Goal: Task Accomplishment & Management: Manage account settings

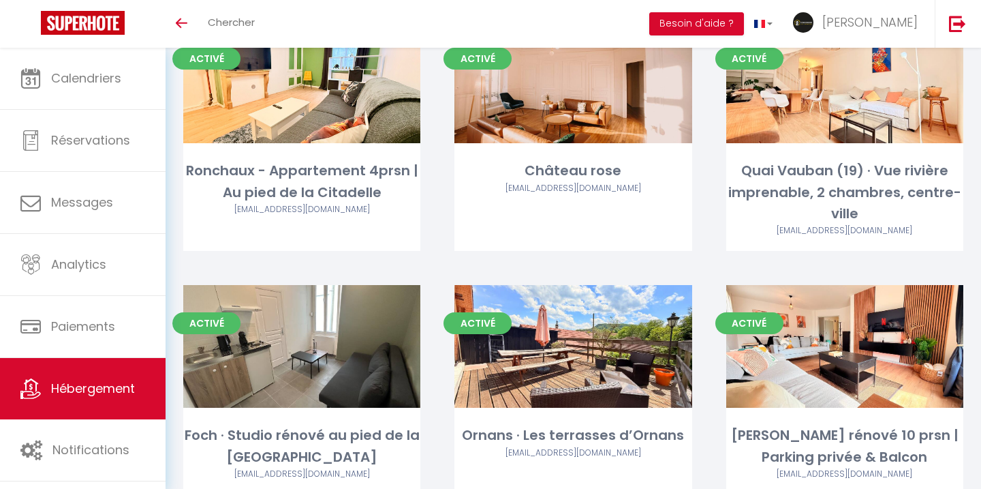
scroll to position [3456, 0]
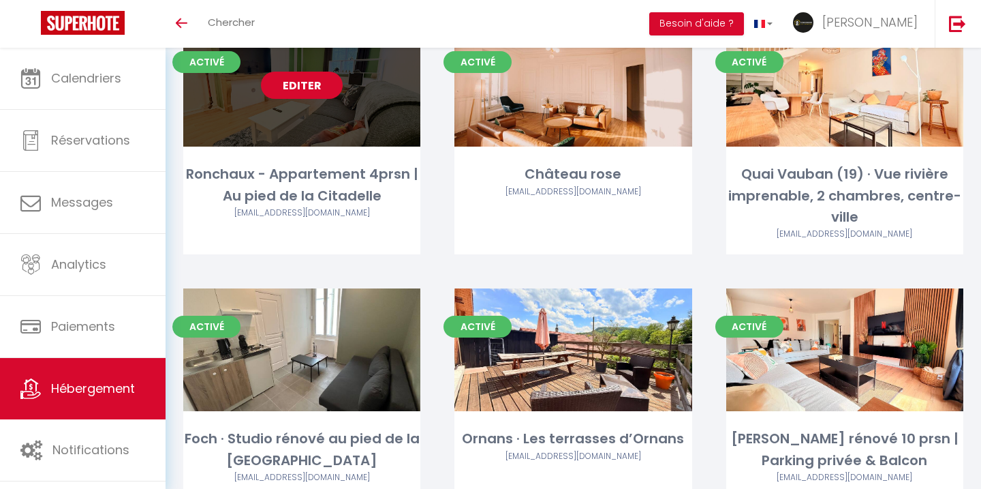
click at [303, 72] on link "Editer" at bounding box center [302, 85] width 82 height 27
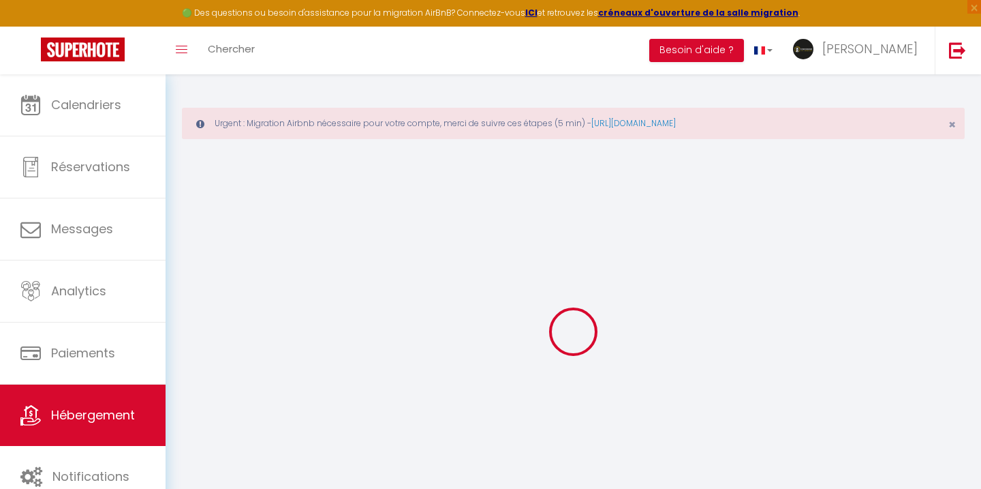
select select "+ 18 %"
select select "+ 40 %"
select select
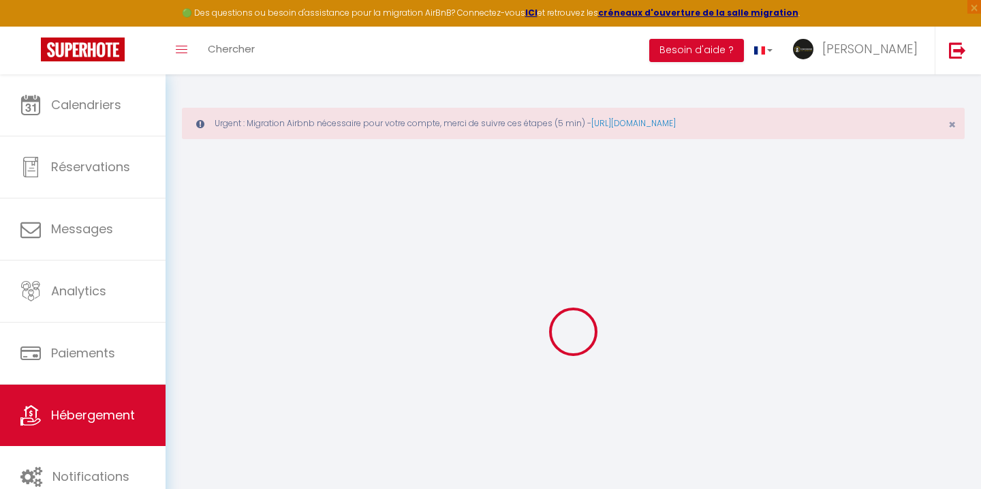
select select
checkbox input "false"
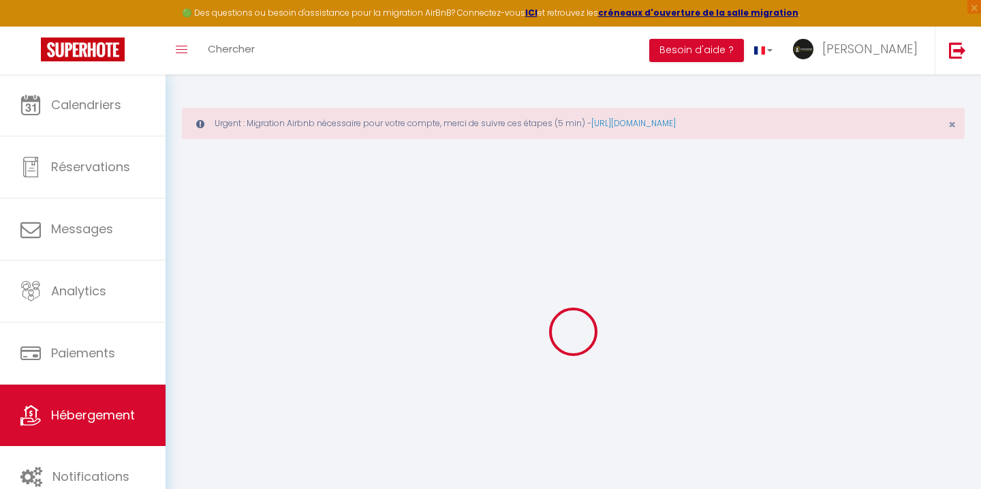
checkbox input "false"
select select
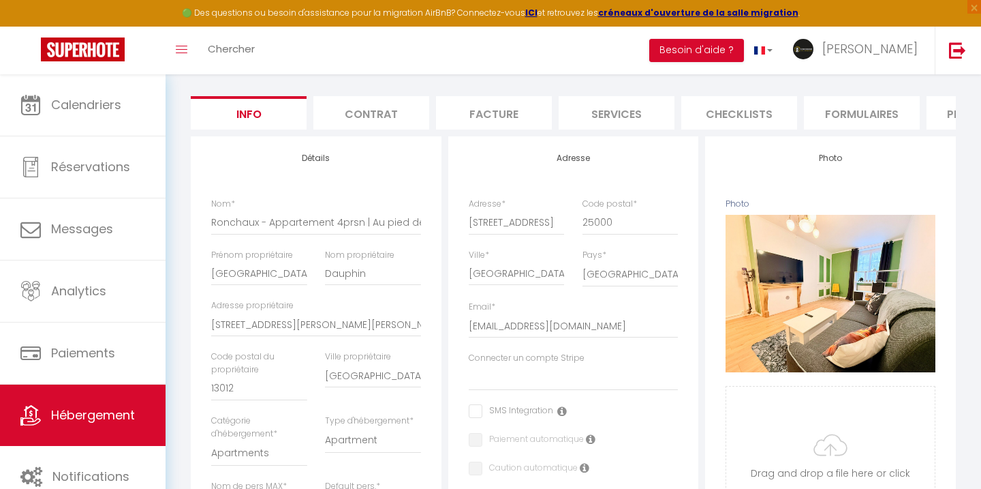
scroll to position [159, 0]
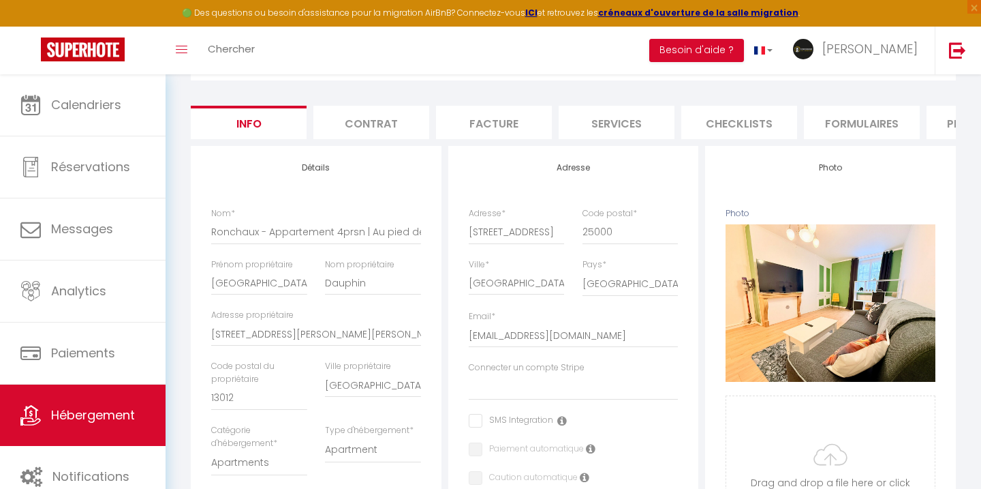
click at [928, 122] on li "Plateformes" at bounding box center [985, 122] width 116 height 33
select select
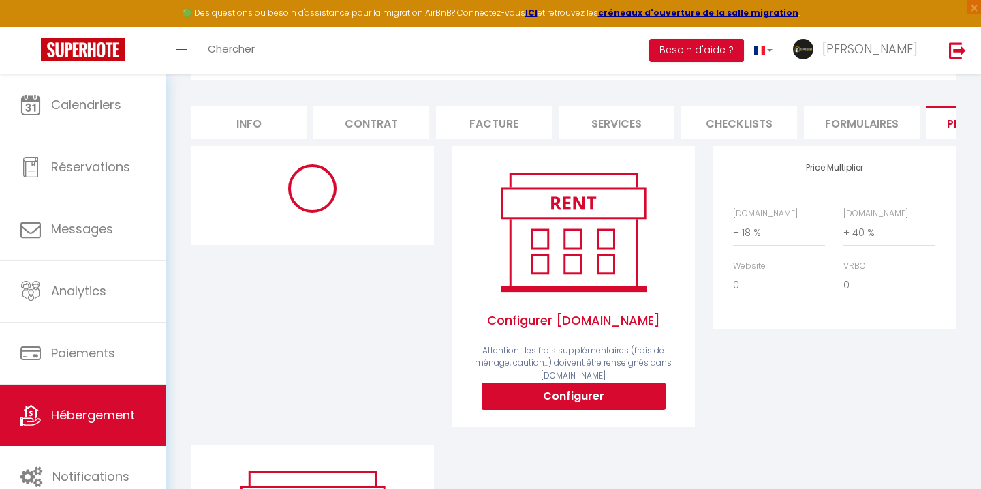
select select
select select "4037-1479595557003384485"
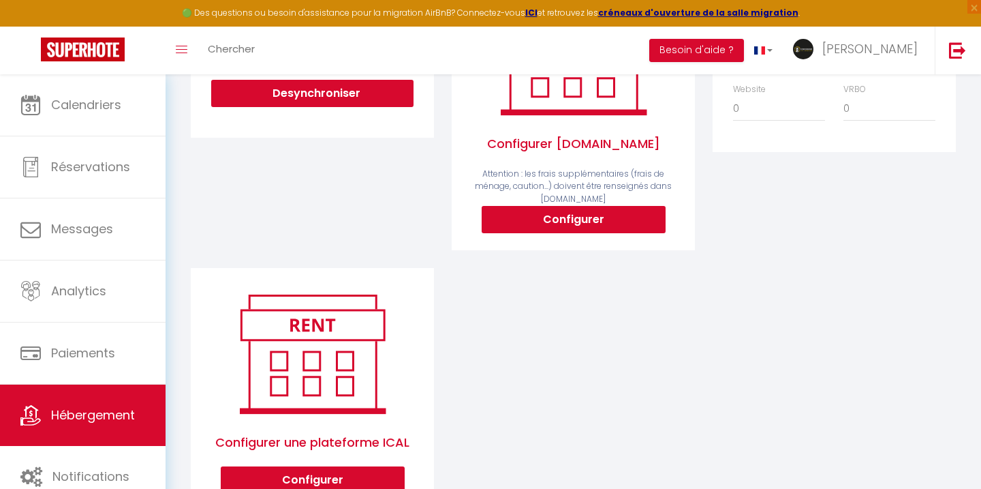
scroll to position [376, 0]
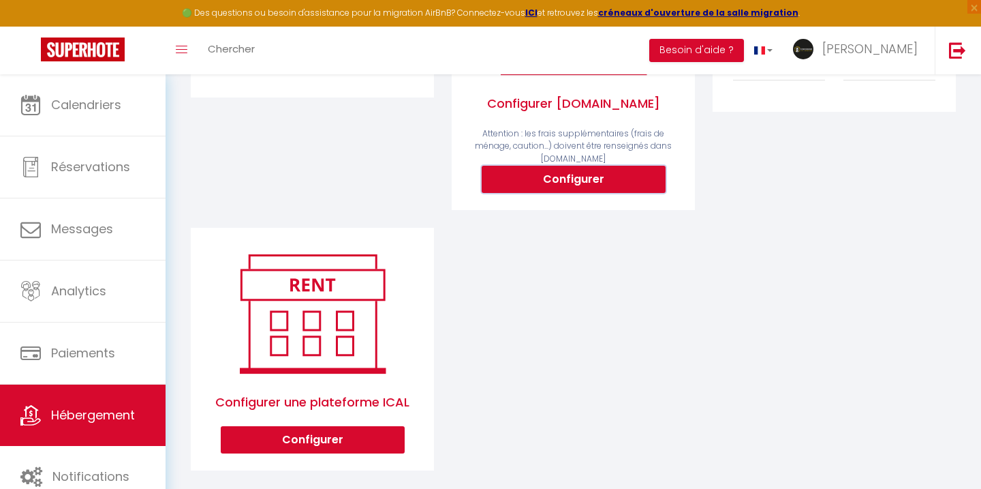
click at [574, 181] on button "Configurer" at bounding box center [574, 179] width 184 height 27
select select
type input "[PERSON_NAME][EMAIL_ADDRESS][DOMAIN_NAME]"
type input "[EMAIL_ADDRESS][DOMAIN_NAME]"
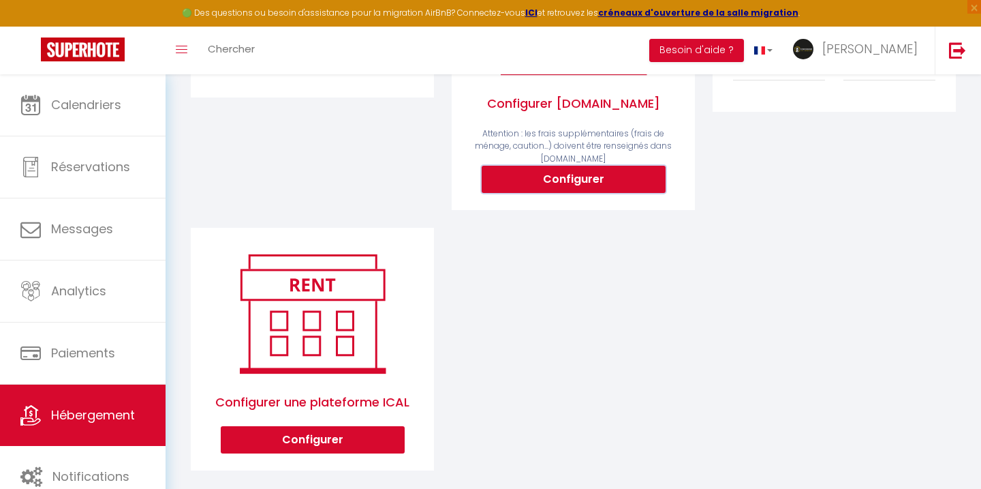
select select
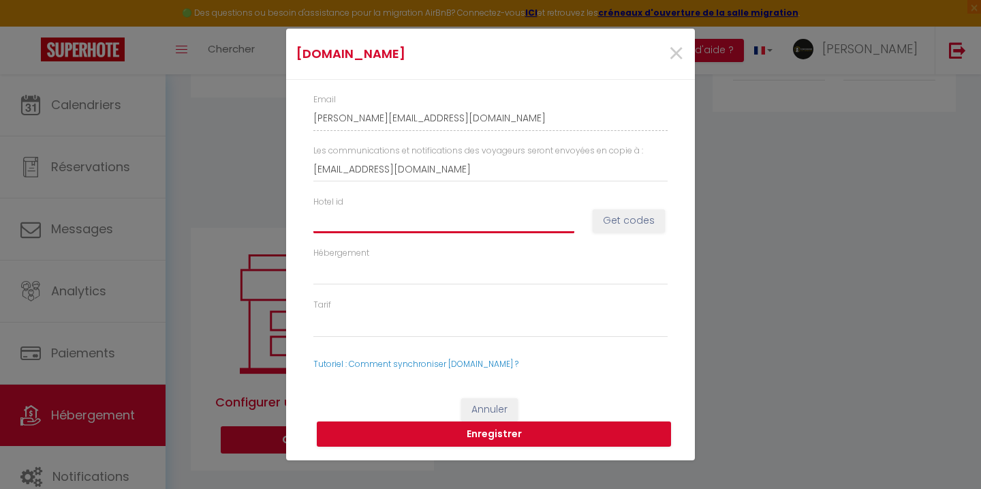
click at [490, 227] on input "Hotel id" at bounding box center [444, 220] width 261 height 25
paste input "14923333"
type input "14923333"
select select
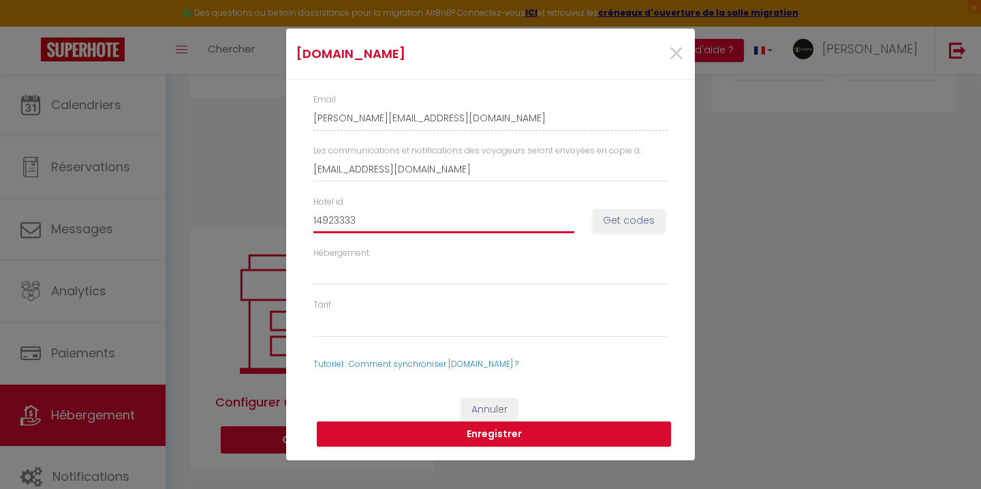
type input "14923333"
click at [615, 226] on button "Get codes" at bounding box center [629, 220] width 72 height 23
select select
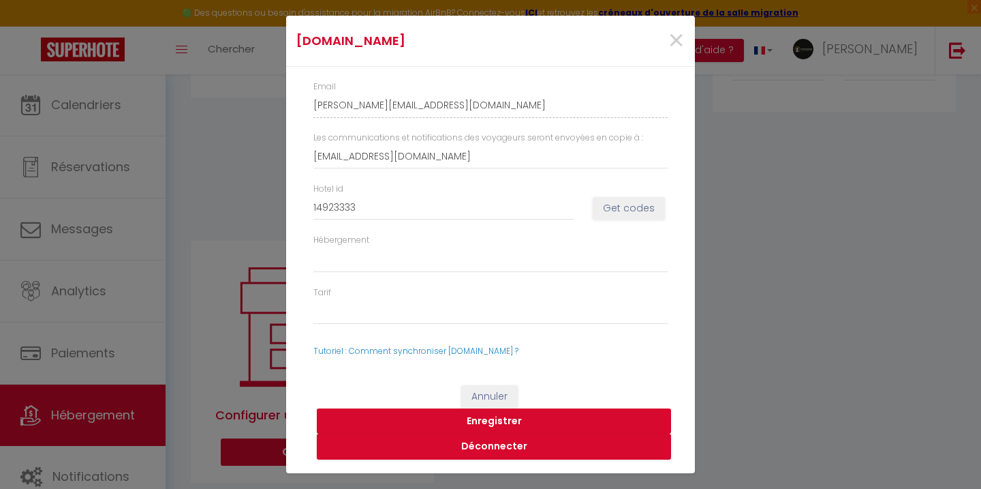
click at [498, 425] on button "Enregistrer" at bounding box center [494, 421] width 354 height 26
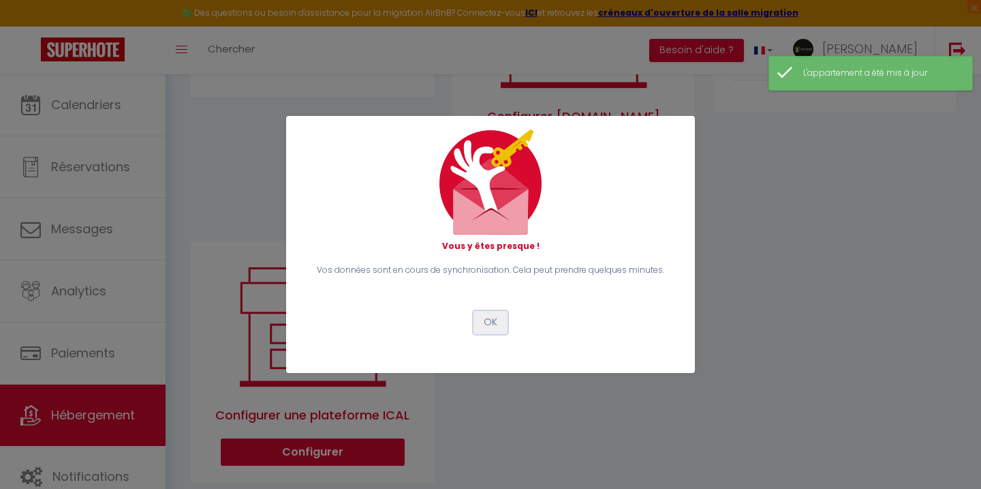
click at [487, 319] on button "OK" at bounding box center [491, 322] width 34 height 23
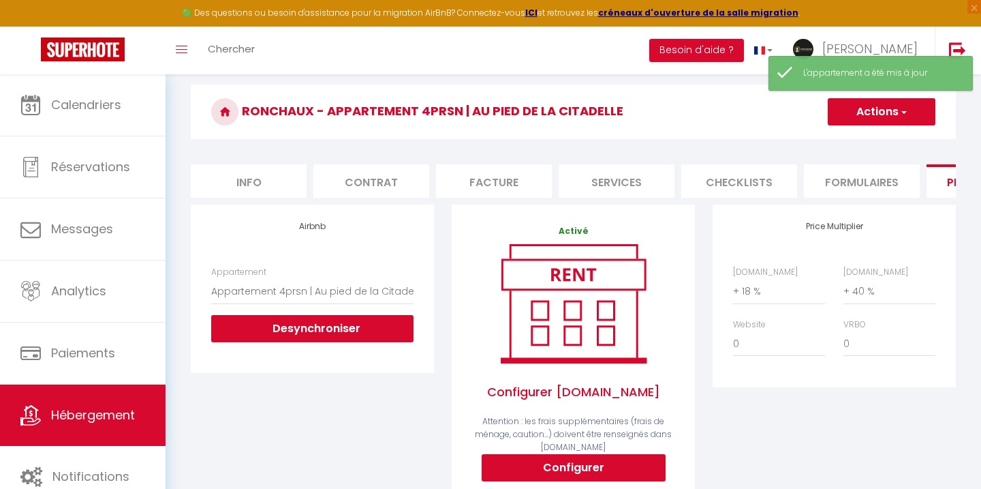
scroll to position [75, 0]
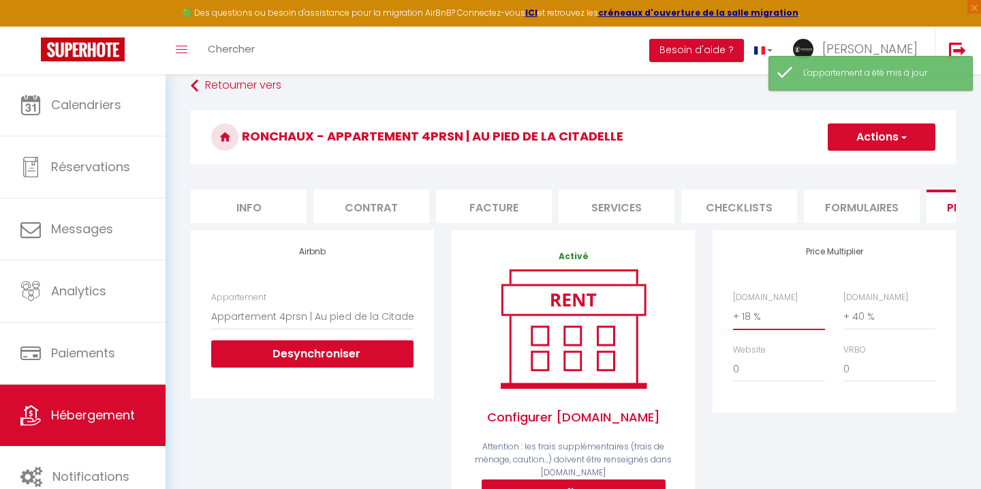
click at [748, 315] on select "0 + 1 % + 2 % + 3 % + 4 % + 5 % + 6 % + 7 % + 8 % + 9 %" at bounding box center [779, 316] width 92 height 26
select select "+ 20 %"
click at [733, 303] on select "0 + 1 % + 2 % + 3 % + 4 % + 5 % + 6 % + 7 % + 8 % + 9 %" at bounding box center [779, 316] width 92 height 26
click at [878, 144] on button "Actions" at bounding box center [882, 136] width 108 height 27
click at [861, 169] on link "Enregistrer" at bounding box center [881, 167] width 108 height 18
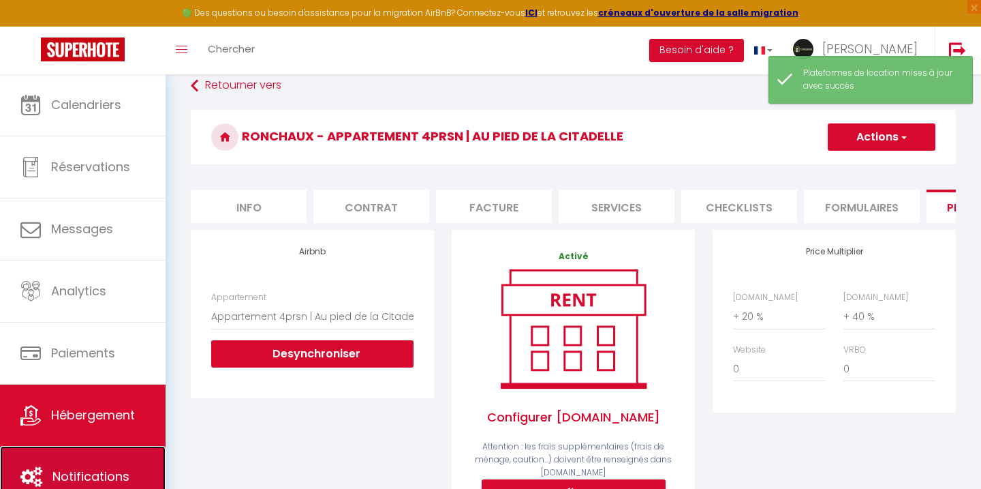
click at [89, 465] on link "Notifications" at bounding box center [83, 476] width 166 height 61
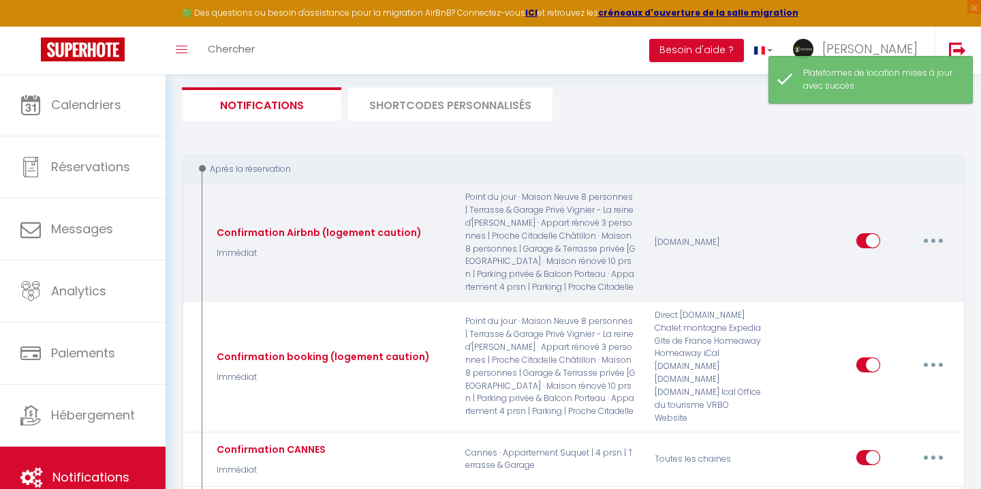
scroll to position [160, 0]
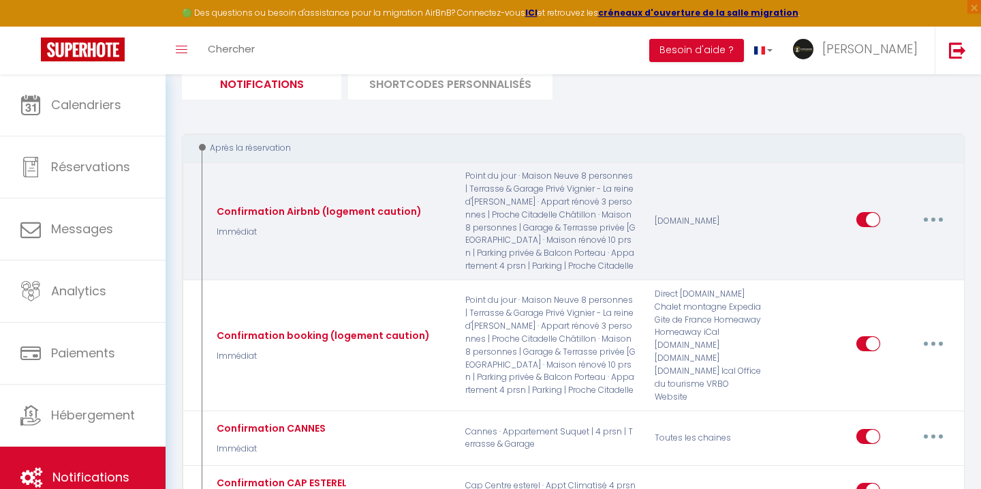
click at [938, 220] on button "button" at bounding box center [934, 220] width 38 height 22
click at [887, 247] on link "Editer" at bounding box center [898, 250] width 101 height 23
type input "Confirmation Airbnb (logement caution)"
select select "Immédiat"
select select
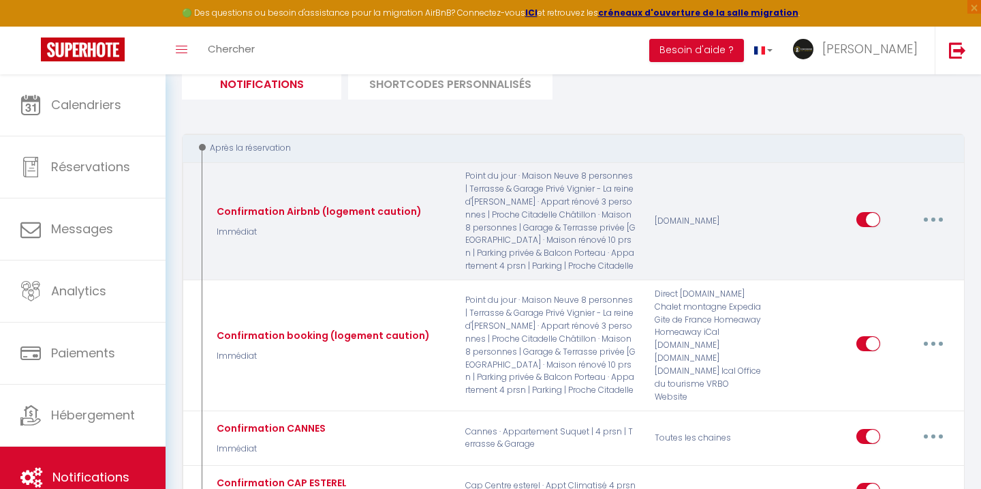
checkbox input "true"
checkbox input "false"
radio input "true"
type input "Confirmation de réservation [GUEST:NAME][RENTAL:NAME]"
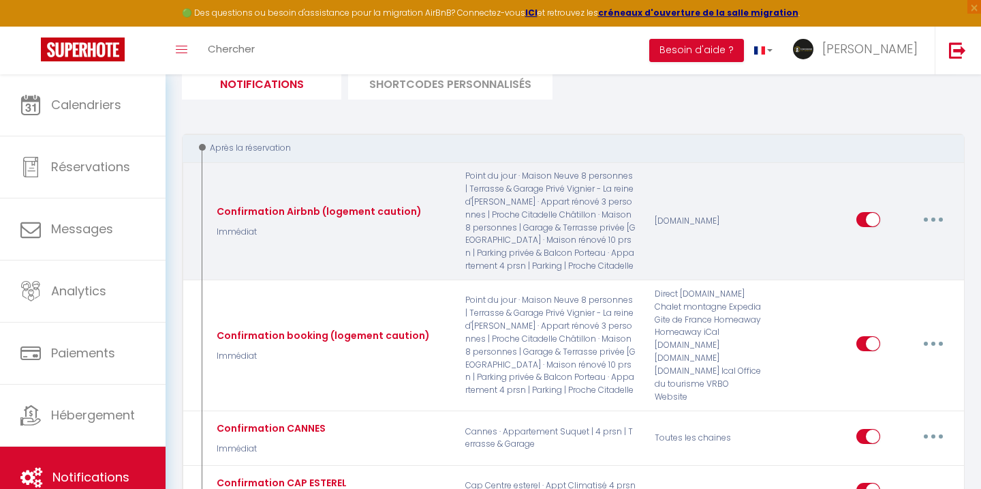
checkbox input "false"
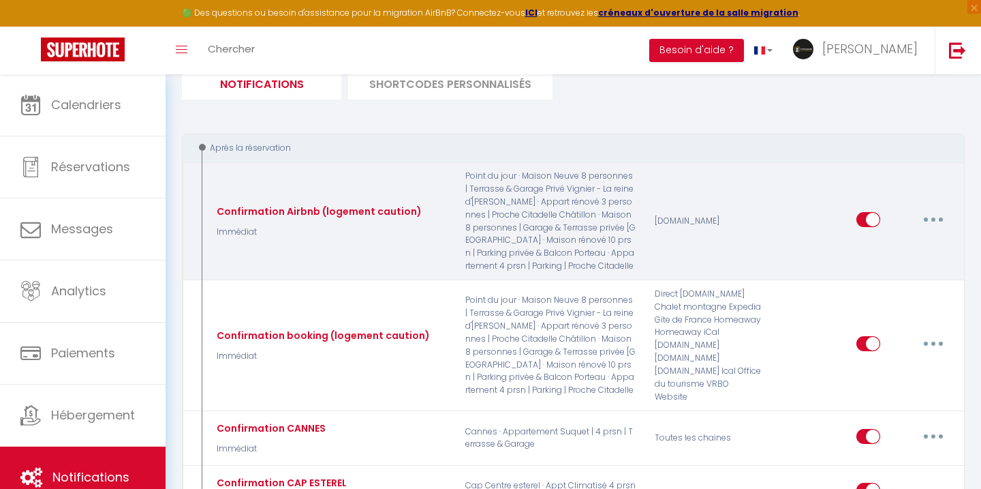
checkbox input "false"
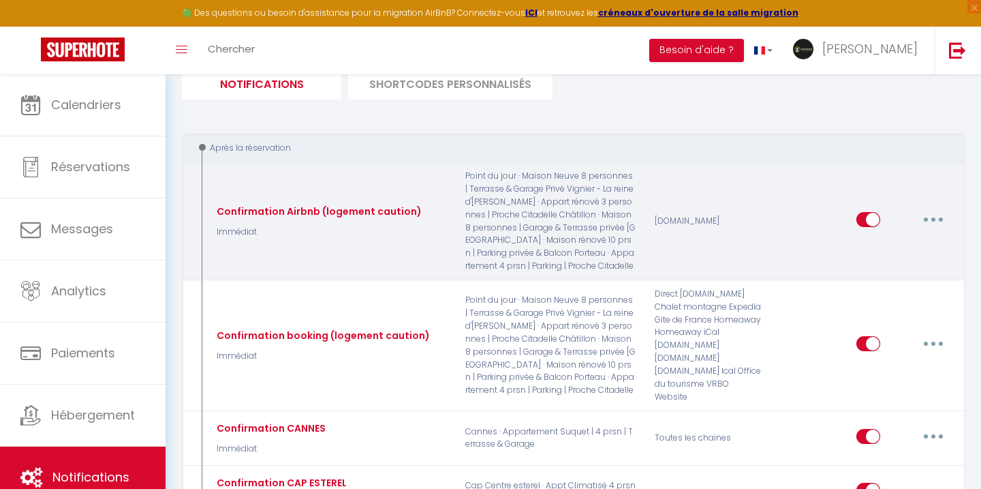
checkbox input "false"
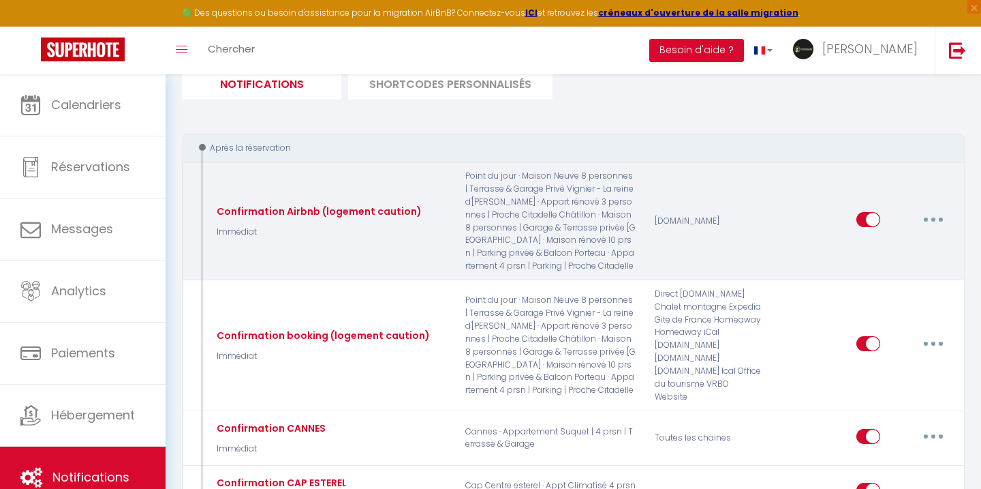
checkbox input "false"
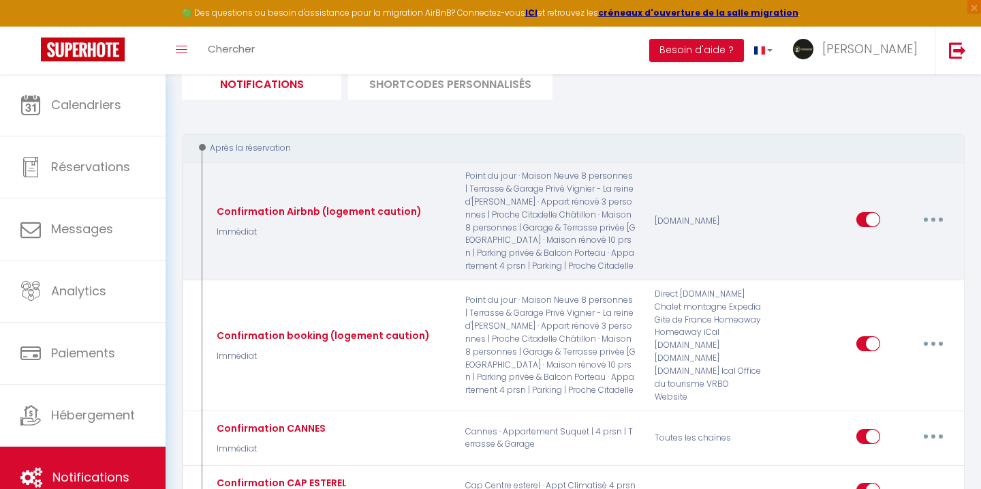
checkbox input "false"
checkbox input "true"
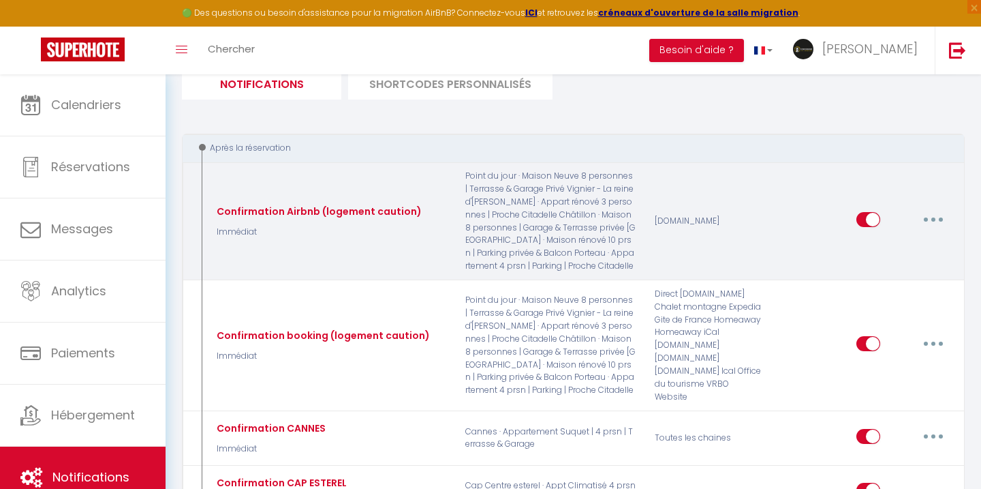
checkbox input "false"
checkbox input "true"
checkbox input "false"
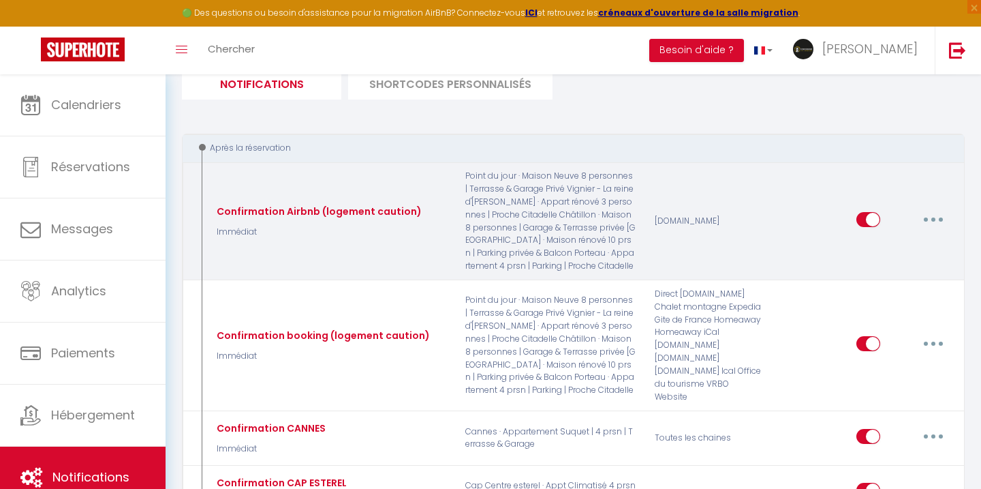
checkbox input "false"
checkbox input "true"
checkbox input "false"
checkbox input "true"
checkbox input "false"
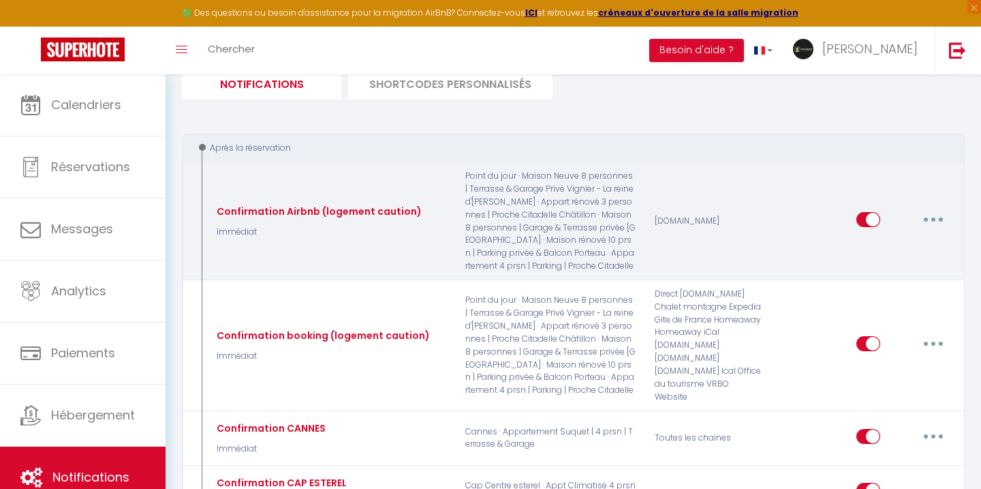
checkbox input "false"
checkbox input "true"
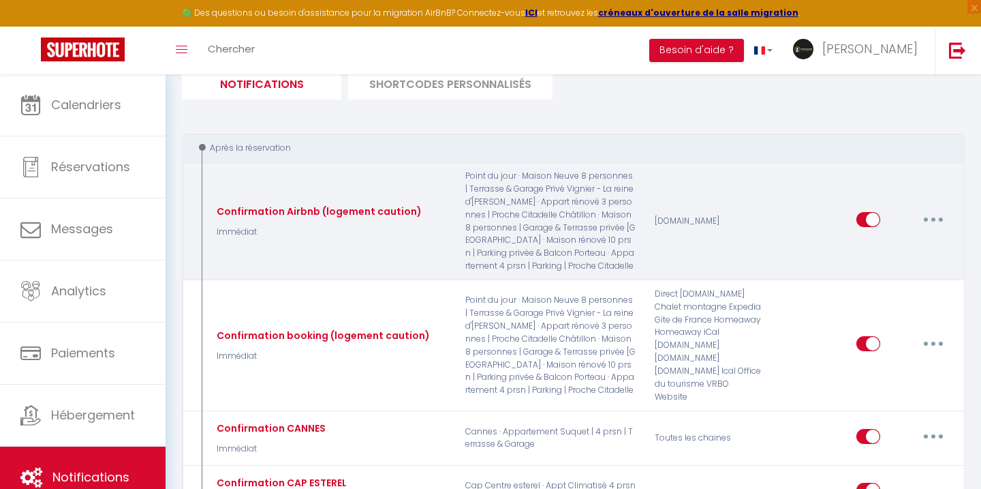
checkbox input "false"
checkbox input "true"
checkbox input "false"
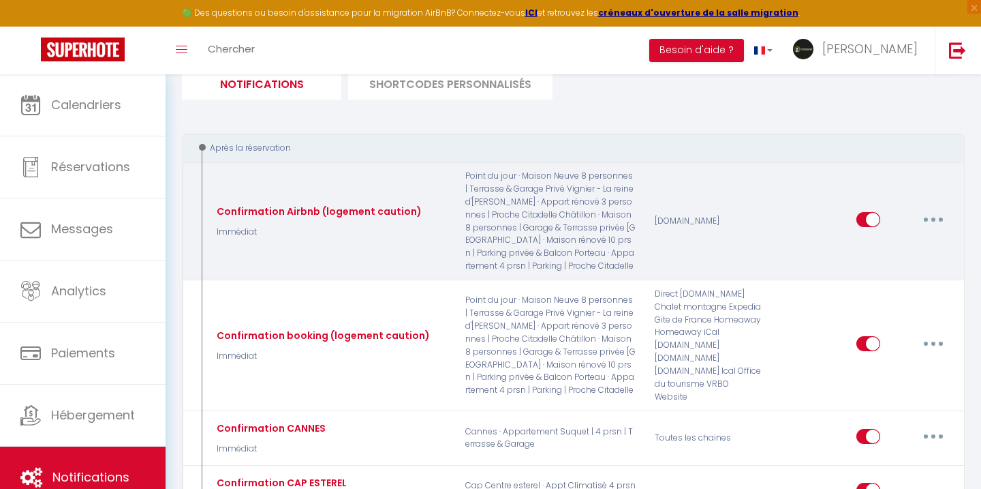
checkbox input "true"
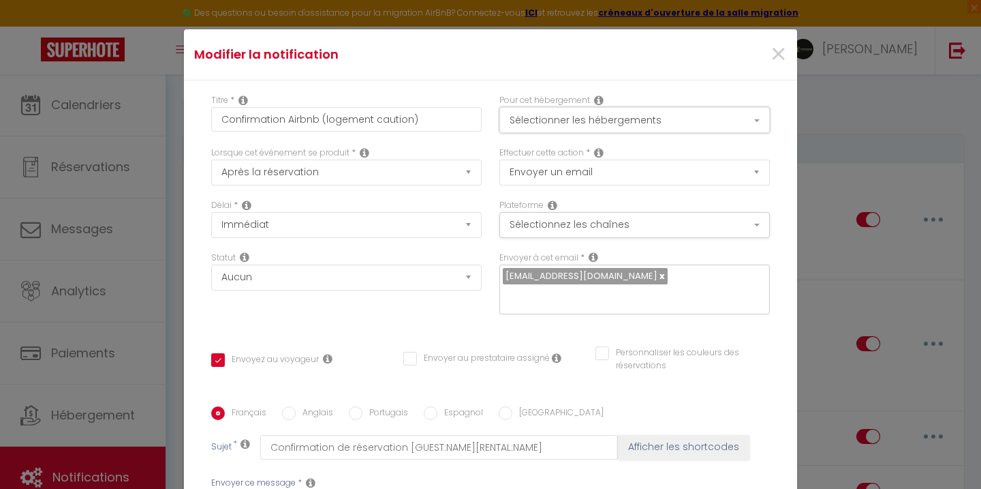
click at [678, 121] on button "Sélectionner les hébergements" at bounding box center [635, 120] width 271 height 26
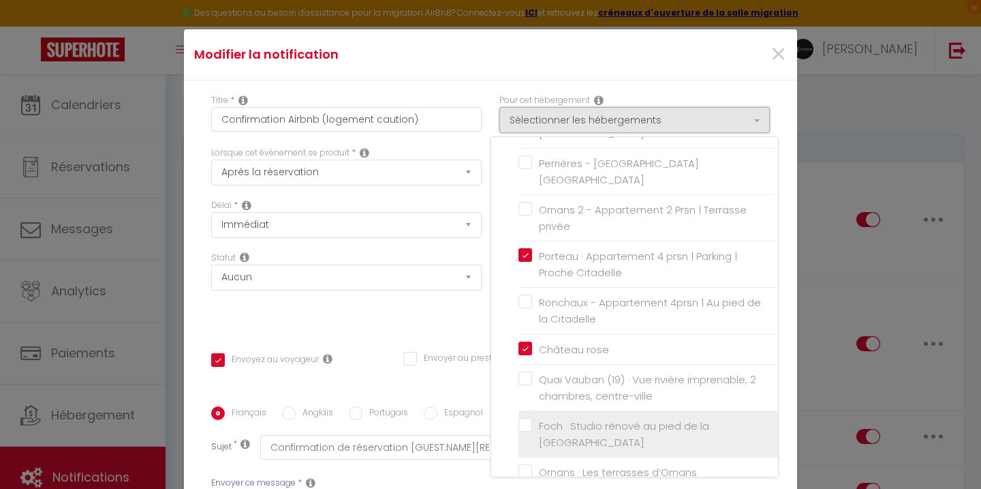
scroll to position [1906, 0]
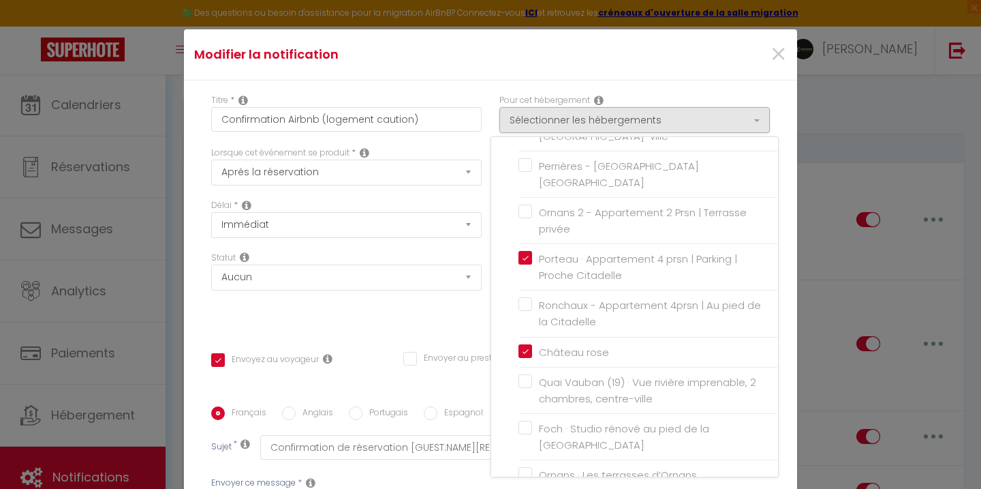
click at [532, 297] on label "Ronchaux - Appartement 4prsn | Au pied de la Citadelle" at bounding box center [650, 313] width 237 height 32
click at [528, 307] on input "Ronchaux - Appartement 4prsn | Au pied de la Citadelle" at bounding box center [649, 314] width 260 height 14
checkbox input "true"
checkbox input "false"
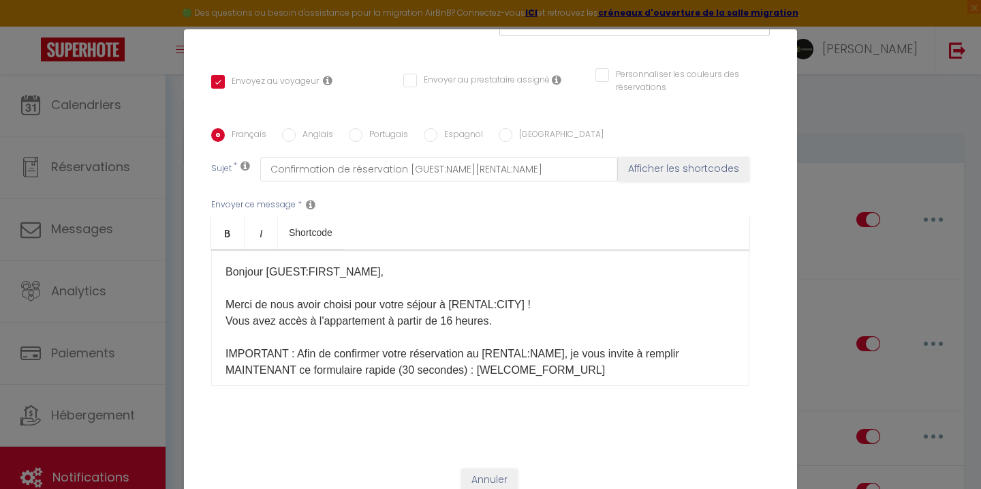
scroll to position [291, 0]
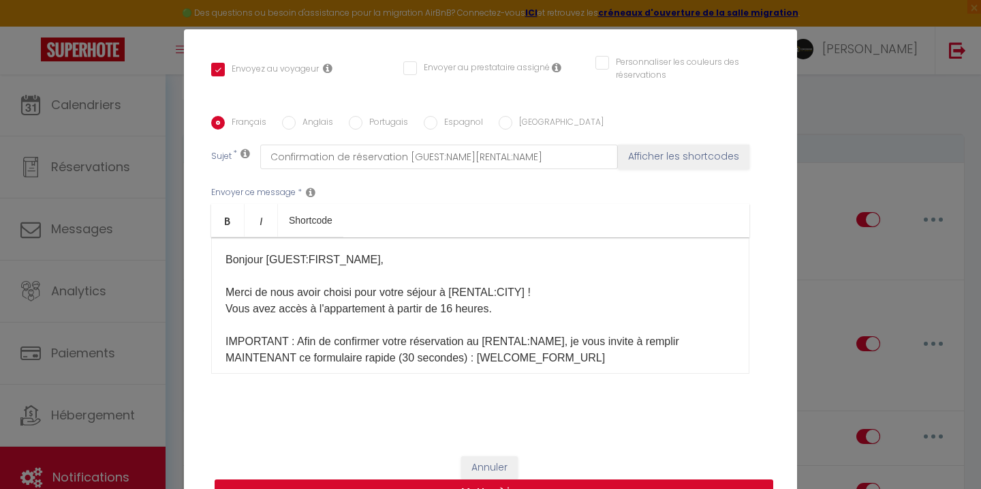
click at [577, 485] on button "Mettre à jour" at bounding box center [494, 492] width 559 height 26
checkbox input "true"
checkbox input "false"
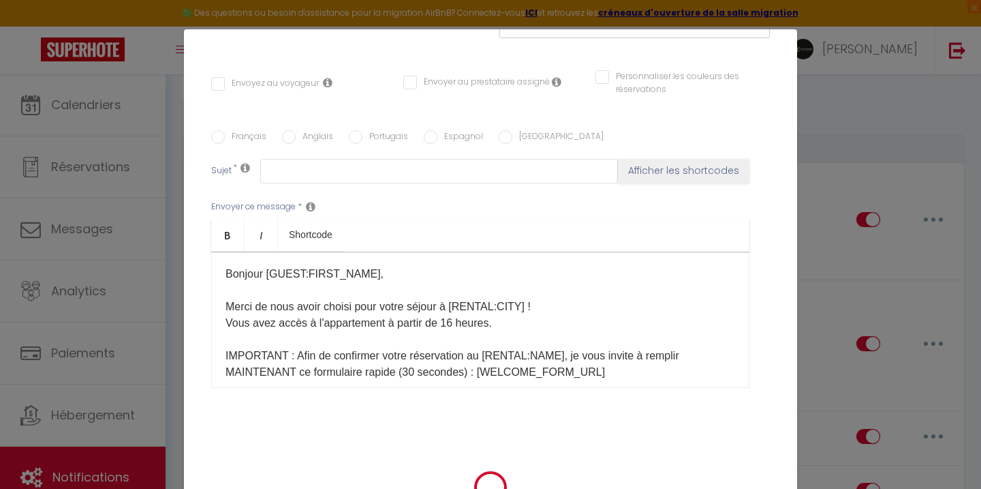
scroll to position [0, 0]
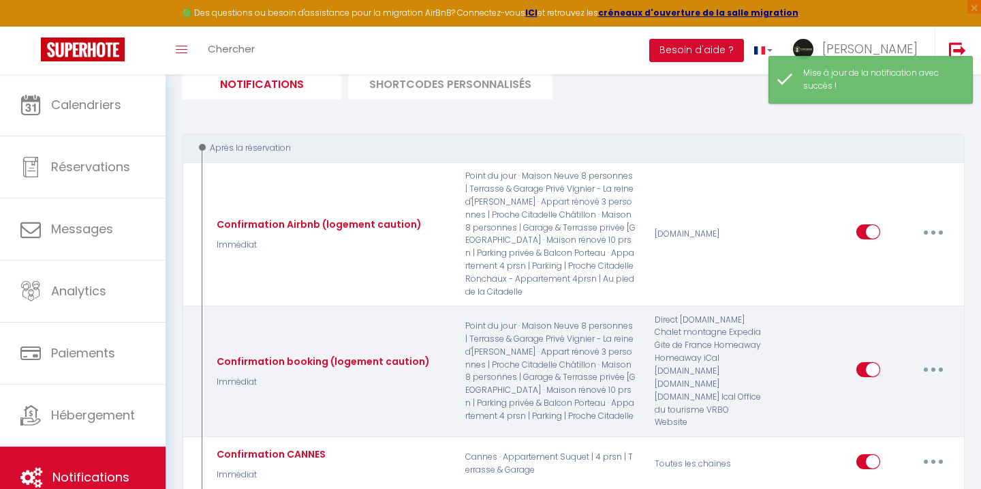
click at [933, 367] on icon "button" at bounding box center [934, 369] width 4 height 4
click at [885, 391] on link "Editer" at bounding box center [898, 399] width 101 height 23
type input "Confirmation booking (logement caution)"
select select "Immédiat"
select select
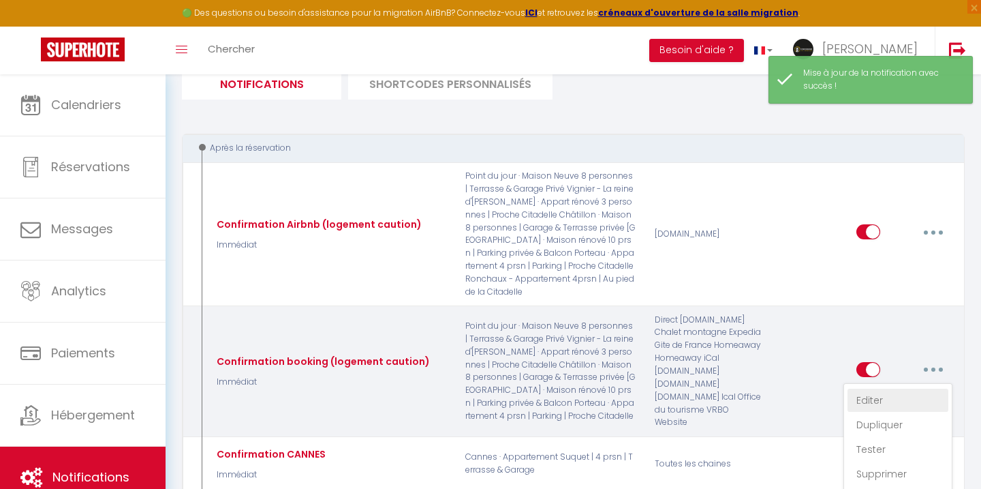
checkbox input "true"
checkbox input "false"
radio input "true"
type input "Confirmation de réservation [GUEST:NAME][RENTAL:NAME]"
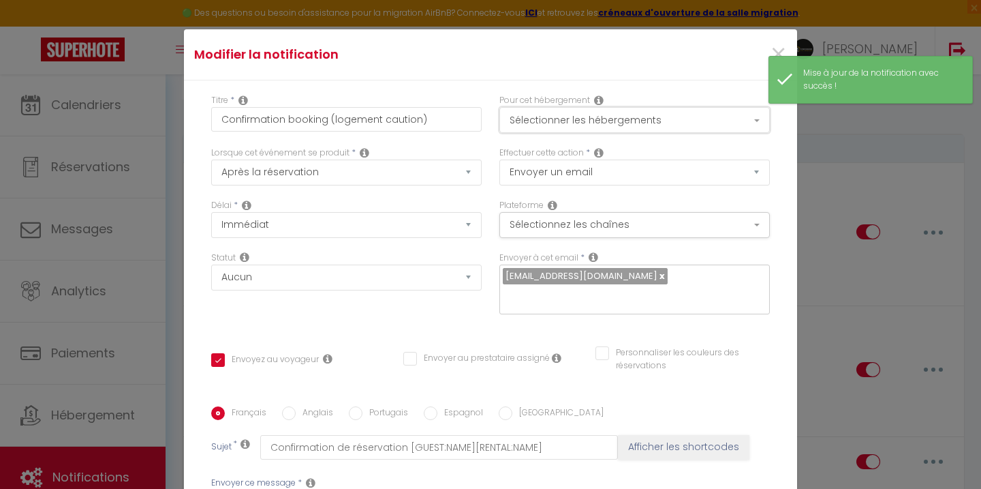
click at [666, 114] on button "Sélectionner les hébergements" at bounding box center [635, 120] width 271 height 26
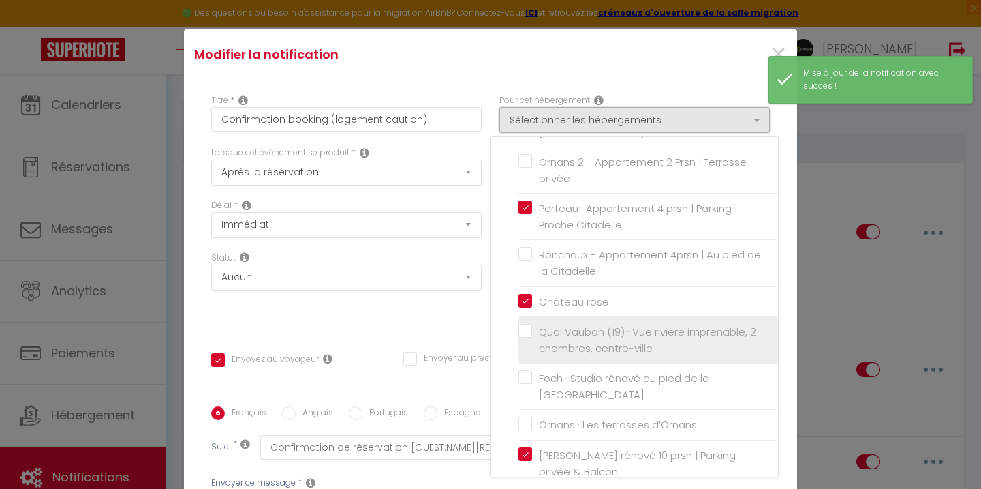
scroll to position [1918, 0]
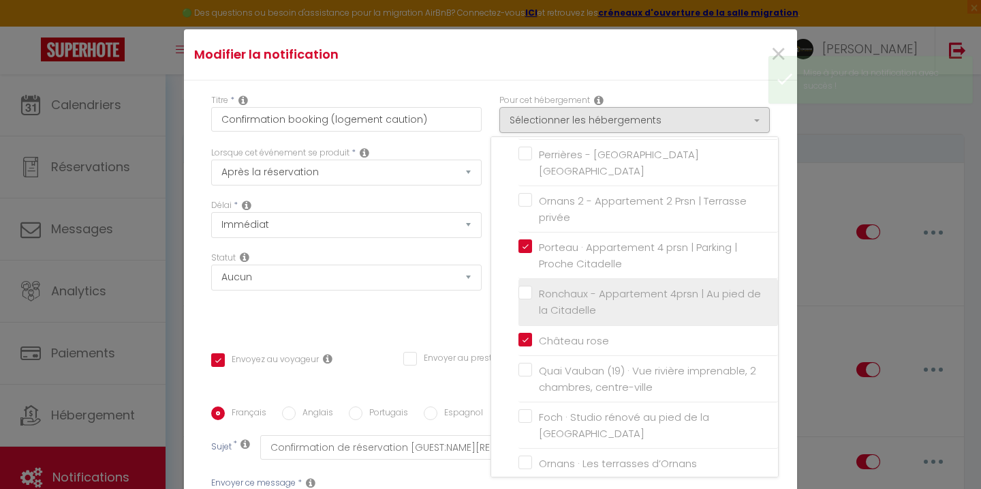
click at [532, 286] on label "Ronchaux - Appartement 4prsn | Au pied de la Citadelle" at bounding box center [650, 302] width 237 height 32
click at [526, 295] on input "Ronchaux - Appartement 4prsn | Au pied de la Citadelle" at bounding box center [649, 302] width 260 height 14
checkbox input "true"
checkbox input "false"
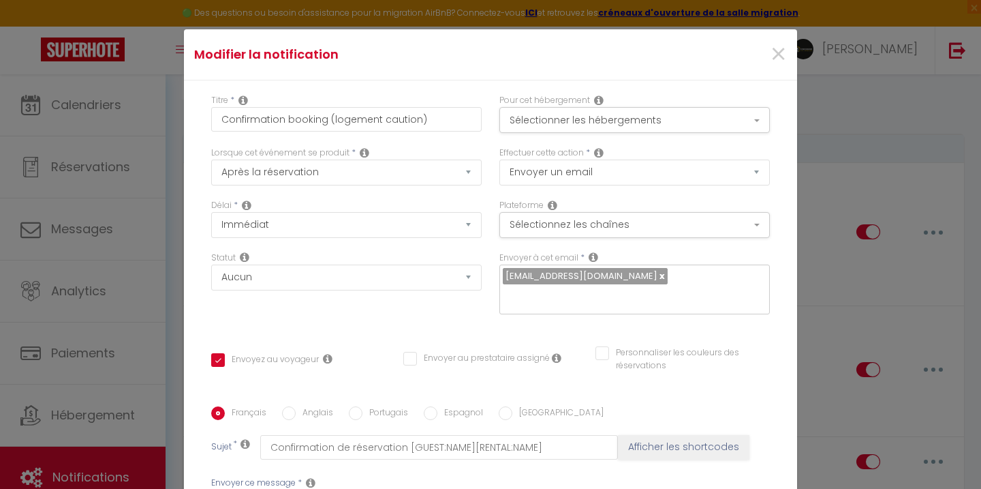
scroll to position [291, 0]
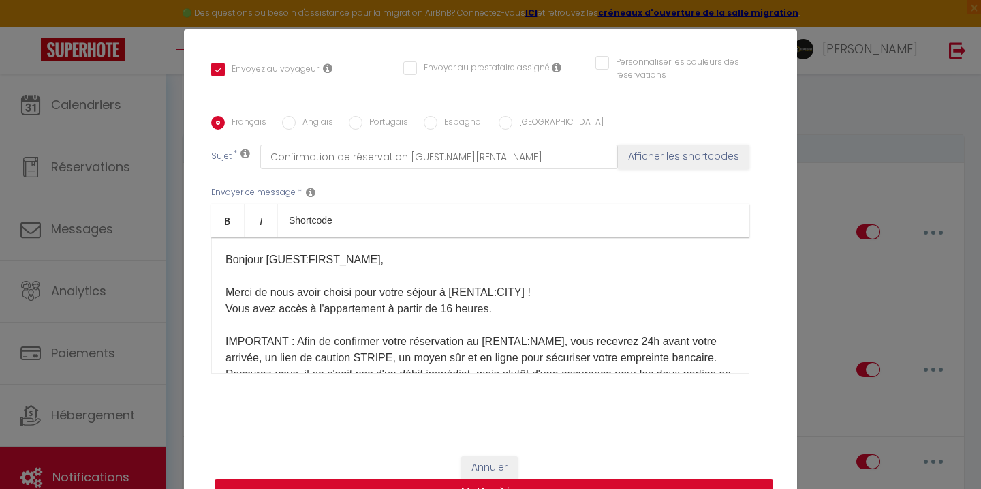
click at [543, 483] on button "Mettre à jour" at bounding box center [494, 492] width 559 height 26
checkbox input "true"
checkbox input "false"
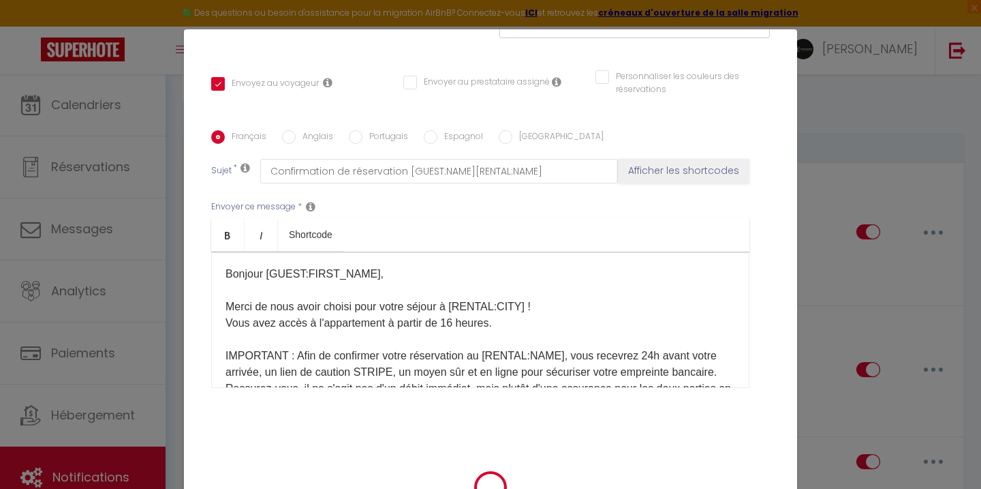
select select
checkbox input "false"
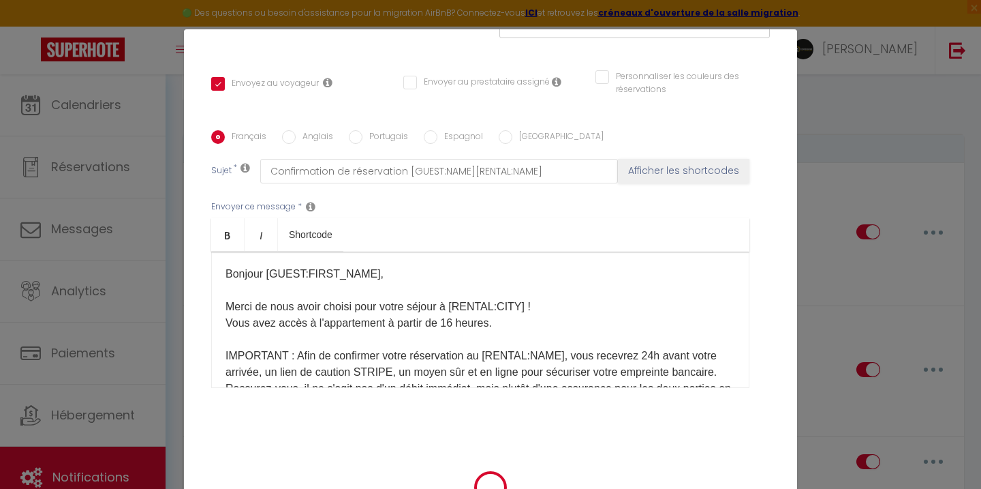
radio input "false"
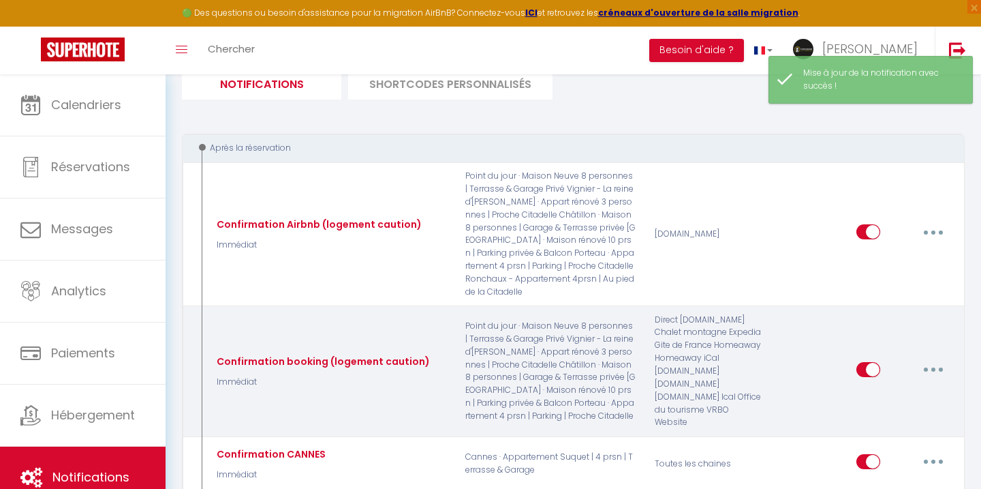
select select
checkbox input "false"
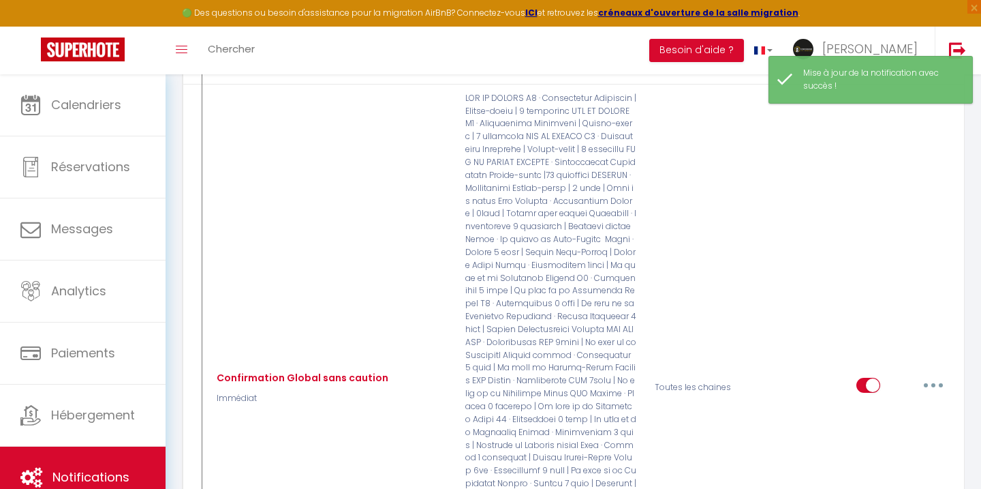
scroll to position [641, 0]
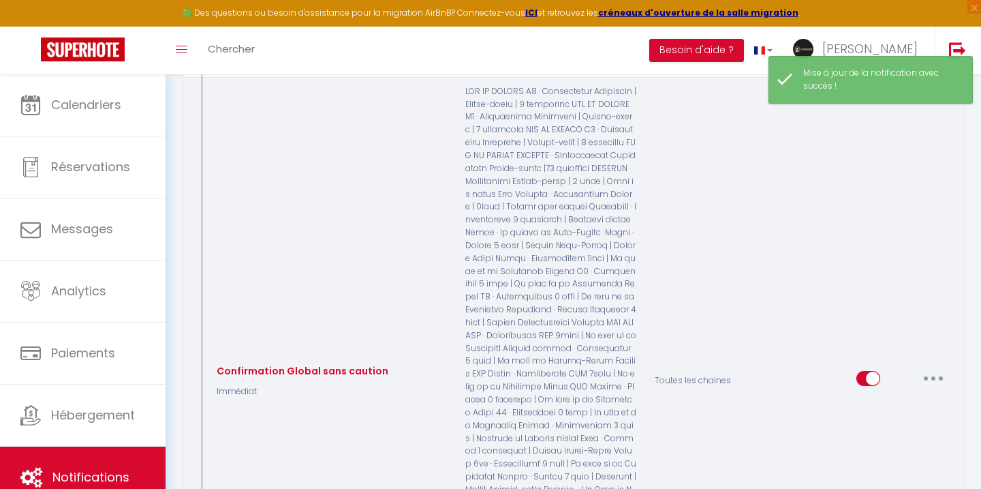
click at [922, 374] on button "button" at bounding box center [934, 378] width 38 height 22
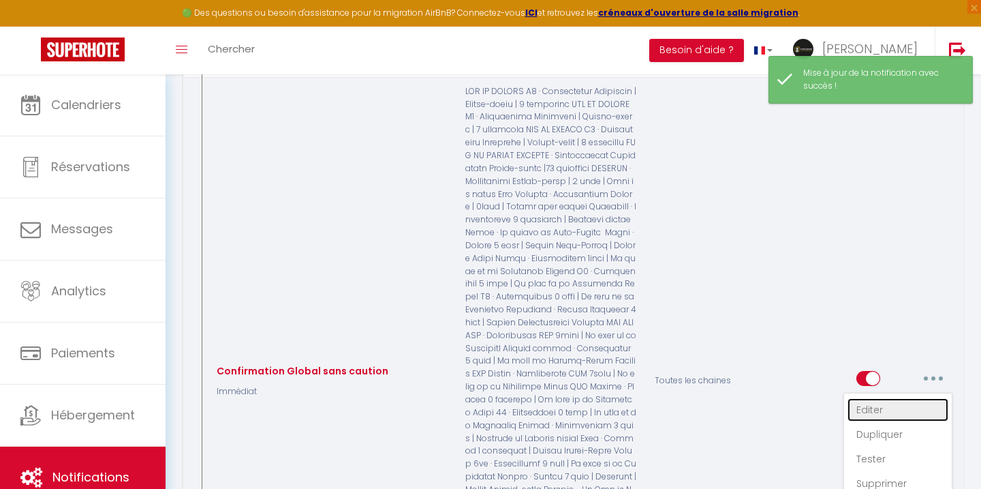
click at [883, 410] on link "Editer" at bounding box center [898, 409] width 101 height 23
type input "Confirmation Global sans caution"
select select "Immédiat"
select select
checkbox input "true"
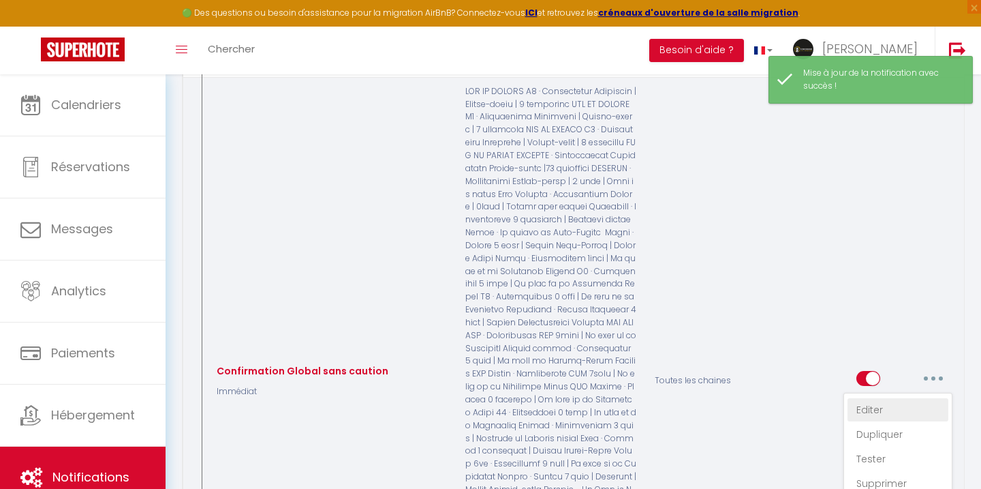
checkbox input "false"
radio input "true"
type input "Confirmation de réservation [GUEST:NAME][RENTAL:NAME]"
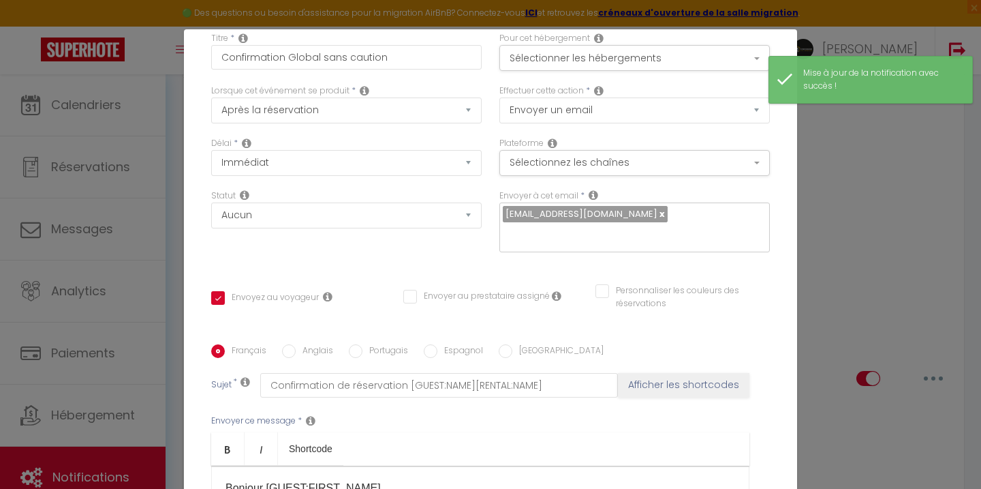
scroll to position [0, 0]
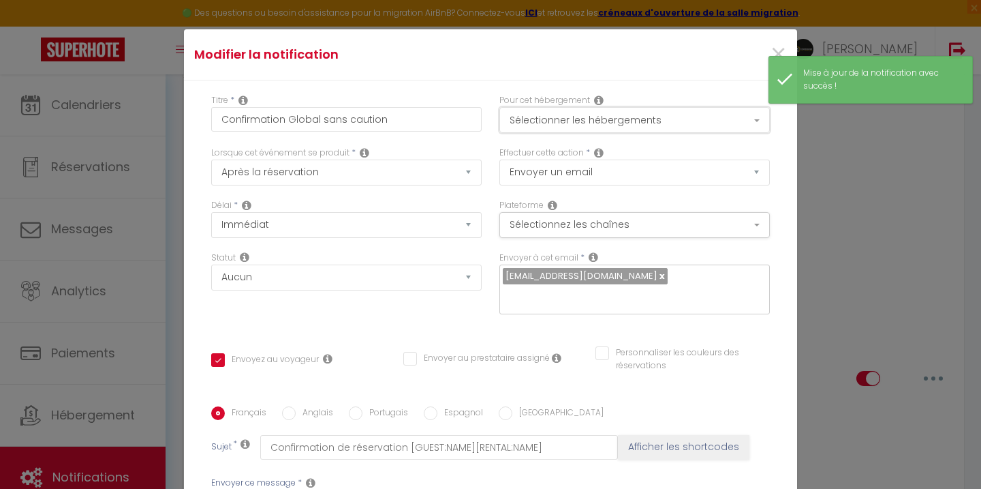
click at [677, 115] on button "Sélectionner les hébergements" at bounding box center [635, 120] width 271 height 26
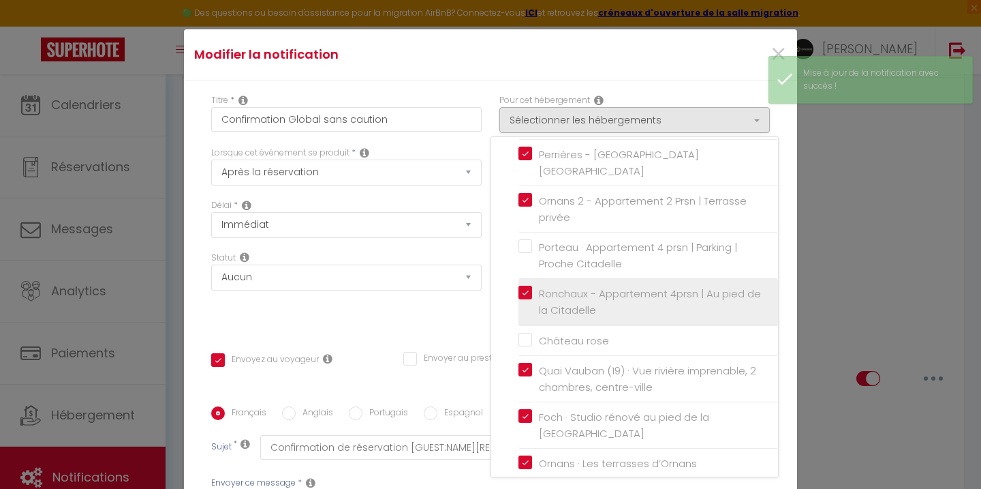
click at [532, 286] on label "Ronchaux - Appartement 4prsn | Au pied de la Citadelle" at bounding box center [650, 302] width 237 height 32
click at [525, 295] on input "Ronchaux - Appartement 4prsn | Au pied de la Citadelle" at bounding box center [649, 302] width 260 height 14
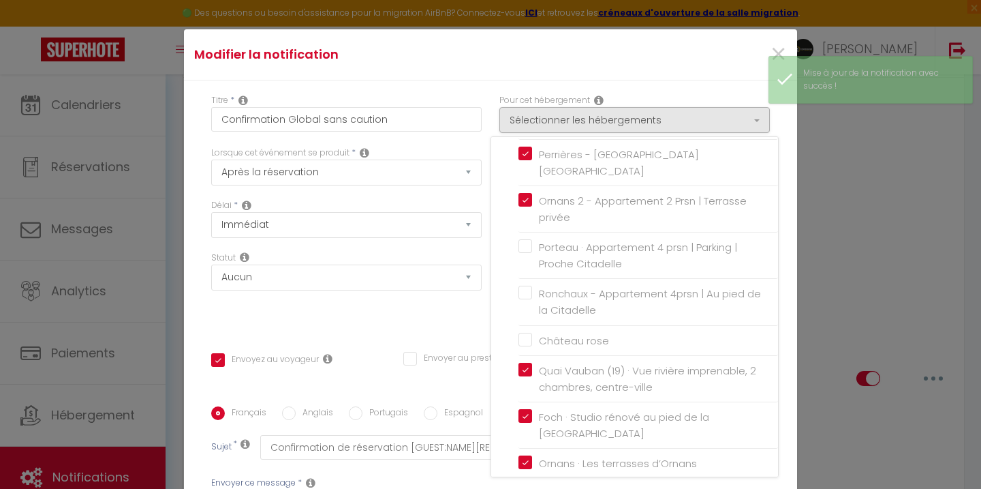
checkbox input "true"
checkbox input "false"
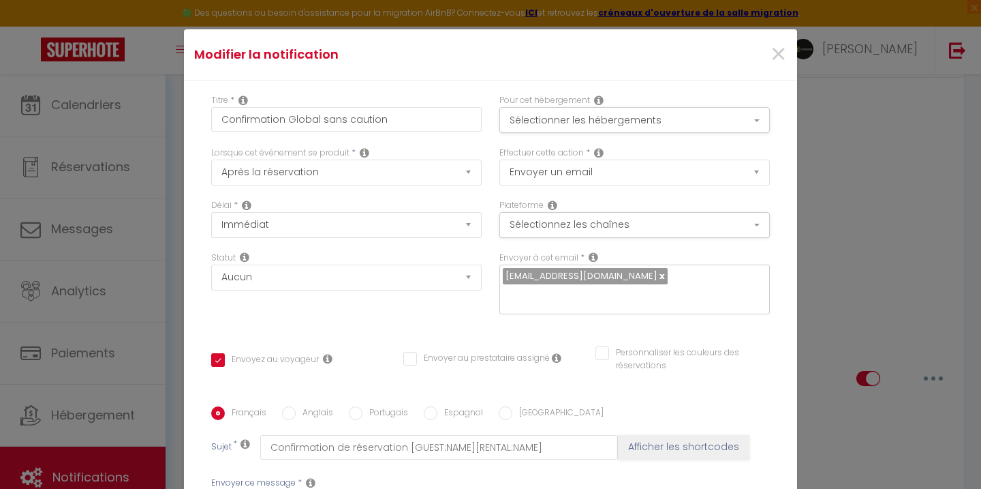
scroll to position [291, 0]
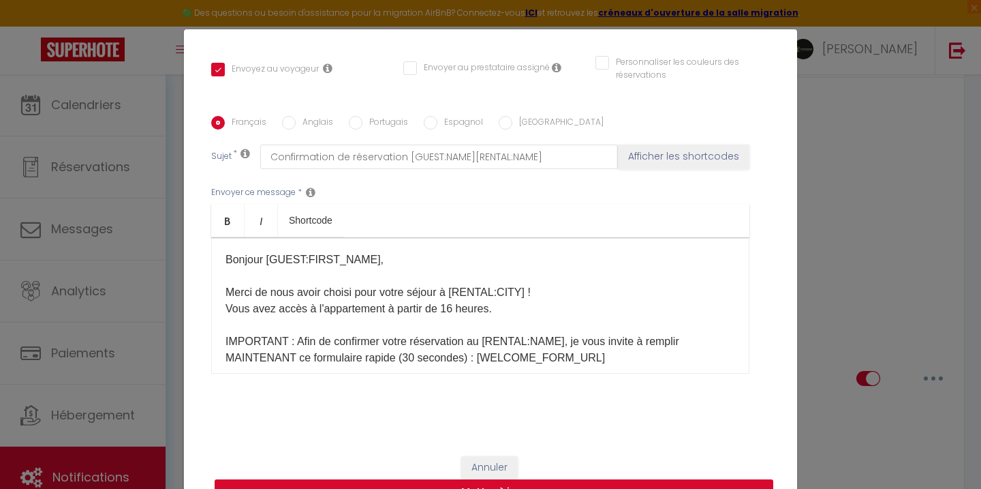
click at [571, 480] on button "Mettre à jour" at bounding box center [494, 492] width 559 height 26
checkbox input "true"
checkbox input "false"
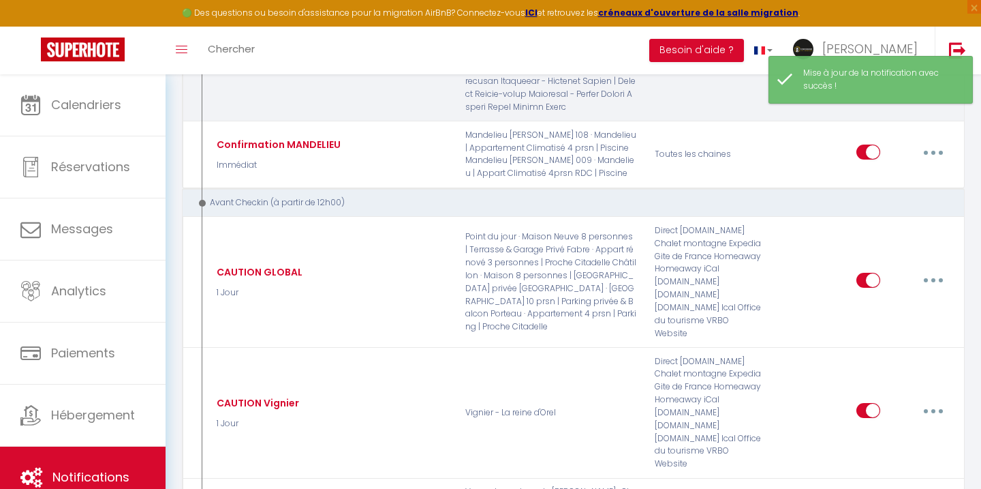
scroll to position [1324, 0]
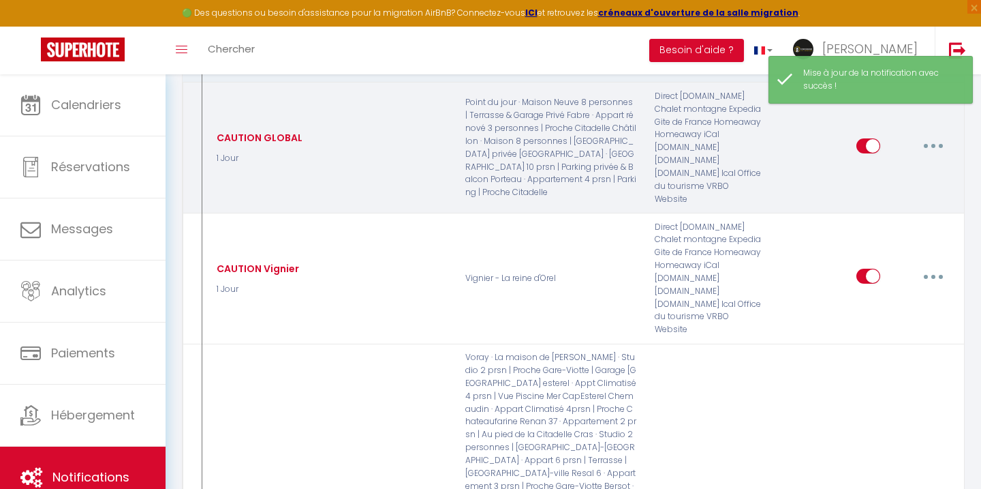
click at [932, 144] on icon "button" at bounding box center [934, 146] width 4 height 4
click at [911, 168] on link "Editer" at bounding box center [898, 176] width 101 height 23
type input "CAUTION GLOBAL"
select select "1 Jour"
select select "if_deposit_not_paid"
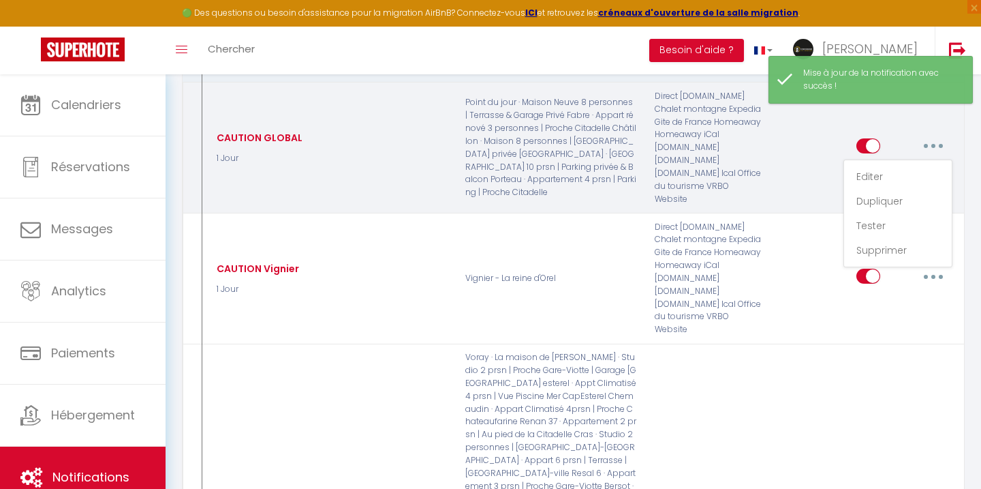
checkbox input "true"
checkbox input "false"
radio input "true"
type input "Caution"
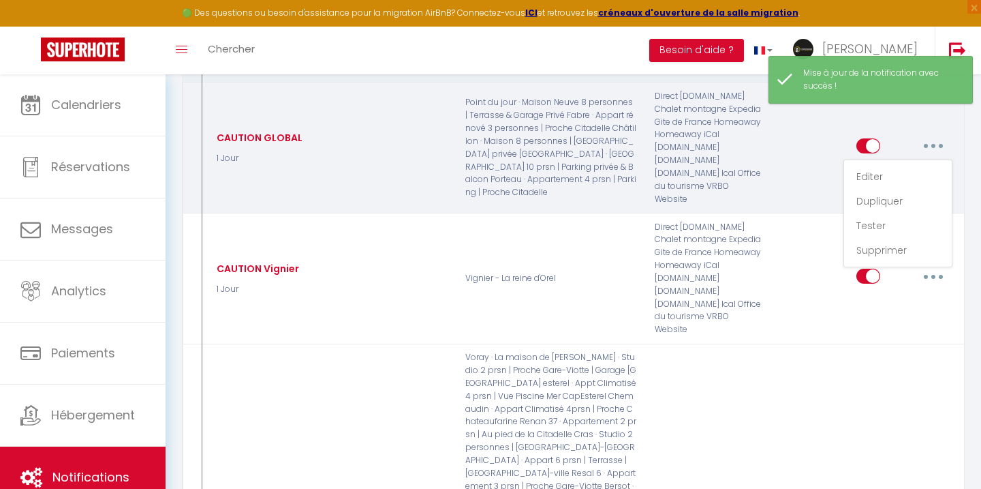
checkbox input "false"
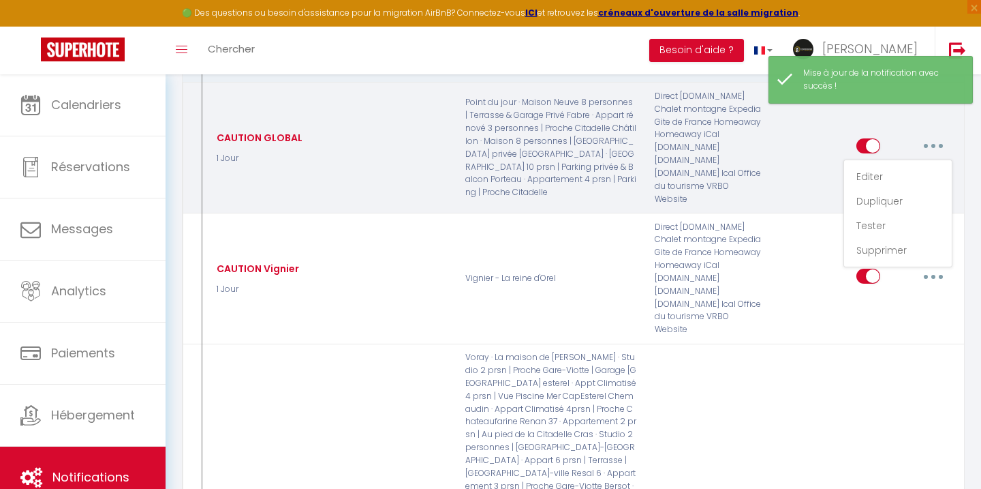
checkbox input "false"
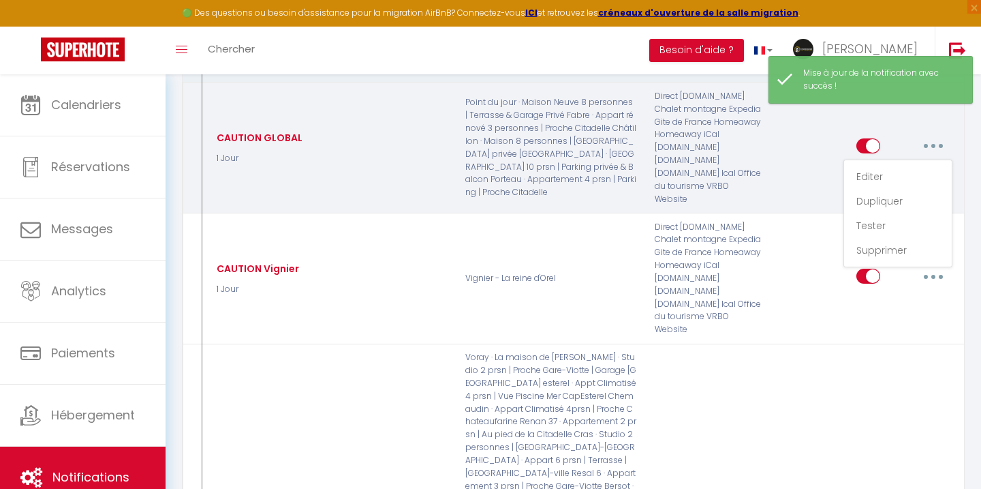
checkbox input "false"
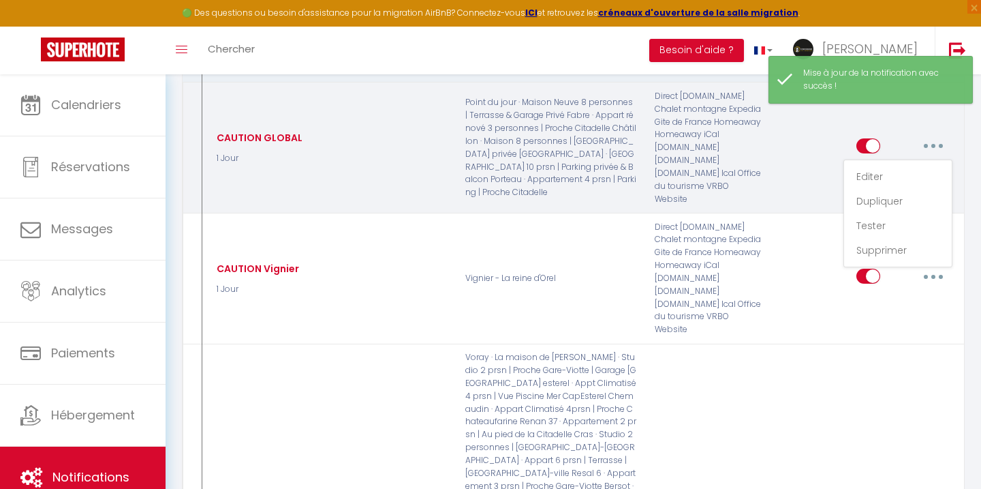
checkbox input "false"
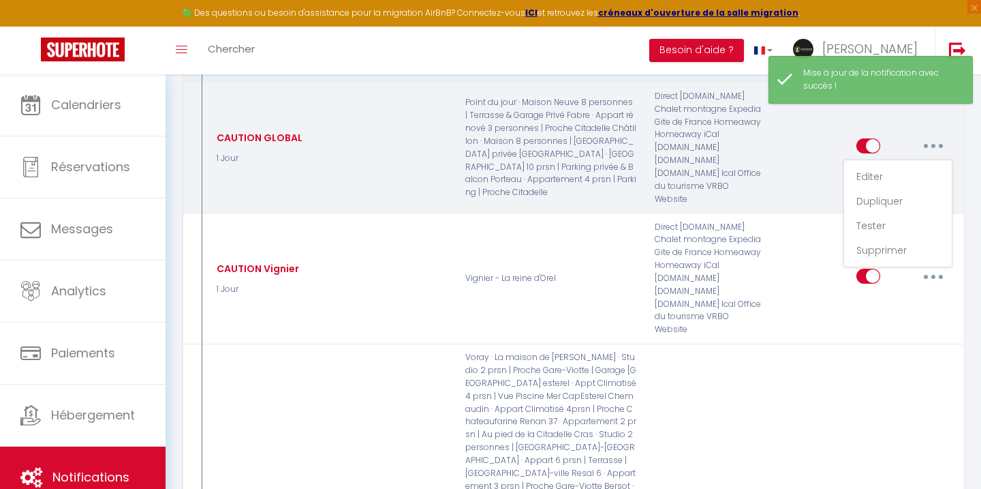
checkbox input "false"
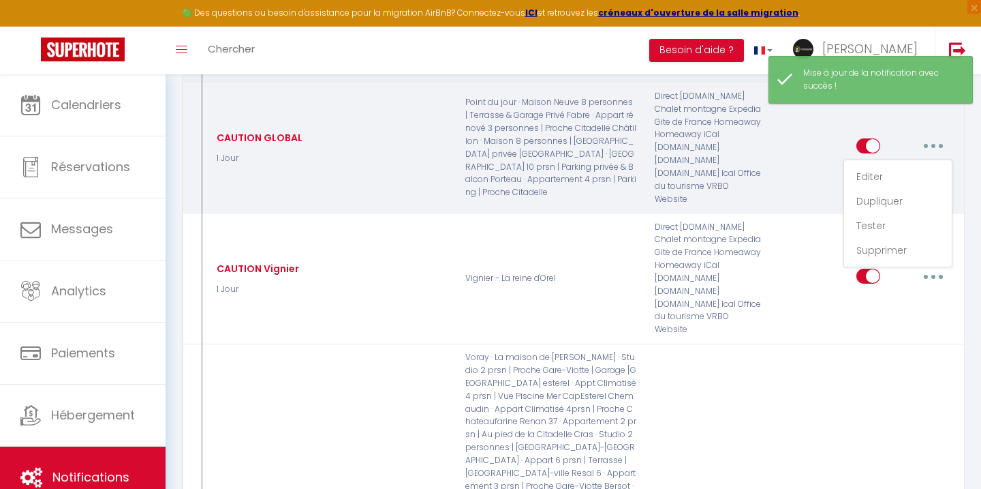
checkbox input "false"
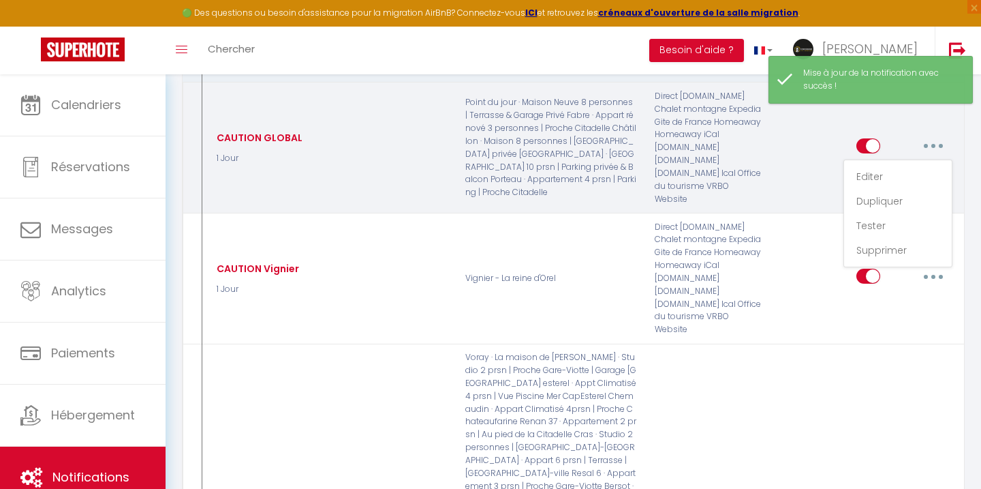
checkbox input "false"
checkbox input "true"
checkbox input "false"
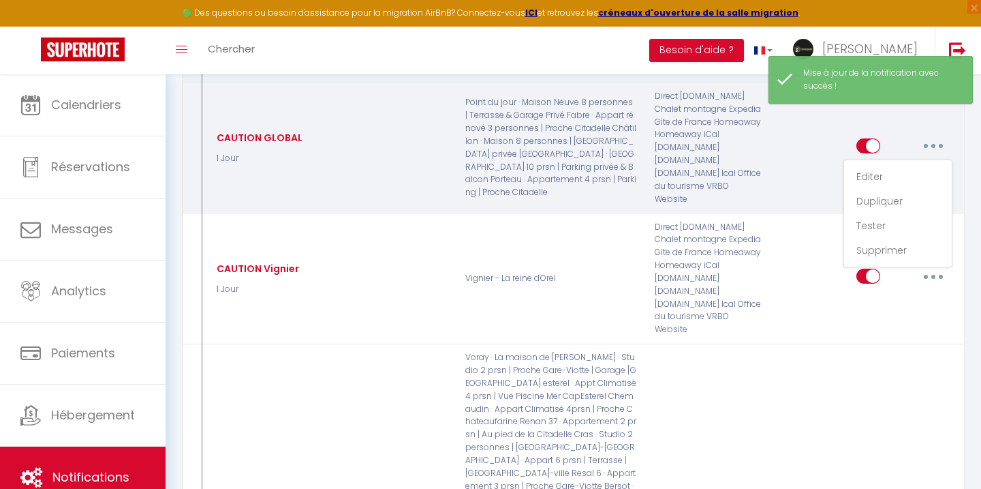
checkbox input "true"
checkbox input "false"
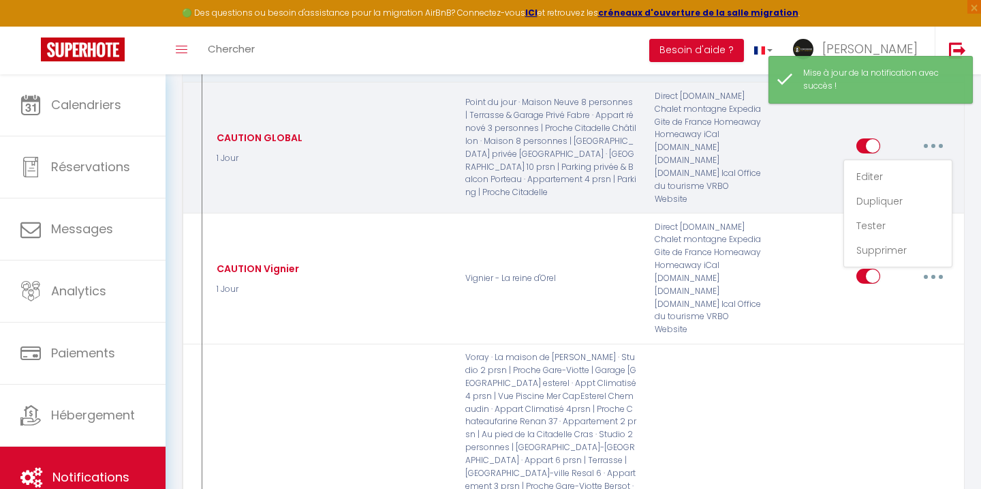
checkbox input "false"
checkbox input "true"
checkbox input "false"
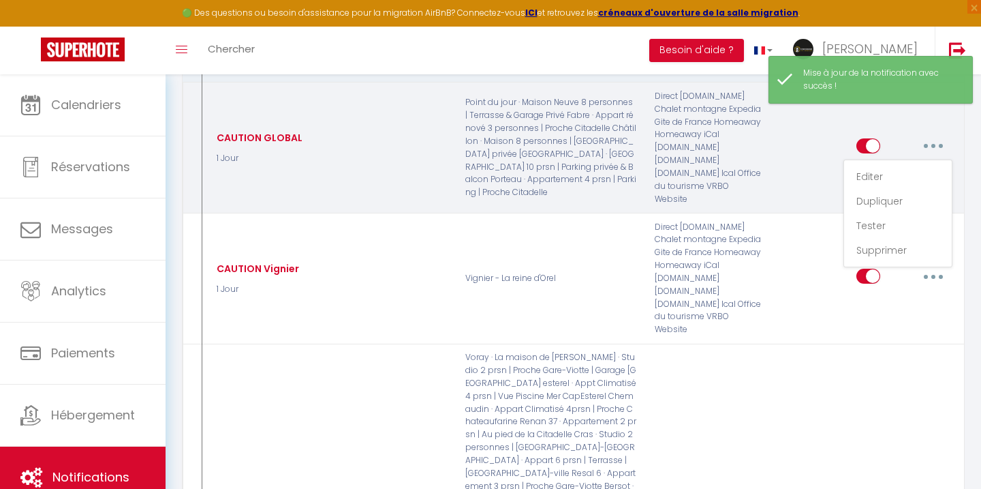
checkbox input "false"
checkbox input "true"
checkbox input "false"
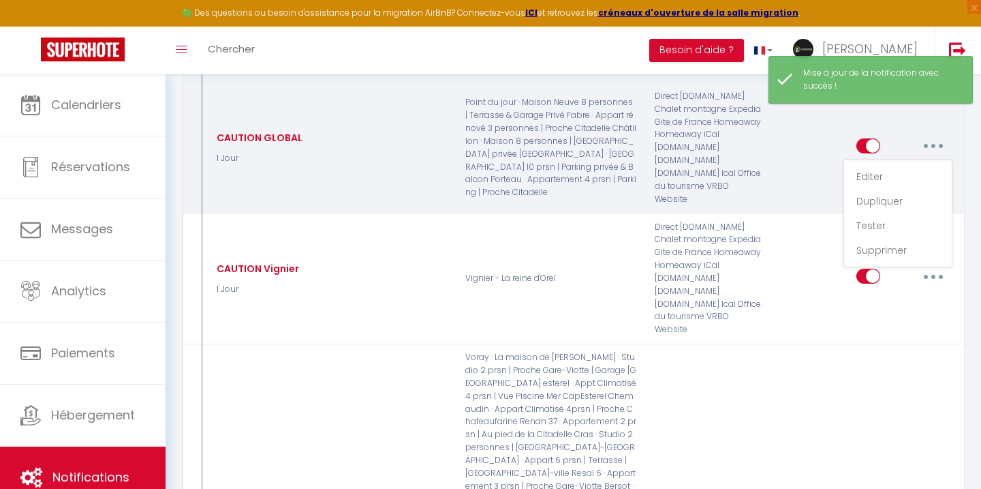
checkbox input "true"
checkbox input "false"
checkbox input "true"
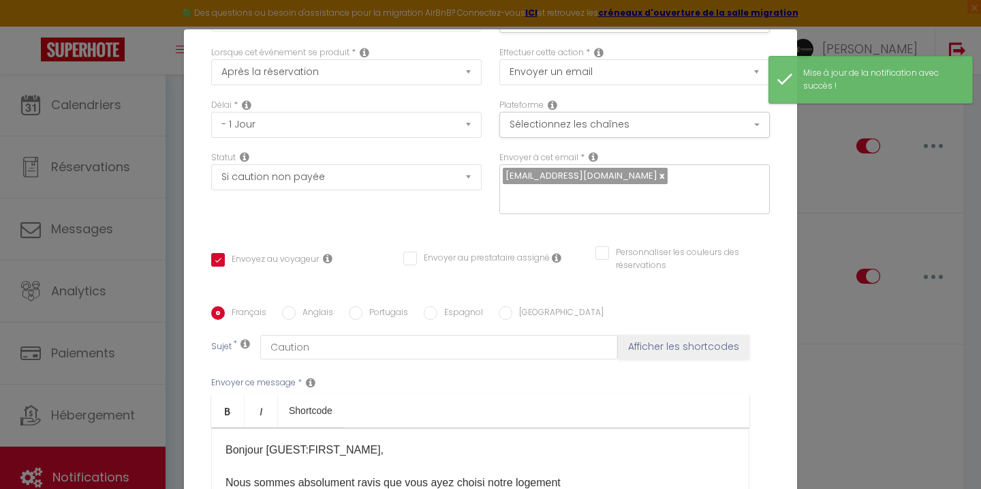
scroll to position [0, 0]
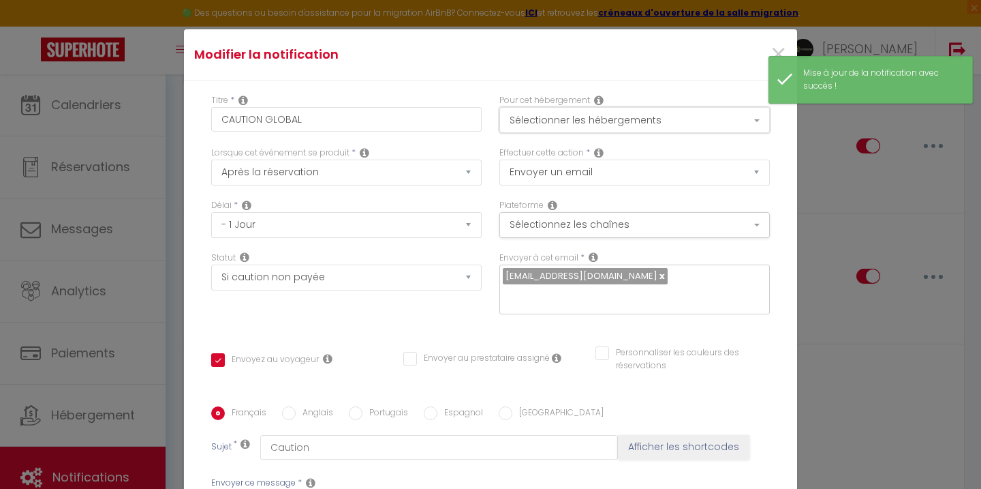
click at [667, 125] on button "Sélectionner les hébergements" at bounding box center [635, 120] width 271 height 26
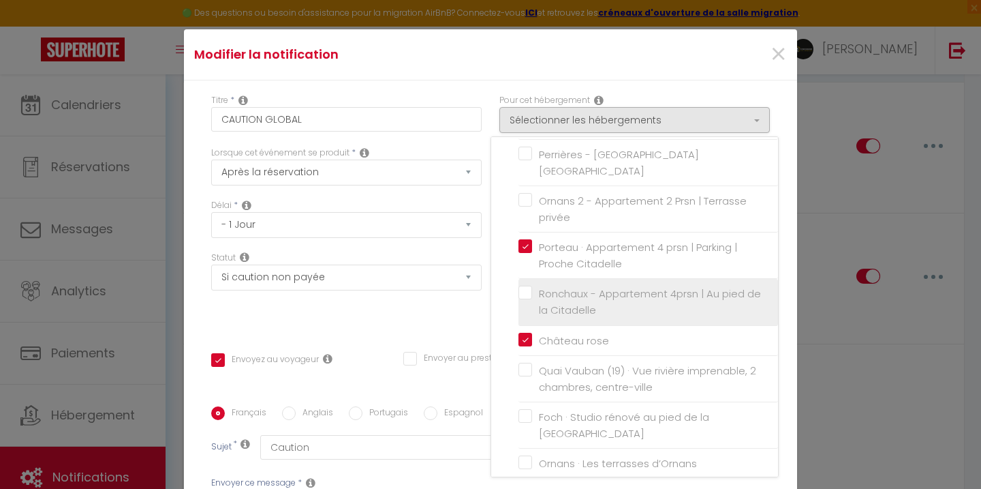
click at [532, 286] on label "Ronchaux - Appartement 4prsn | Au pied de la Citadelle" at bounding box center [650, 302] width 237 height 32
click at [528, 295] on input "Ronchaux - Appartement 4prsn | Au pied de la Citadelle" at bounding box center [649, 302] width 260 height 14
checkbox input "true"
checkbox input "false"
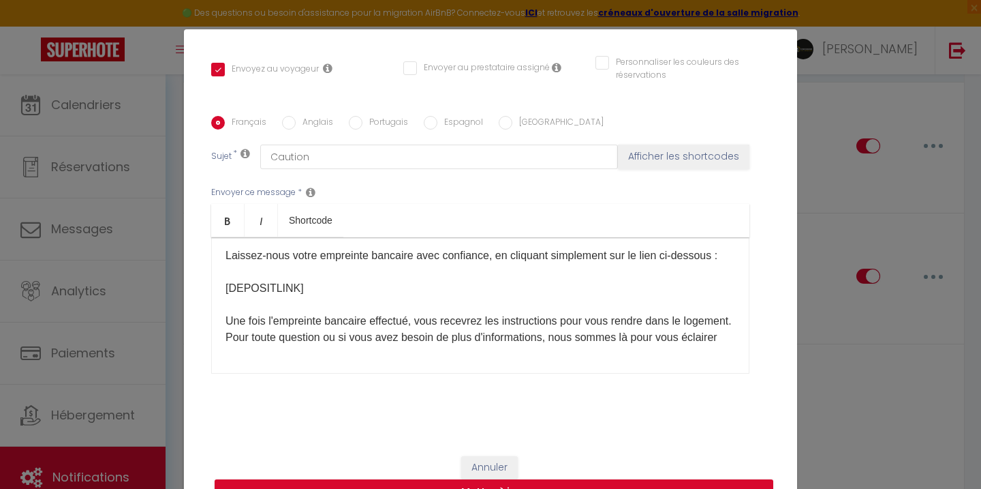
scroll to position [200, 0]
click at [559, 483] on button "Mettre à jour" at bounding box center [494, 492] width 559 height 26
checkbox input "true"
checkbox input "false"
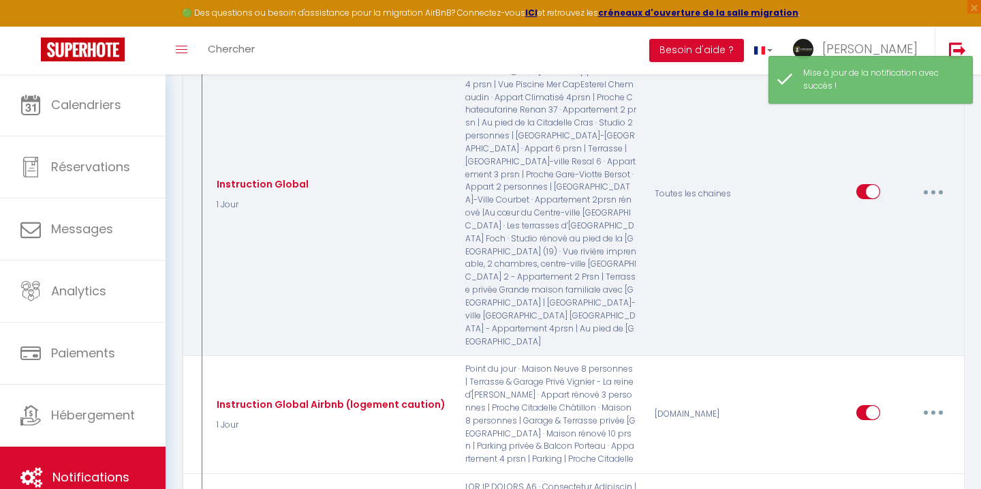
scroll to position [1641, 0]
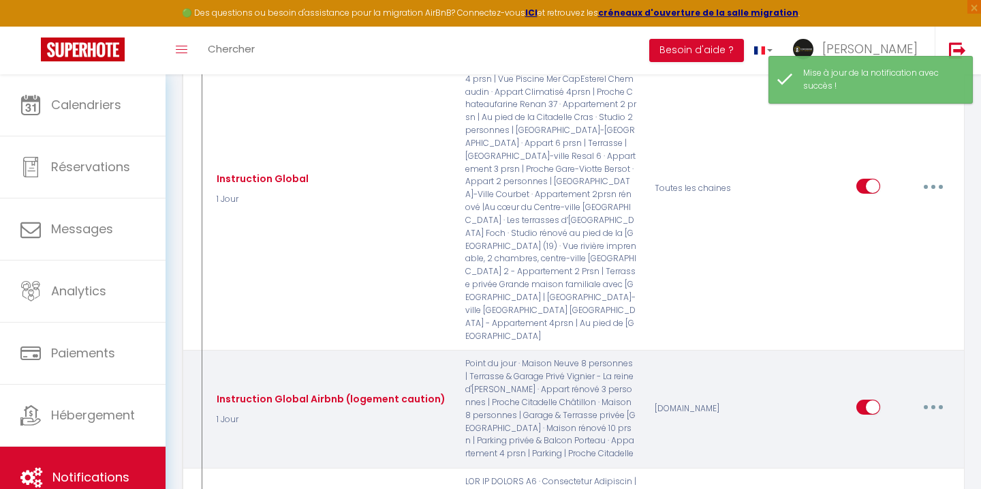
click at [928, 396] on button "button" at bounding box center [934, 407] width 38 height 22
click at [873, 426] on link "Editer" at bounding box center [898, 437] width 101 height 23
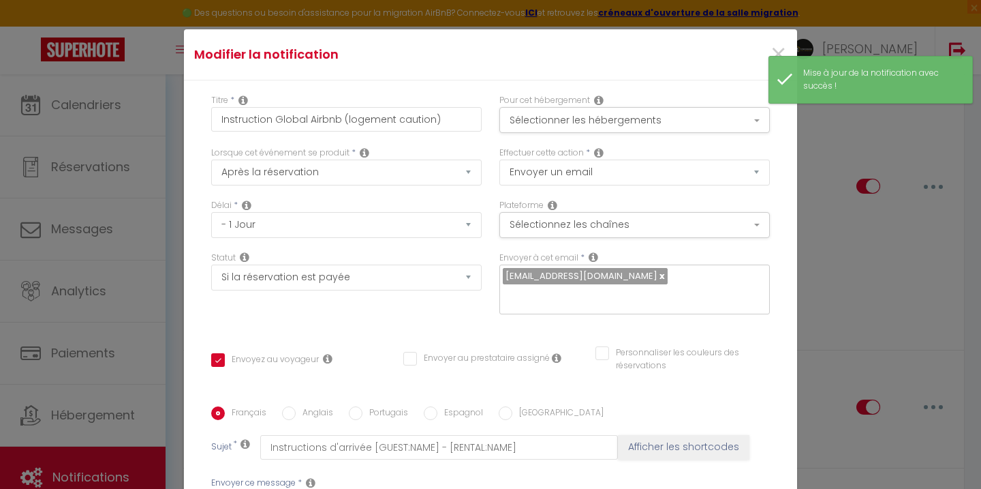
scroll to position [0, 0]
click at [643, 122] on button "Sélectionner les hébergements" at bounding box center [635, 120] width 271 height 26
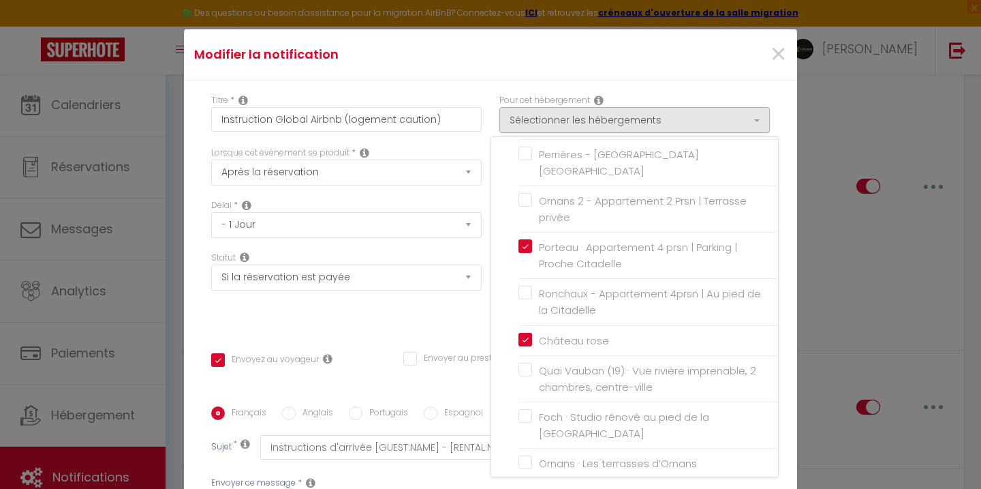
click at [532, 286] on label "Ronchaux - Appartement 4prsn | Au pied de la Citadelle" at bounding box center [650, 302] width 237 height 32
click at [528, 295] on input "Ronchaux - Appartement 4prsn | Au pied de la Citadelle" at bounding box center [649, 302] width 260 height 14
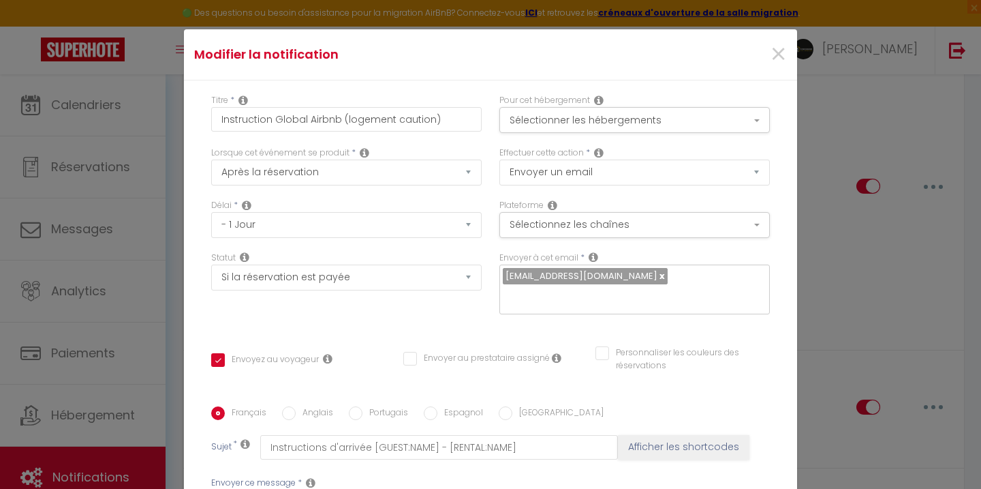
scroll to position [291, 0]
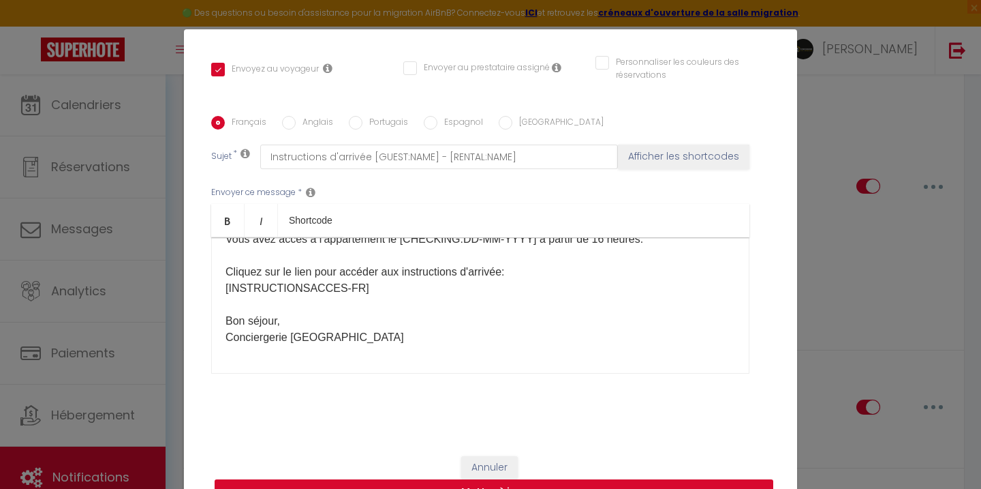
click at [564, 480] on button "Mettre à jour" at bounding box center [494, 492] width 559 height 26
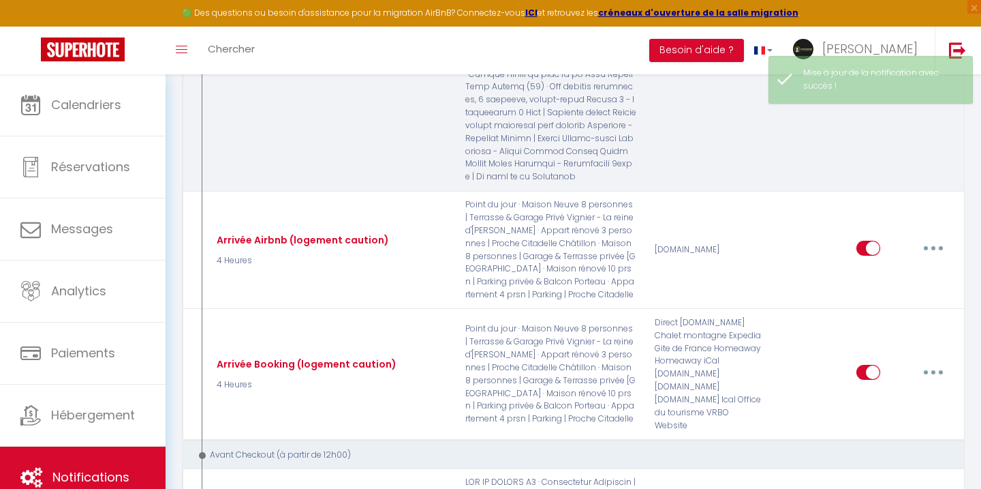
scroll to position [3042, 0]
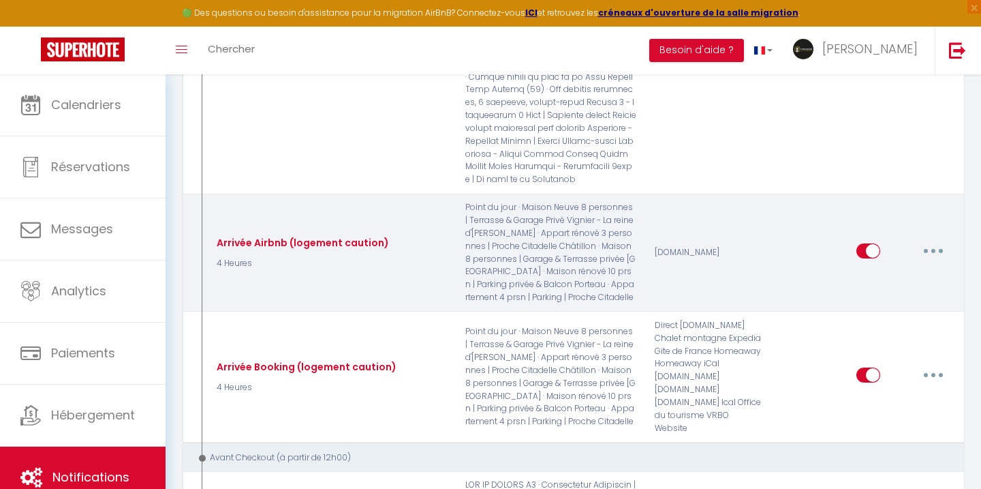
click at [926, 240] on button "button" at bounding box center [934, 251] width 38 height 22
click at [884, 270] on link "Editer" at bounding box center [898, 281] width 101 height 23
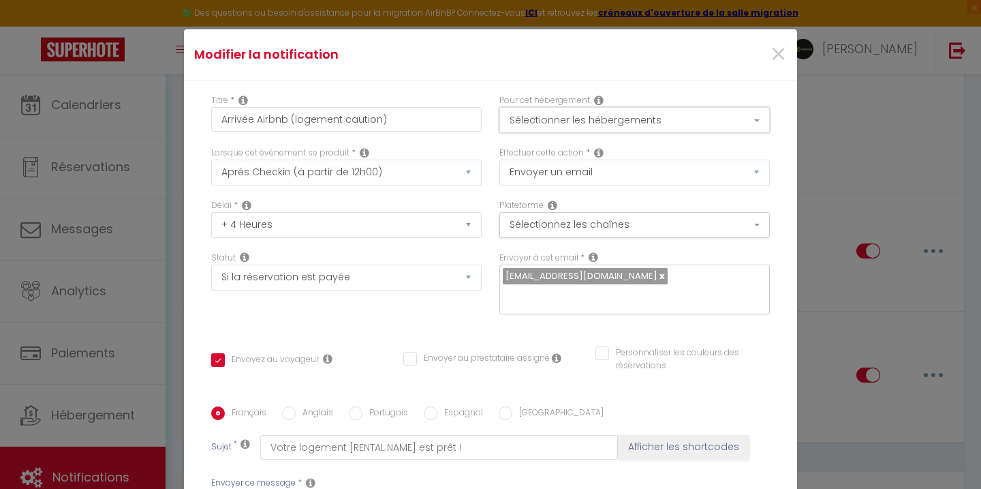
click at [704, 115] on button "Sélectionner les hébergements" at bounding box center [635, 120] width 271 height 26
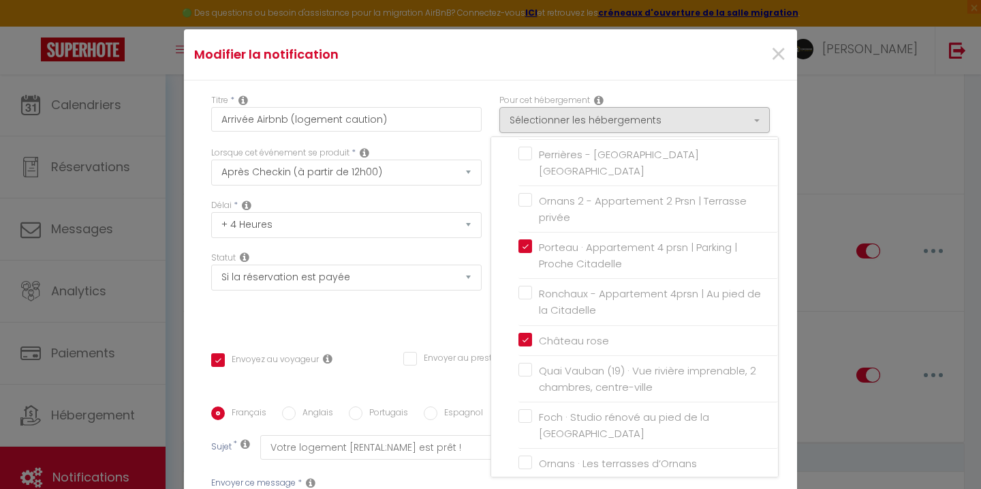
click at [532, 286] on label "Ronchaux - Appartement 4prsn | Au pied de la Citadelle" at bounding box center [650, 302] width 237 height 32
click at [525, 295] on input "Ronchaux - Appartement 4prsn | Au pied de la Citadelle" at bounding box center [649, 302] width 260 height 14
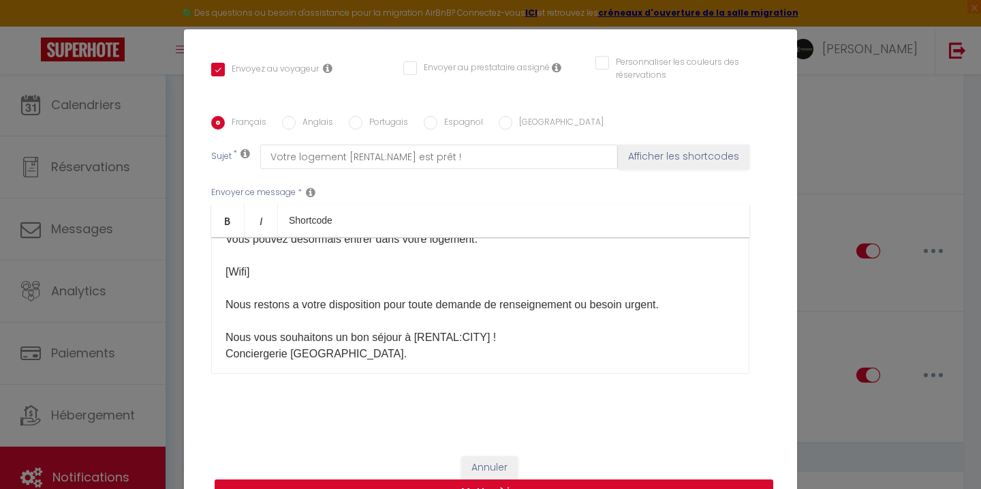
click at [560, 482] on button "Mettre à jour" at bounding box center [494, 492] width 559 height 26
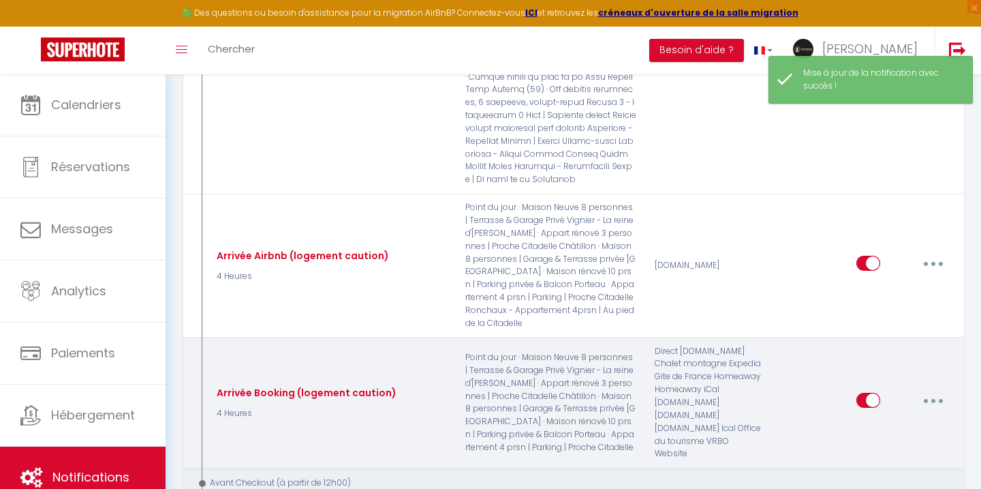
click at [926, 389] on button "button" at bounding box center [934, 400] width 38 height 22
click at [900, 420] on link "Editer" at bounding box center [898, 431] width 101 height 23
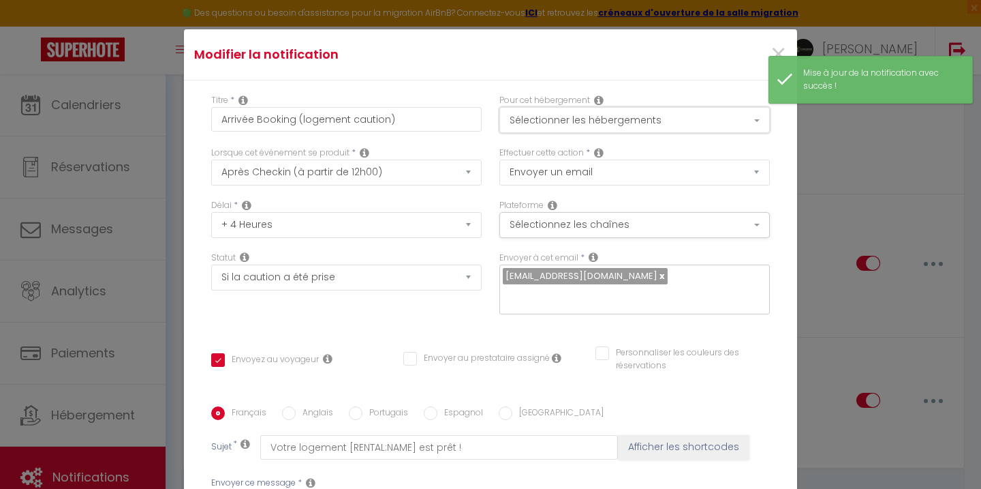
click at [669, 117] on button "Sélectionner les hébergements" at bounding box center [635, 120] width 271 height 26
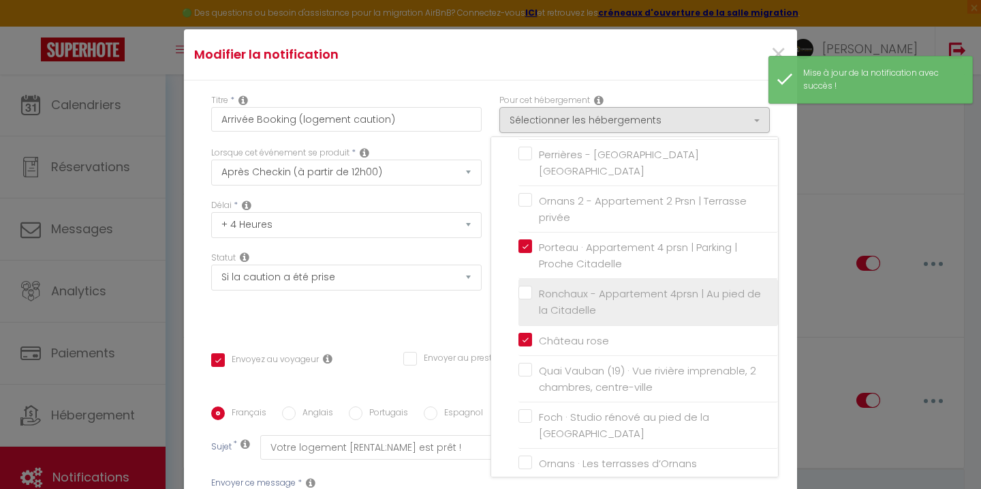
click at [532, 286] on label "Ronchaux - Appartement 4prsn | Au pied de la Citadelle" at bounding box center [650, 302] width 237 height 32
click at [523, 295] on input "Ronchaux - Appartement 4prsn | Au pied de la Citadelle" at bounding box center [649, 302] width 260 height 14
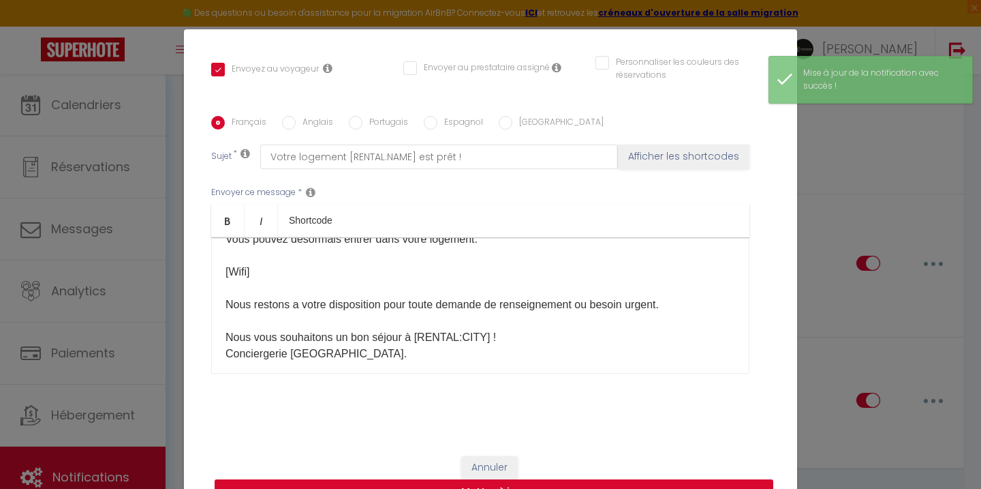
click at [521, 483] on button "Mettre à jour" at bounding box center [494, 492] width 559 height 26
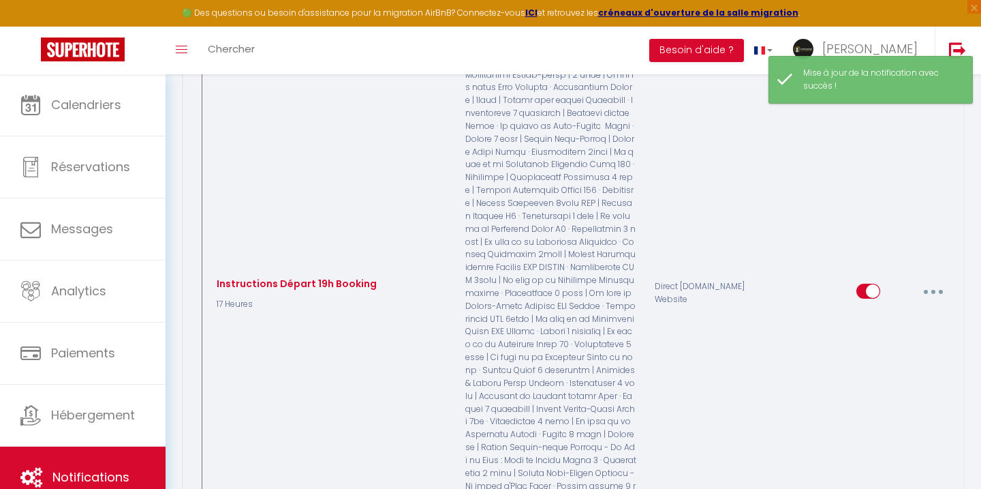
click at [932, 280] on button "button" at bounding box center [934, 291] width 38 height 22
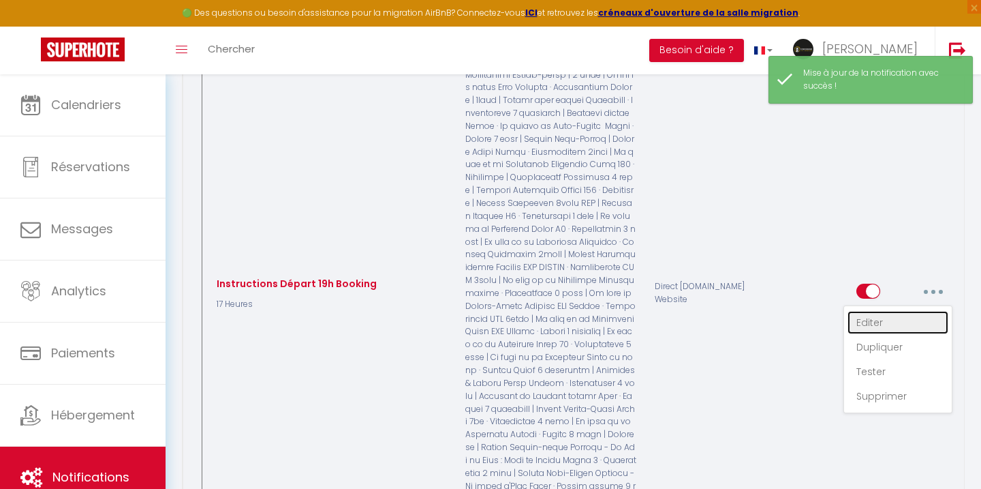
click at [889, 311] on link "Editer" at bounding box center [898, 322] width 101 height 23
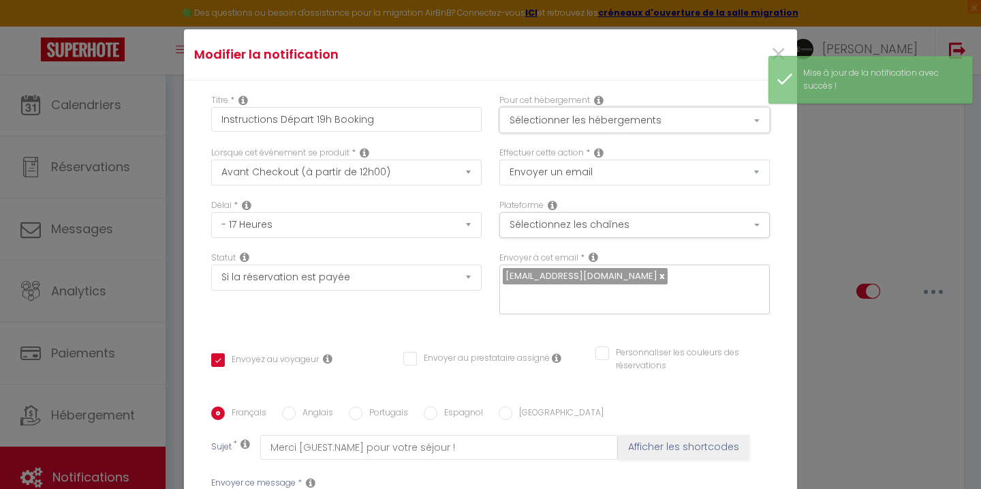
click at [638, 116] on button "Sélectionner les hébergements" at bounding box center [635, 120] width 271 height 26
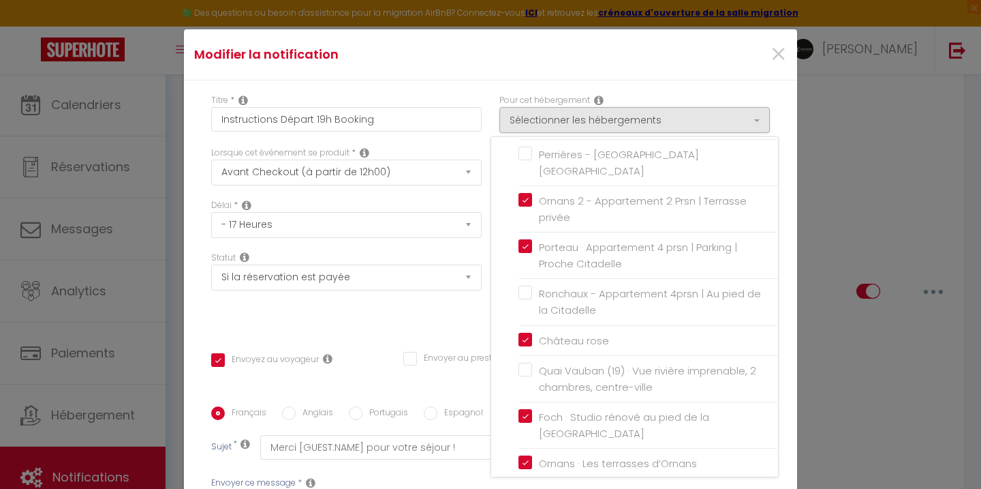
click at [532, 286] on label "Ronchaux - Appartement 4prsn | Au pied de la Citadelle" at bounding box center [650, 302] width 237 height 32
click at [528, 295] on input "Ronchaux - Appartement 4prsn | Au pied de la Citadelle" at bounding box center [649, 302] width 260 height 14
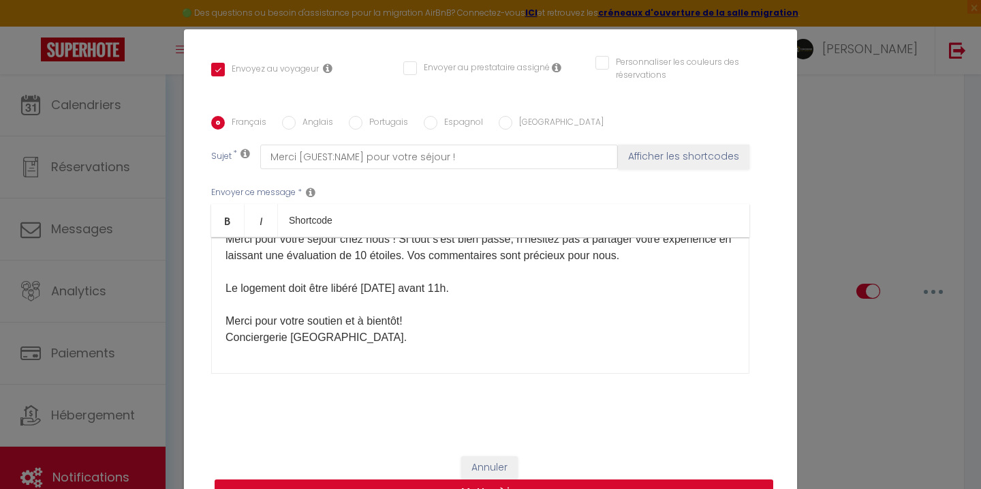
click at [564, 480] on button "Mettre à jour" at bounding box center [494, 492] width 559 height 26
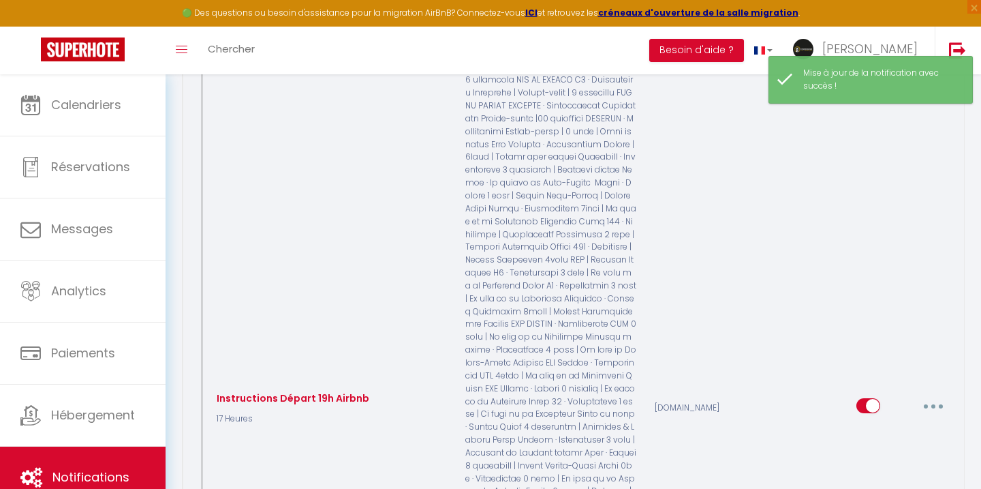
click at [930, 395] on button "button" at bounding box center [934, 406] width 38 height 22
click at [883, 425] on link "Editer" at bounding box center [898, 436] width 101 height 23
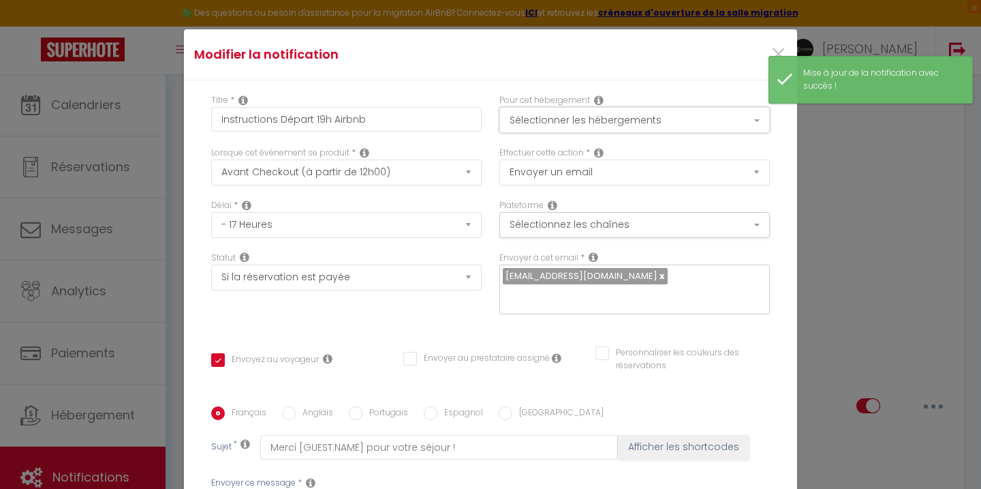
click at [615, 112] on button "Sélectionner les hébergements" at bounding box center [635, 120] width 271 height 26
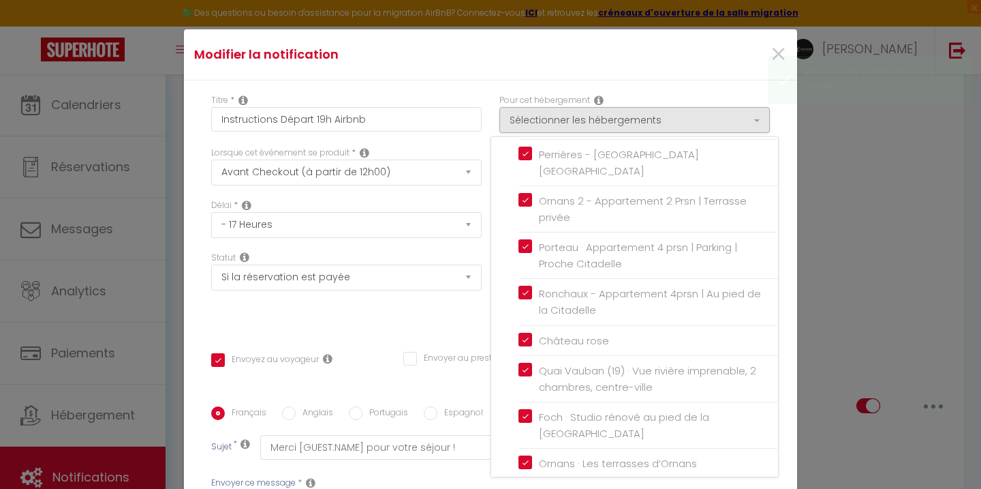
click at [464, 297] on div "Statut Aucun Si la réservation est payée Si réservation non payée Si la caution…" at bounding box center [346, 289] width 288 height 77
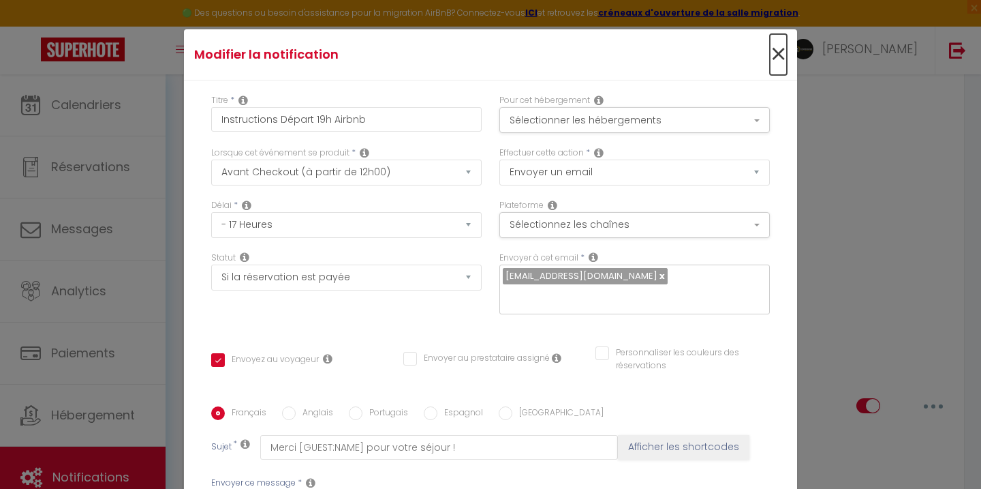
click at [776, 52] on span "×" at bounding box center [778, 54] width 17 height 41
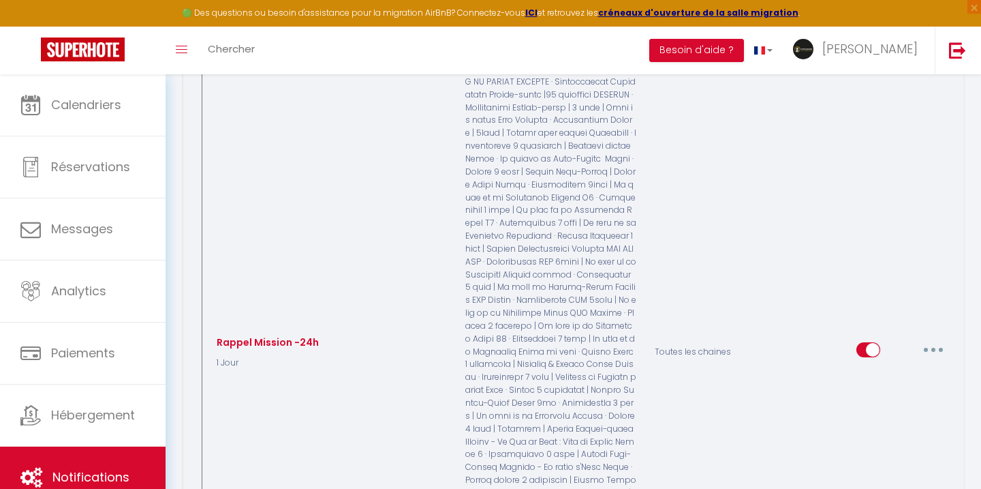
click at [932, 339] on button "button" at bounding box center [934, 350] width 38 height 22
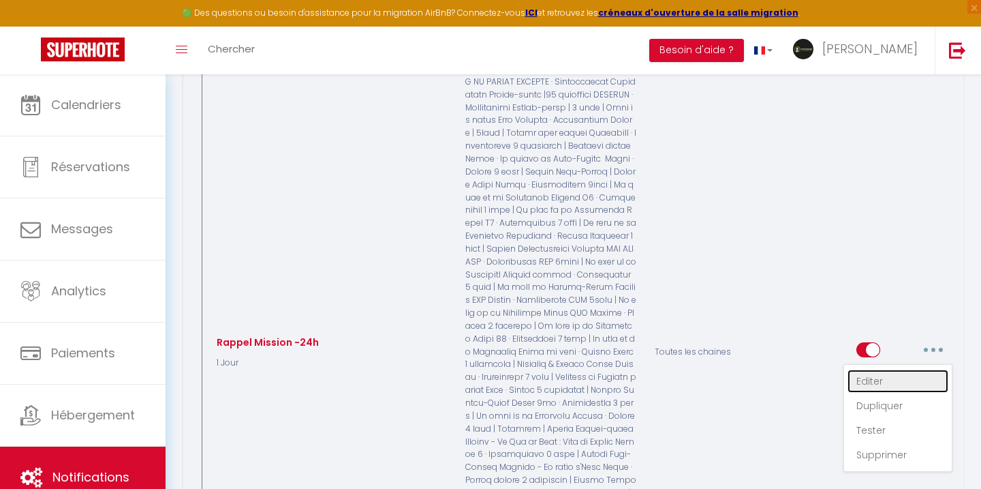
click at [898, 369] on link "Editer" at bounding box center [898, 380] width 101 height 23
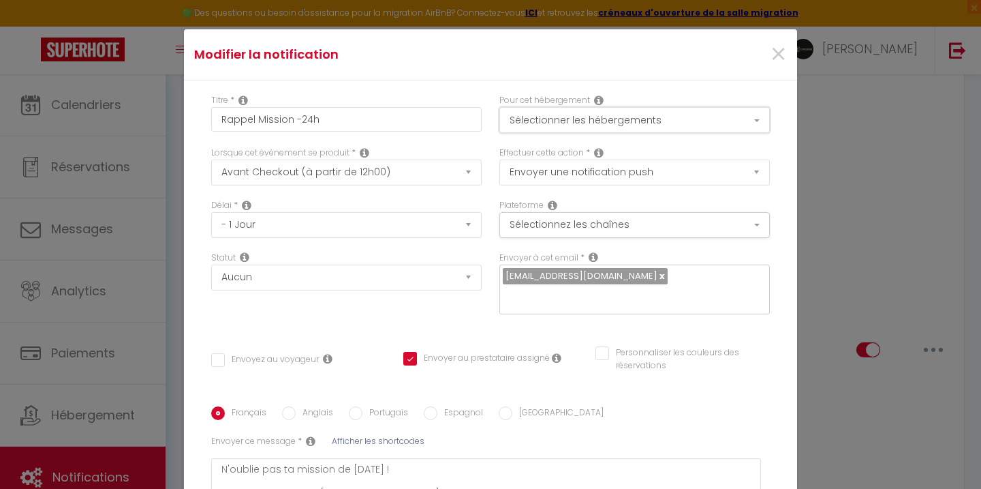
click at [731, 127] on button "Sélectionner les hébergements" at bounding box center [635, 120] width 271 height 26
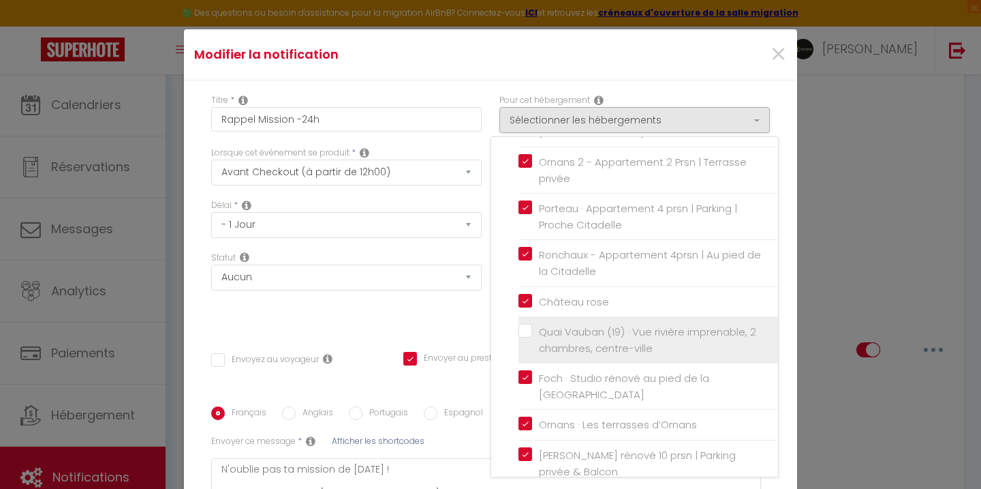
click at [532, 324] on label "Quai Vauban (19) · Vue rivière imprenable, 2 chambres, centre-ville" at bounding box center [650, 340] width 237 height 32
click at [527, 333] on input "Quai Vauban (19) · Vue rivière imprenable, 2 chambres, centre-ville" at bounding box center [649, 340] width 260 height 14
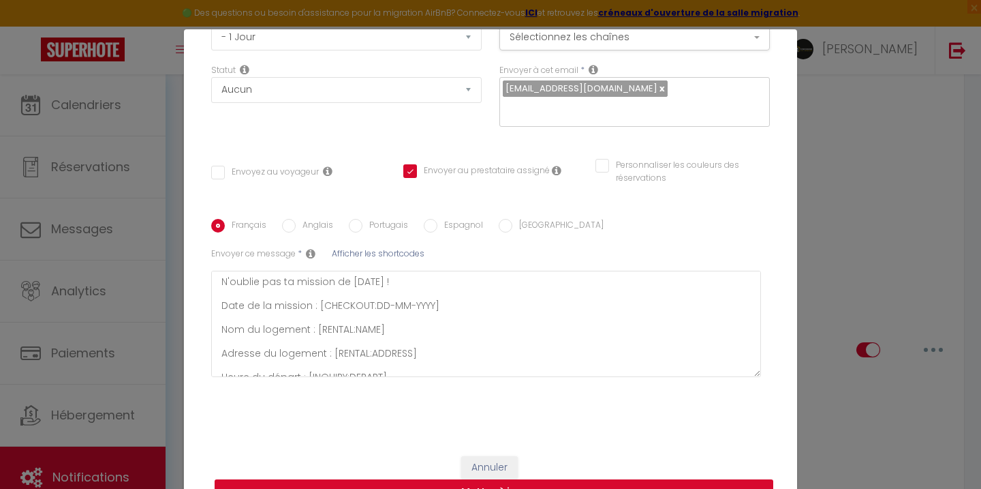
click at [581, 482] on button "Mettre à jour" at bounding box center [494, 492] width 559 height 26
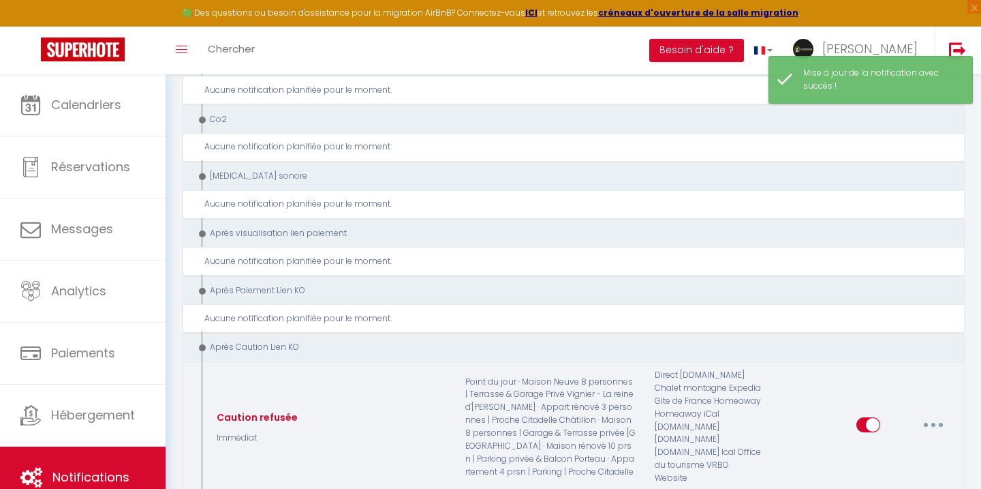
click at [929, 414] on button "button" at bounding box center [934, 425] width 38 height 22
click at [889, 444] on link "Editer" at bounding box center [898, 455] width 101 height 23
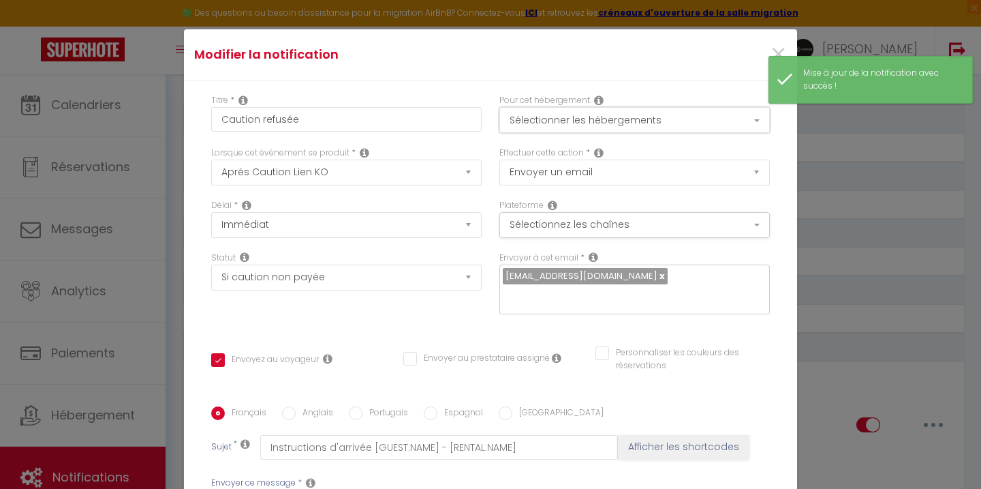
click at [669, 125] on button "Sélectionner les hébergements" at bounding box center [635, 120] width 271 height 26
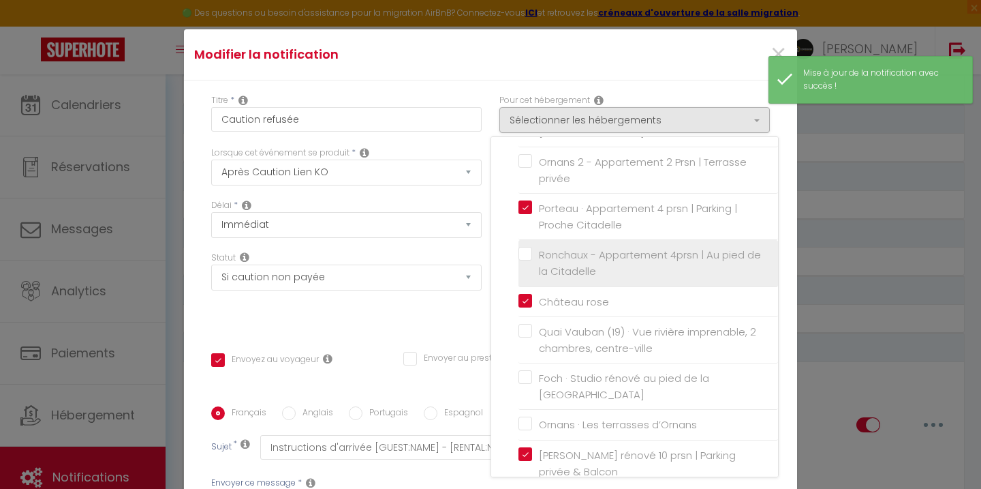
click at [532, 247] on label "Ronchaux - Appartement 4prsn | Au pied de la Citadelle" at bounding box center [650, 263] width 237 height 32
click at [530, 256] on input "Ronchaux - Appartement 4prsn | Au pied de la Citadelle" at bounding box center [649, 263] width 260 height 14
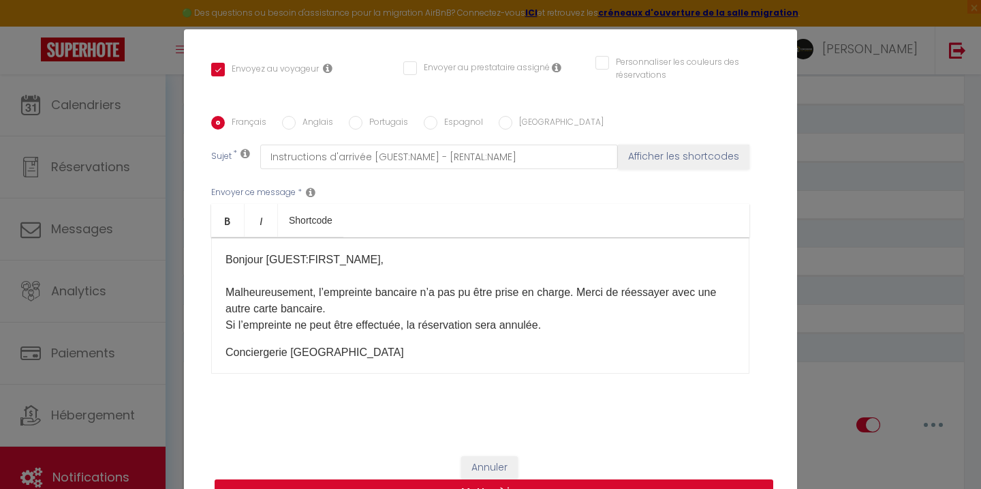
click at [575, 482] on button "Mettre à jour" at bounding box center [494, 492] width 559 height 26
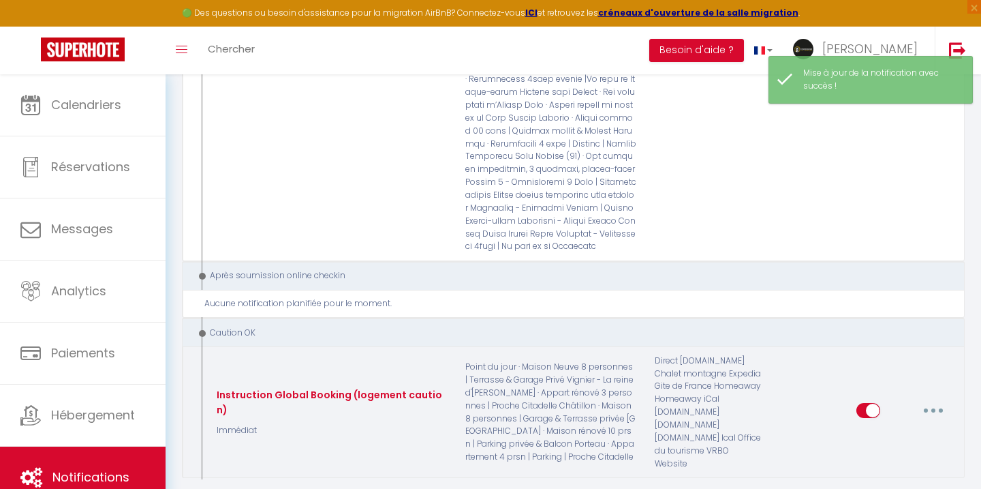
click at [933, 399] on button "button" at bounding box center [934, 410] width 38 height 22
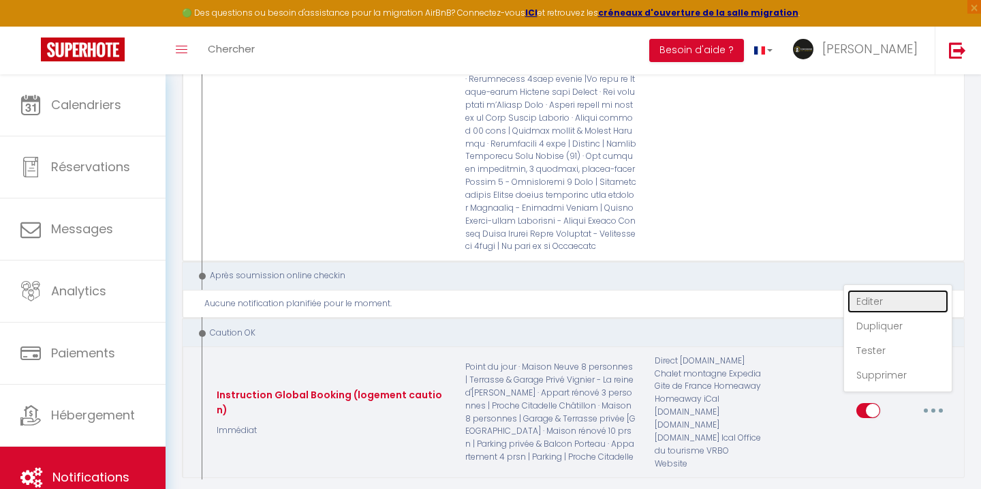
click at [887, 290] on link "Editer" at bounding box center [898, 301] width 101 height 23
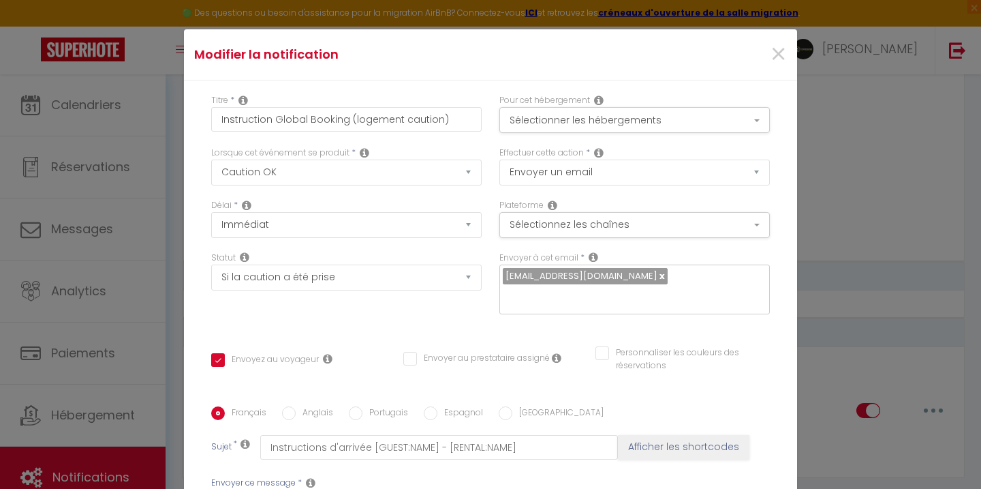
click at [641, 138] on div "Pour cet hébergement Sélectionner les hébergements Tous les apparts [GEOGRAPHIC…" at bounding box center [635, 120] width 288 height 52
click at [633, 120] on button "Sélectionner les hébergements" at bounding box center [635, 120] width 271 height 26
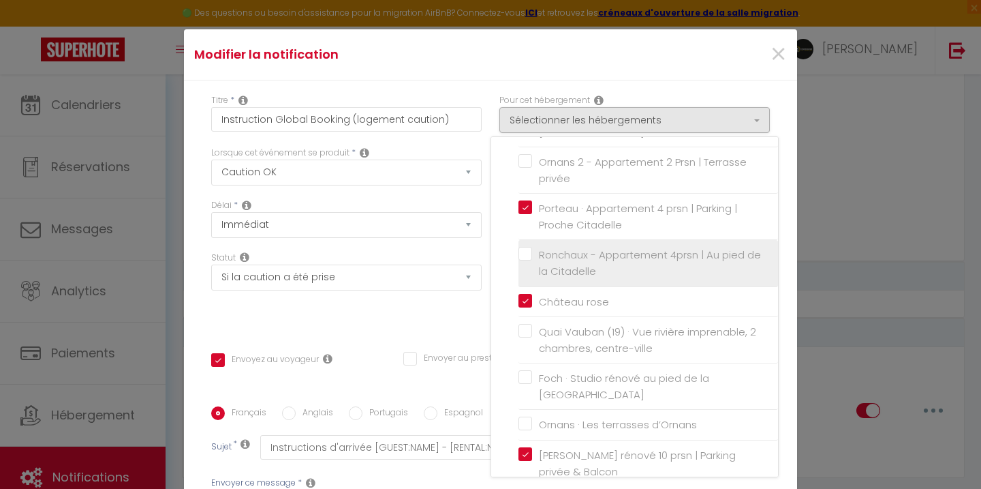
click at [532, 247] on label "Ronchaux - Appartement 4prsn | Au pied de la Citadelle" at bounding box center [650, 263] width 237 height 32
click at [523, 256] on input "Ronchaux - Appartement 4prsn | Au pied de la Citadelle" at bounding box center [649, 263] width 260 height 14
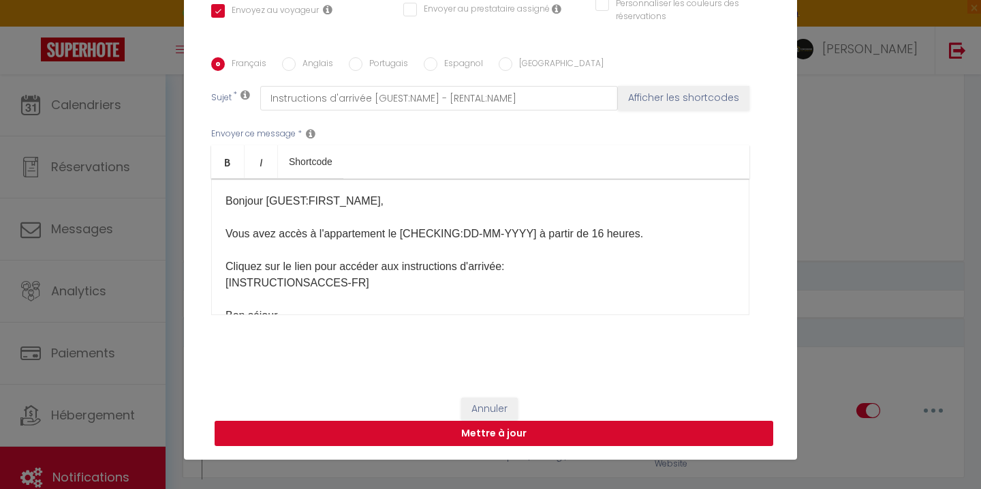
click at [565, 423] on button "Mettre à jour" at bounding box center [494, 434] width 559 height 26
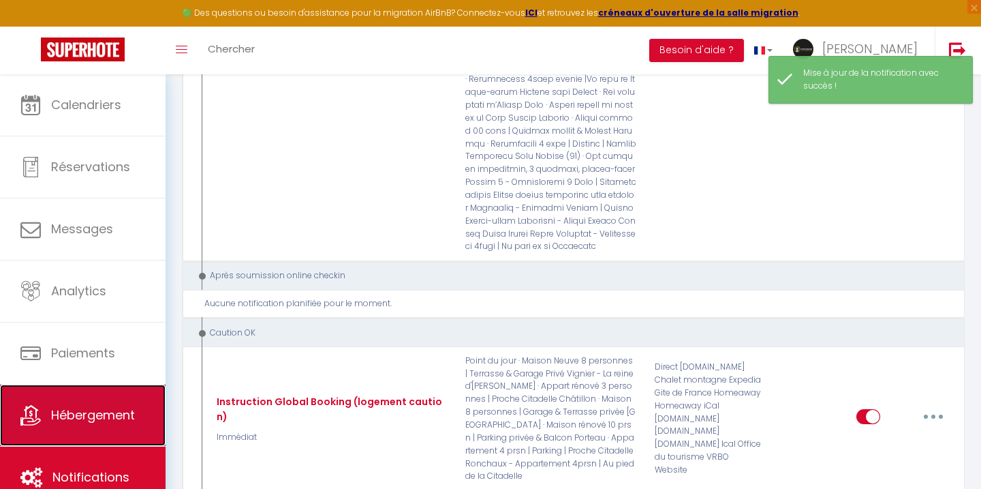
click at [99, 424] on link "Hébergement" at bounding box center [83, 414] width 166 height 61
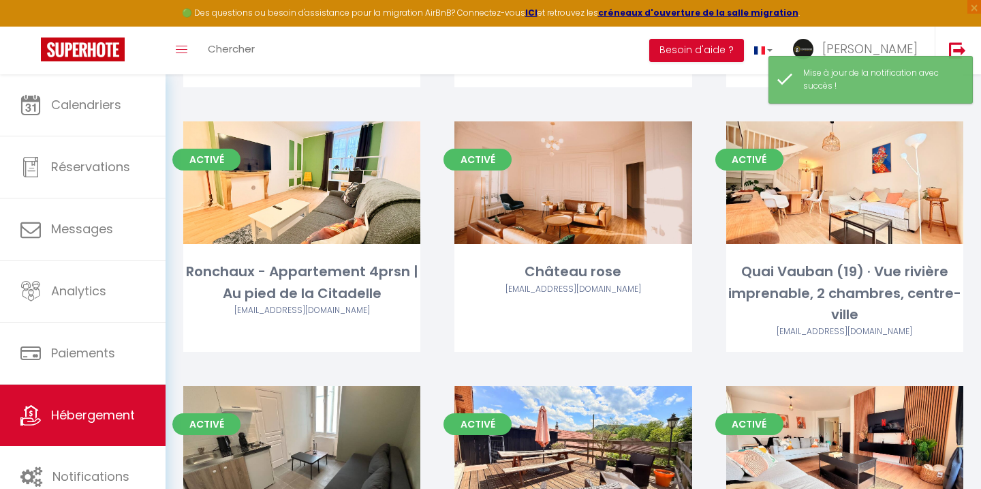
scroll to position [3379, 0]
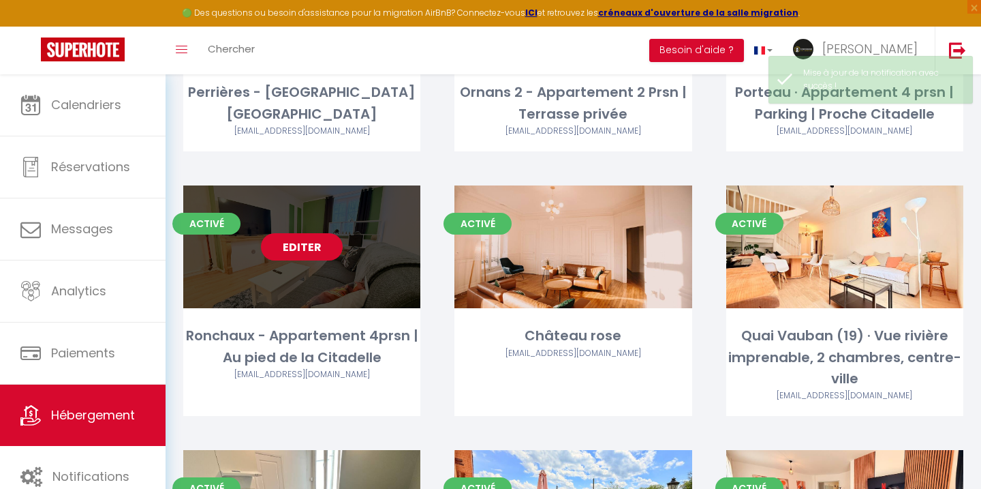
click at [334, 233] on link "Editer" at bounding box center [302, 246] width 82 height 27
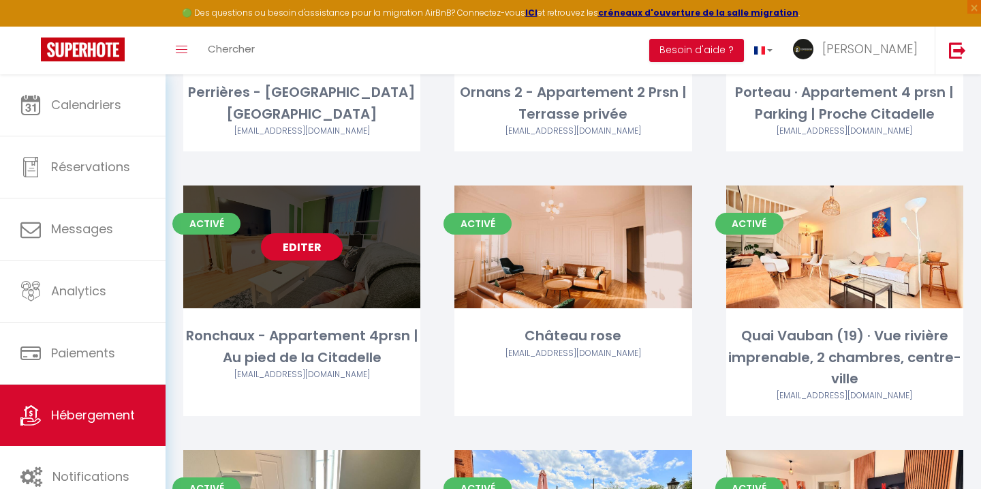
click at [334, 233] on link "Editer" at bounding box center [302, 246] width 82 height 27
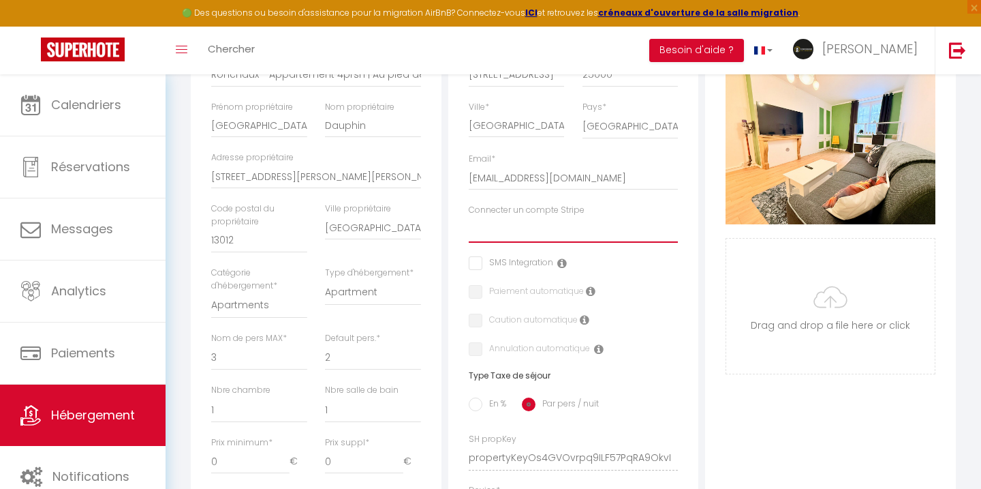
click at [523, 234] on select "Conciergerie LCD" at bounding box center [574, 230] width 210 height 26
click at [469, 217] on select "Conciergerie LCD" at bounding box center [574, 230] width 210 height 26
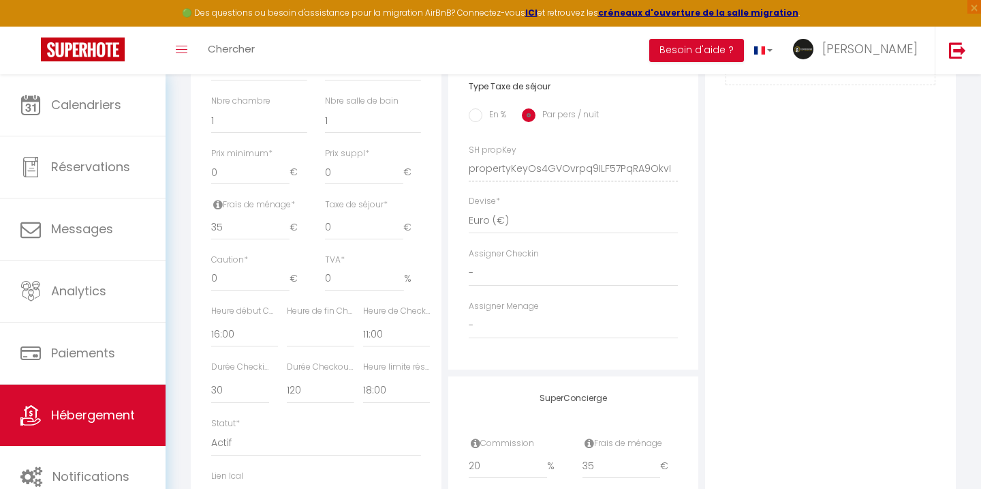
scroll to position [617, 0]
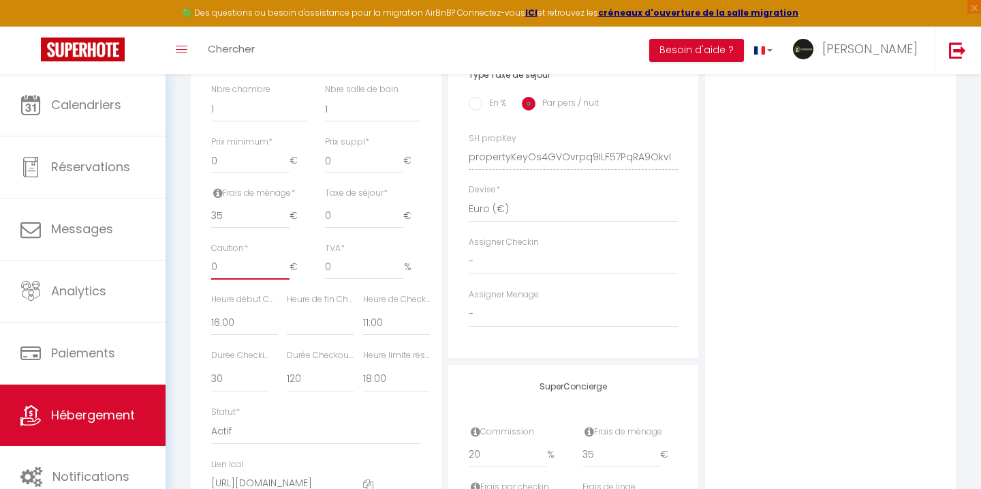
click at [252, 260] on input "0" at bounding box center [250, 267] width 78 height 25
click at [744, 403] on div "Photo Photo Supprimer Drag and drop a file here or click Ooops, something wrong…" at bounding box center [830, 147] width 251 height 919
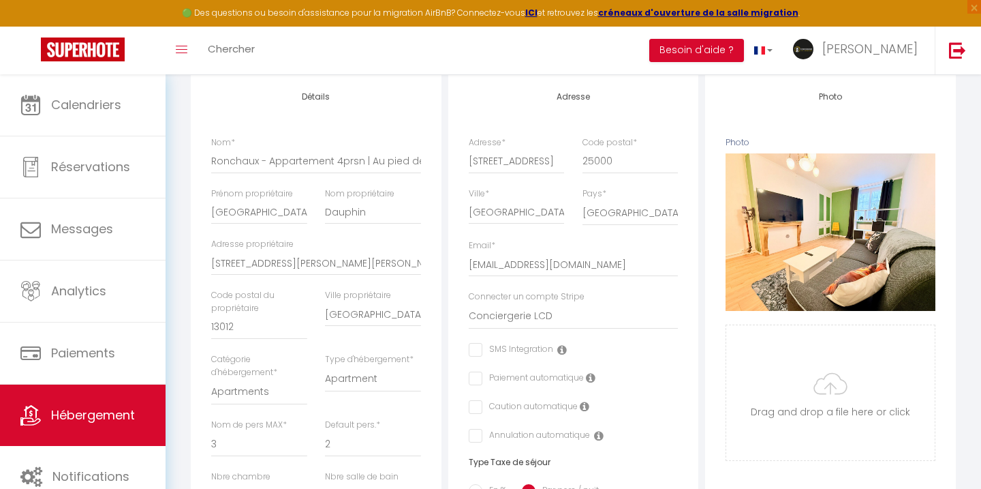
scroll to position [0, 0]
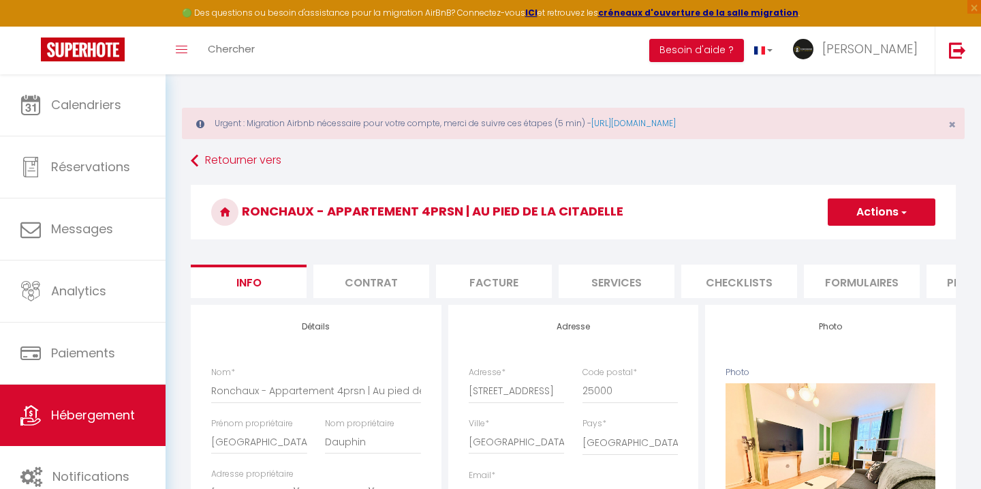
click at [881, 226] on h3 "Ronchaux - Appartement 4prsn | Au pied de la Citadelle" at bounding box center [573, 212] width 765 height 55
click at [881, 224] on button "Actions" at bounding box center [882, 211] width 108 height 27
click at [850, 239] on input "Enregistrer" at bounding box center [828, 242] width 50 height 14
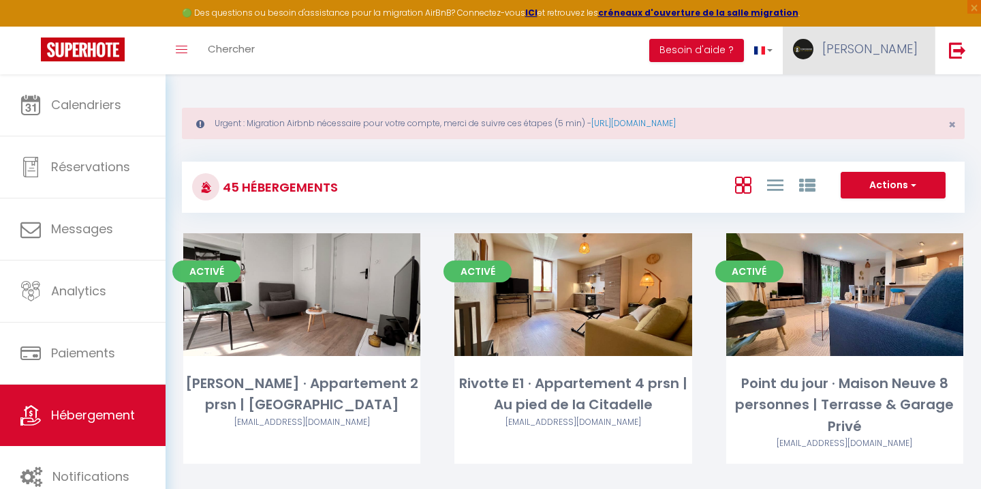
click at [861, 57] on link "[PERSON_NAME]" at bounding box center [859, 51] width 152 height 48
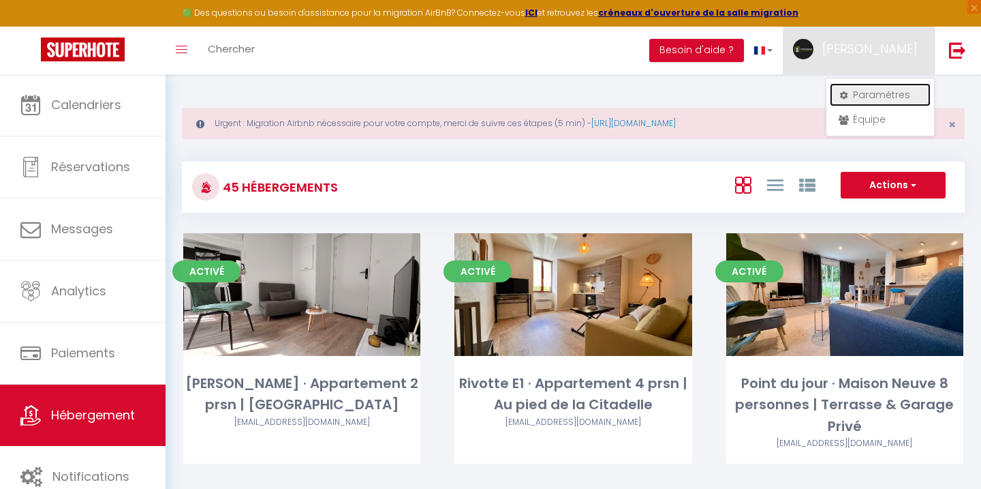
click at [864, 88] on link "Paramètres" at bounding box center [880, 94] width 101 height 23
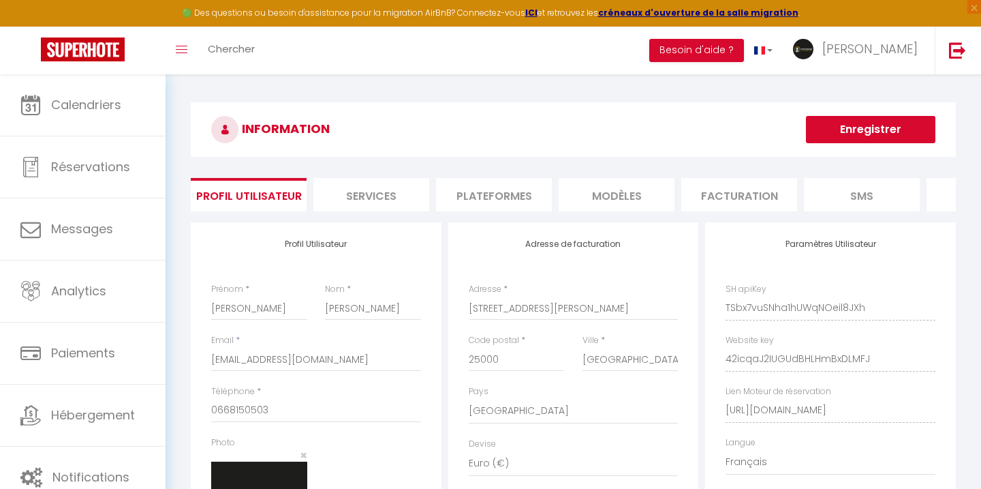
click at [499, 209] on li "Plateformes" at bounding box center [494, 194] width 116 height 33
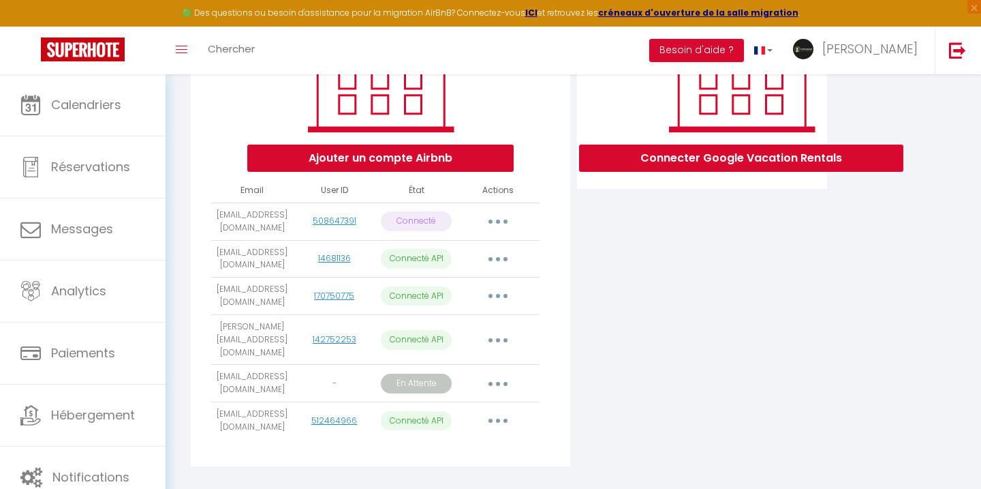
scroll to position [256, 0]
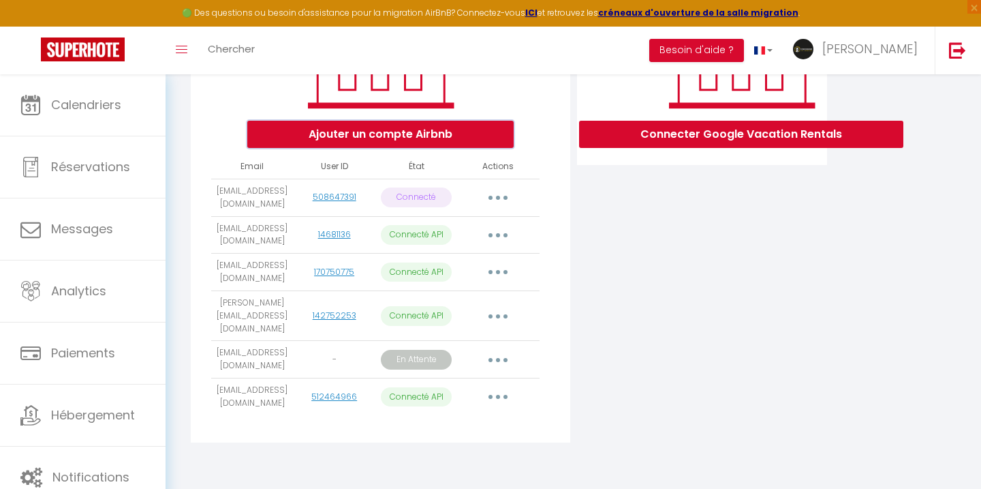
click at [403, 127] on button "Ajouter un compte Airbnb" at bounding box center [380, 134] width 266 height 27
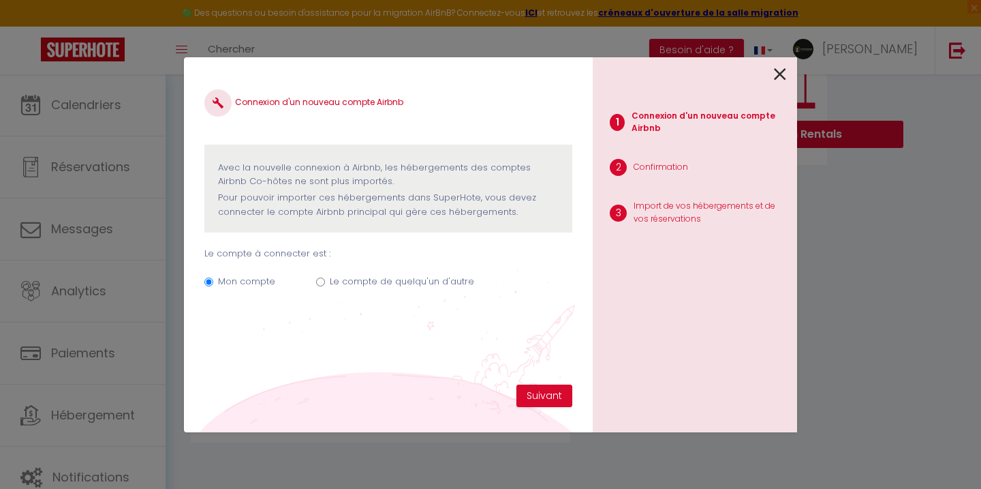
click at [384, 281] on label "Le compte de quelqu'un d'autre" at bounding box center [402, 282] width 144 height 14
click at [325, 281] on input "Le compte de quelqu'un d'autre" at bounding box center [320, 281] width 9 height 9
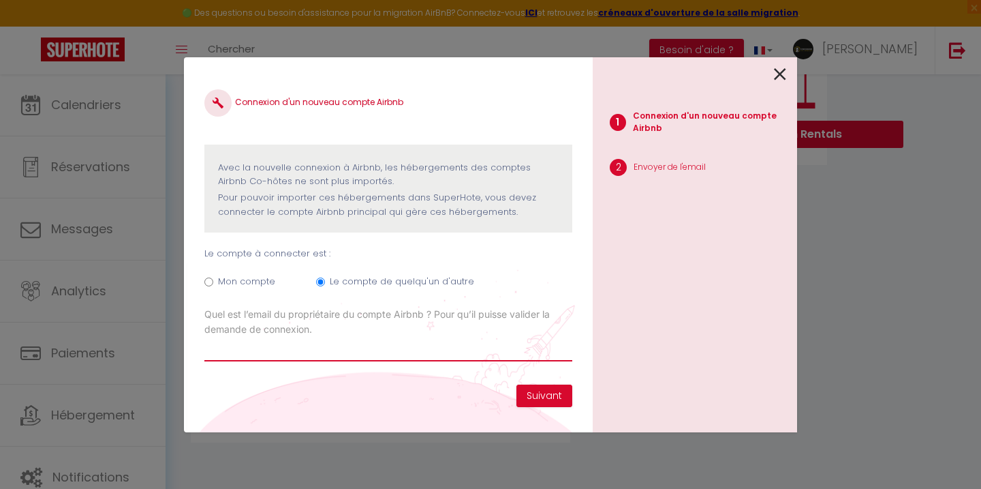
click at [327, 339] on input "Email connexion Airbnb" at bounding box center [388, 349] width 368 height 25
paste input "[EMAIL_ADDRESS][DOMAIN_NAME]"
click at [572, 395] on div "Connexion d'un nouveau compte Airbnb Avec la nouvelle connexion à [GEOGRAPHIC_D…" at bounding box center [388, 244] width 409 height 375
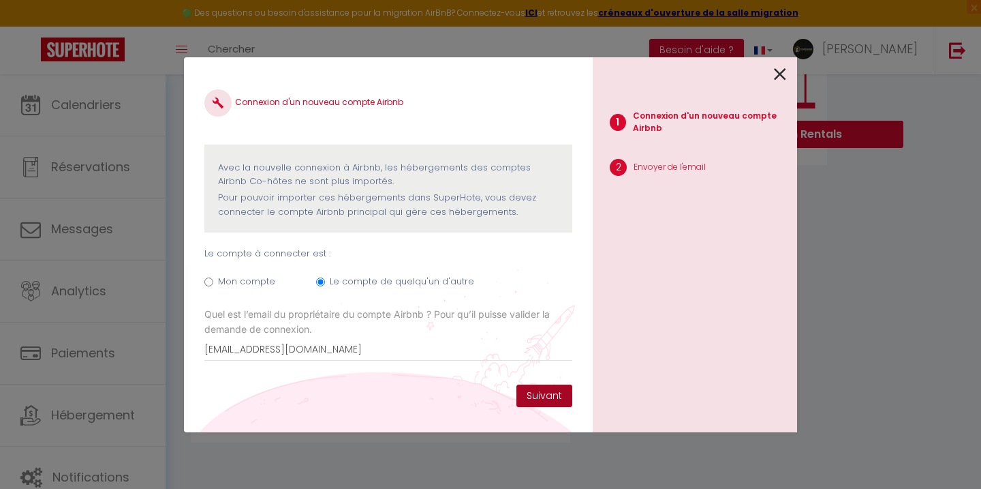
click at [558, 396] on button "Suivant" at bounding box center [545, 395] width 56 height 23
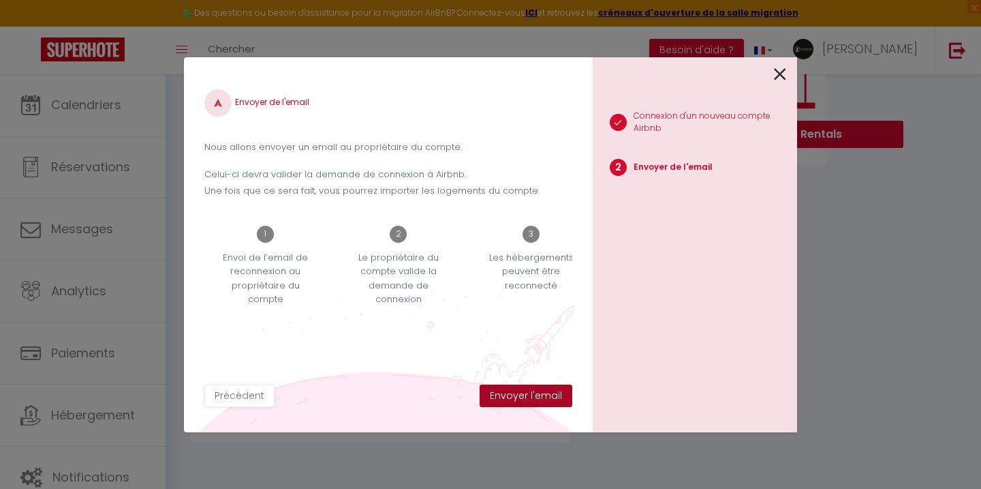
click at [558, 396] on button "Envoyer l'email" at bounding box center [526, 395] width 93 height 23
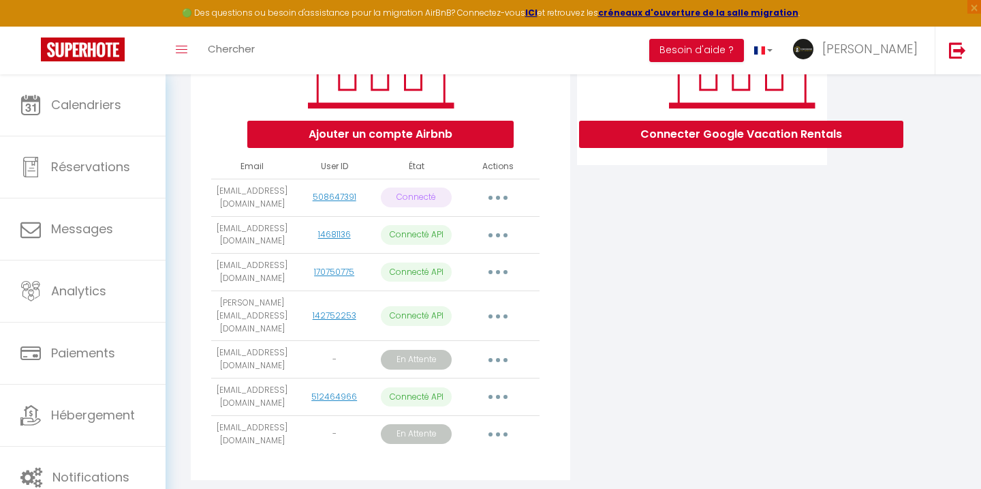
scroll to position [281, 0]
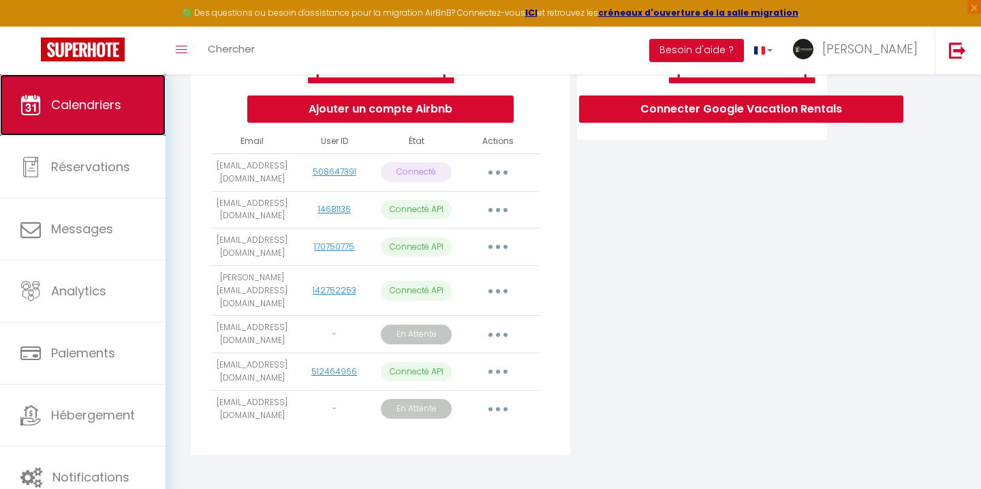
click at [104, 102] on span "Calendriers" at bounding box center [86, 104] width 70 height 17
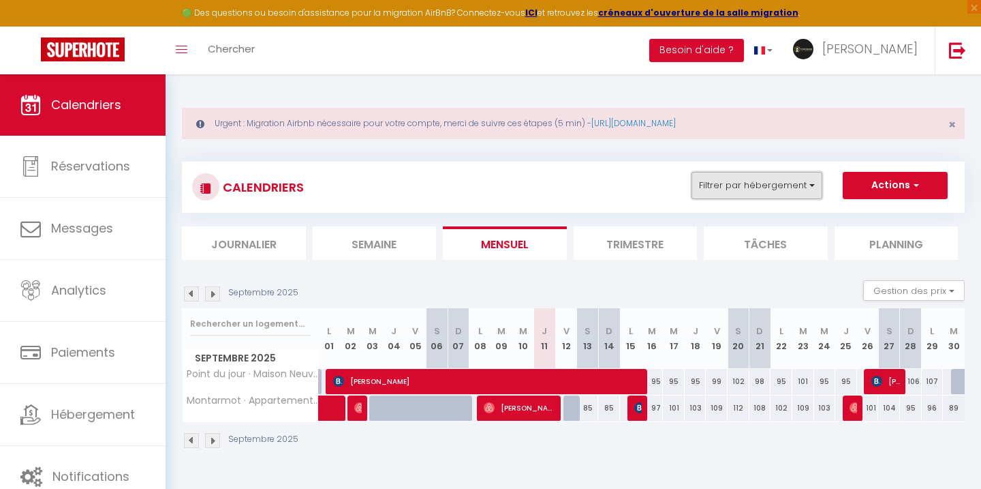
click at [745, 180] on button "Filtrer par hébergement" at bounding box center [757, 185] width 131 height 27
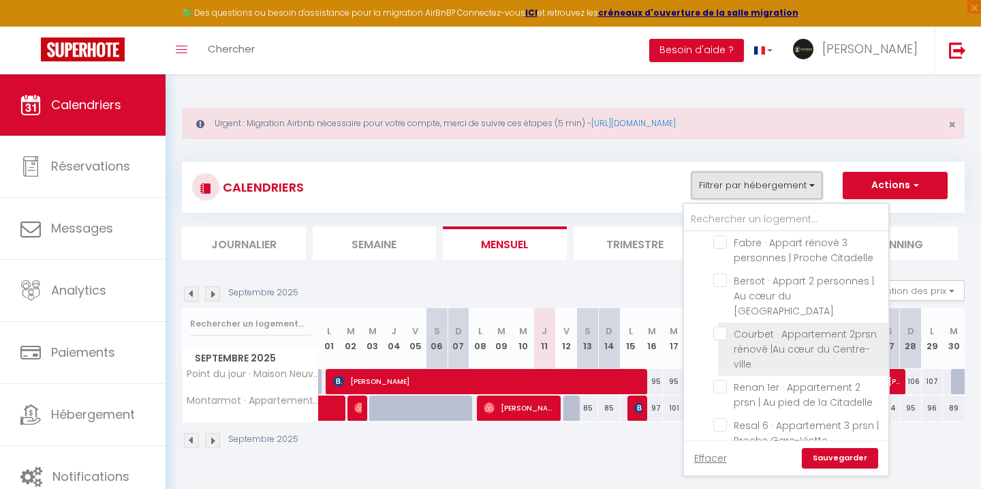
scroll to position [1545, 0]
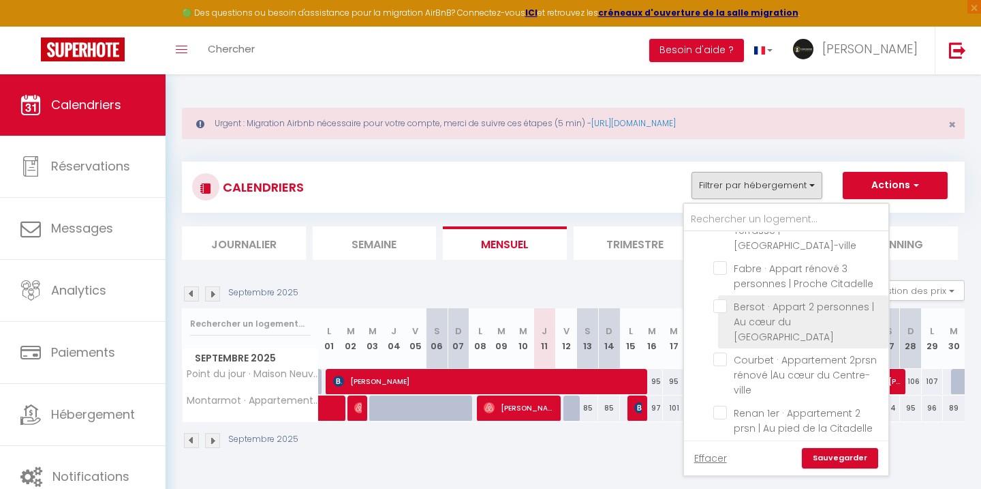
click at [757, 300] on span "Bersot · Appart 2 personnes | Au cœur du [GEOGRAPHIC_DATA]" at bounding box center [804, 322] width 140 height 44
click at [757, 299] on input "Bersot · Appart 2 personnes | Au cœur du [GEOGRAPHIC_DATA]" at bounding box center [799, 306] width 170 height 14
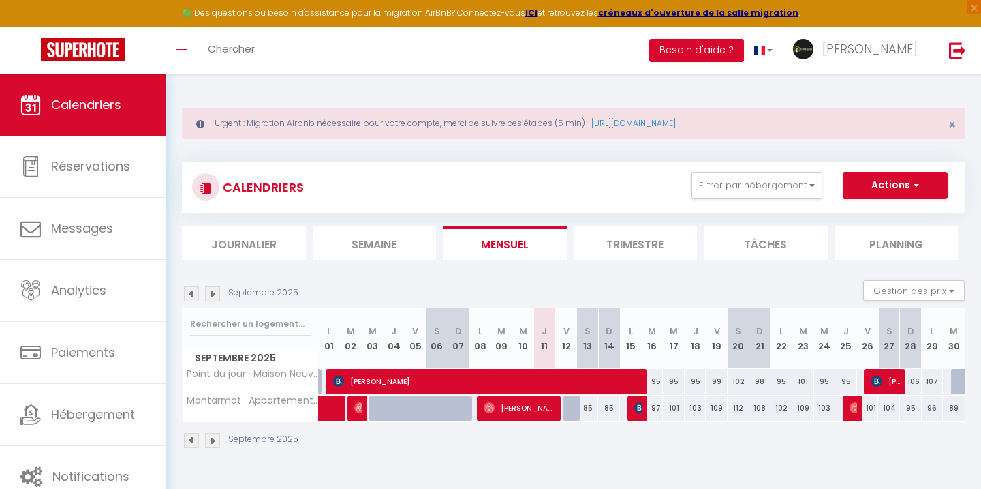
click at [769, 170] on div "CALENDRIERS Filtrer par hébergement [GEOGRAPHIC_DATA] COMPLET · Appartements [G…" at bounding box center [573, 187] width 783 height 51
click at [769, 180] on button "Filtrer par hébergement" at bounding box center [757, 185] width 131 height 27
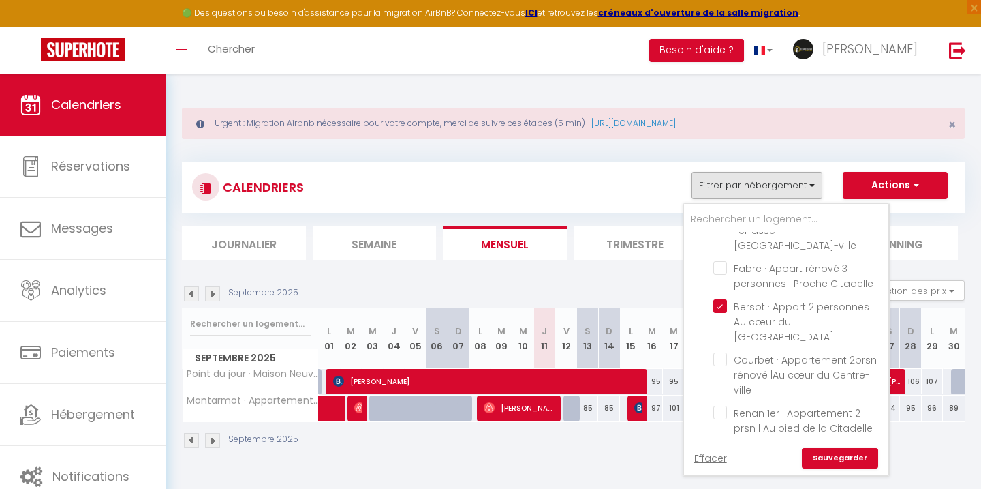
click at [841, 454] on link "Sauvegarder" at bounding box center [840, 458] width 76 height 20
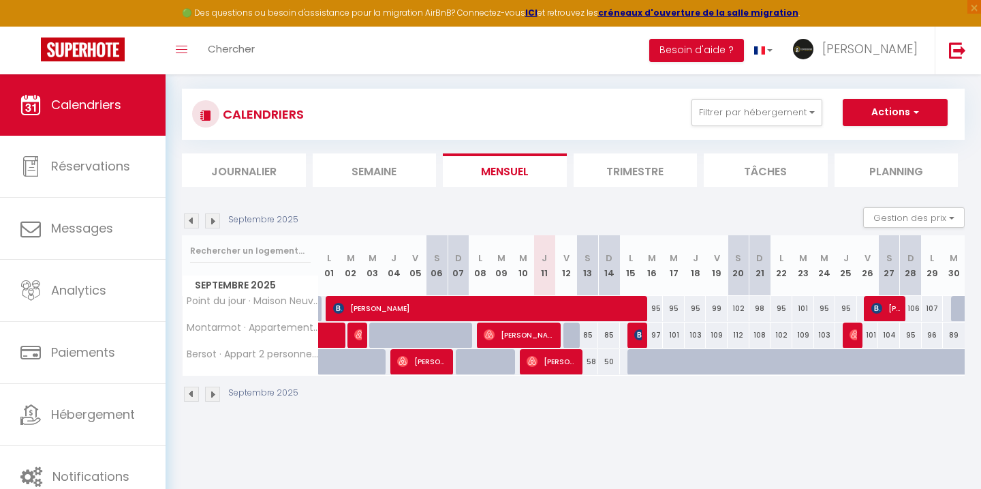
scroll to position [74, 0]
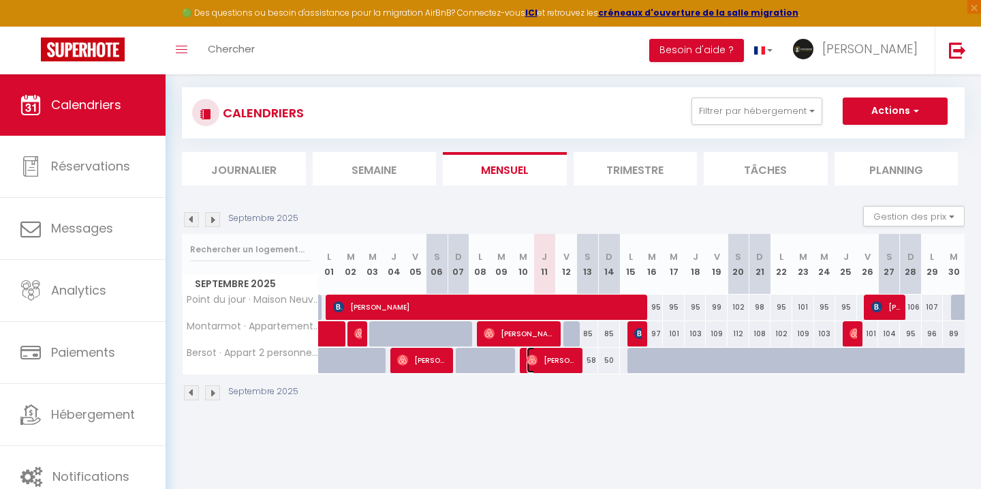
click at [550, 350] on span "[PERSON_NAME]" at bounding box center [552, 360] width 51 height 26
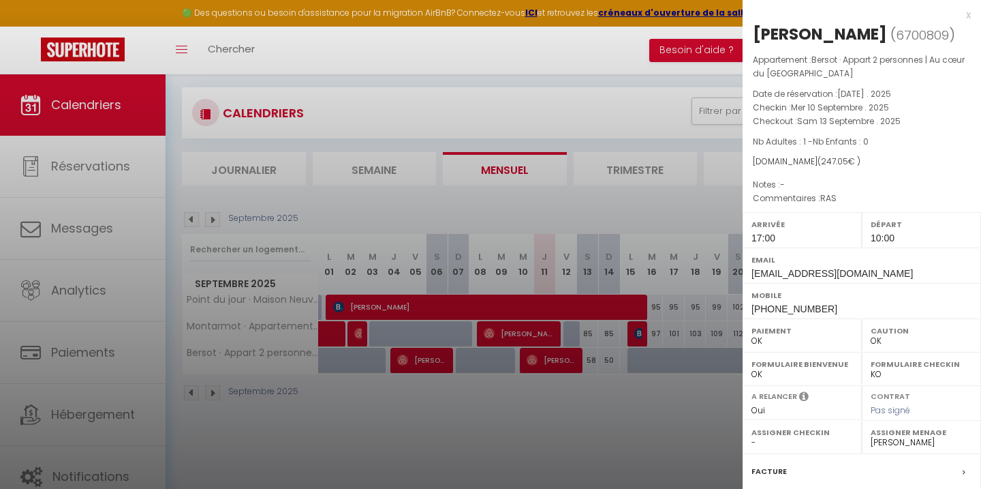
click at [693, 200] on div at bounding box center [490, 244] width 981 height 489
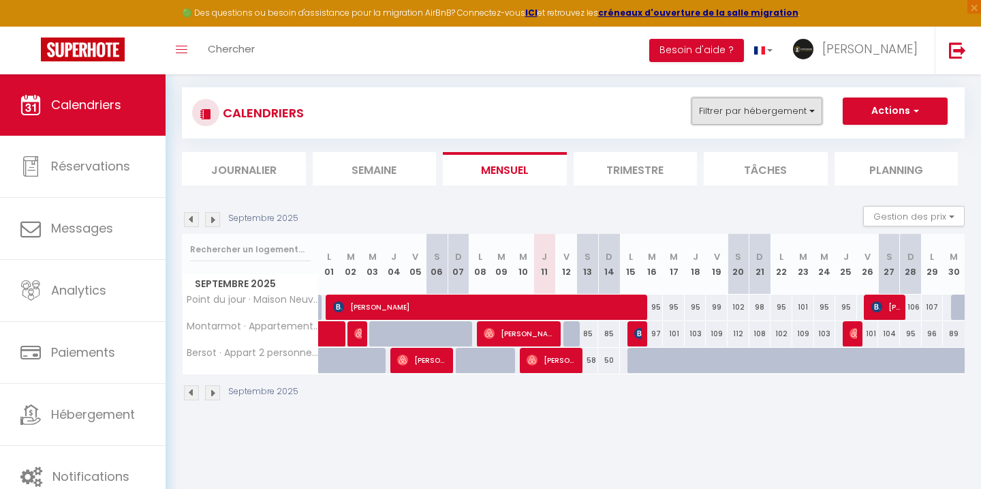
click at [785, 112] on button "Filtrer par hébergement" at bounding box center [757, 110] width 131 height 27
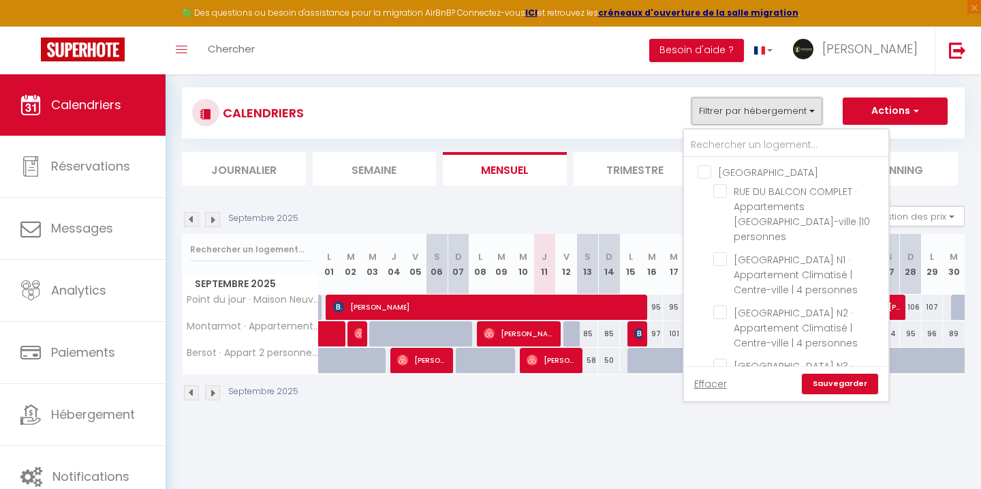
click at [784, 109] on button "Filtrer par hébergement" at bounding box center [757, 110] width 131 height 27
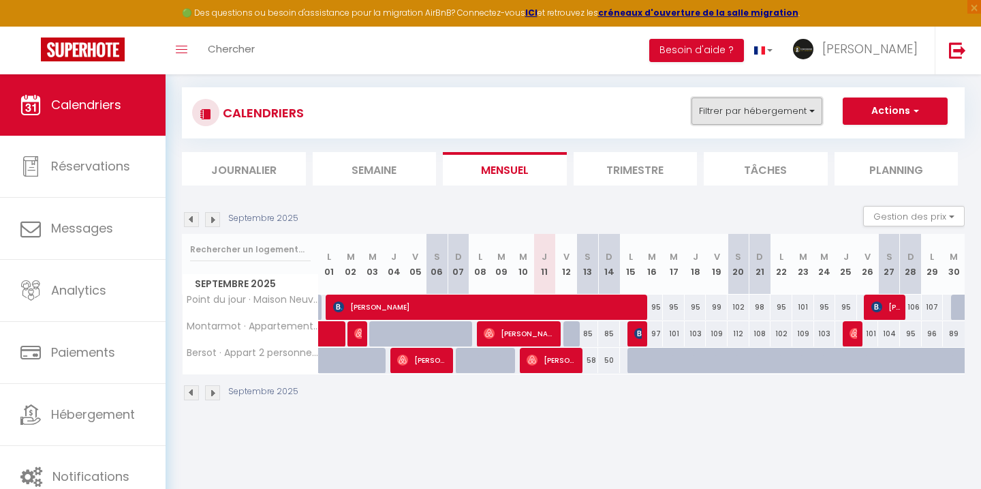
click at [784, 109] on button "Filtrer par hébergement" at bounding box center [757, 110] width 131 height 27
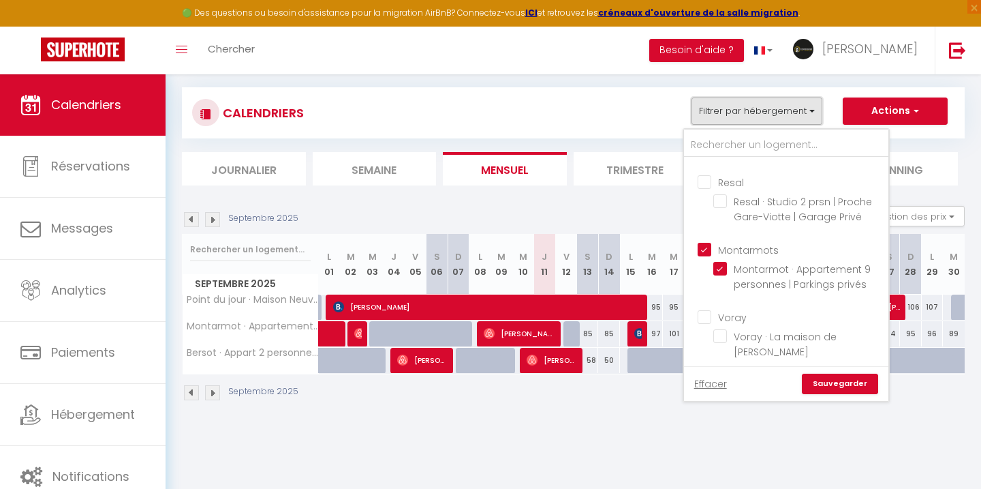
scroll to position [1065, 0]
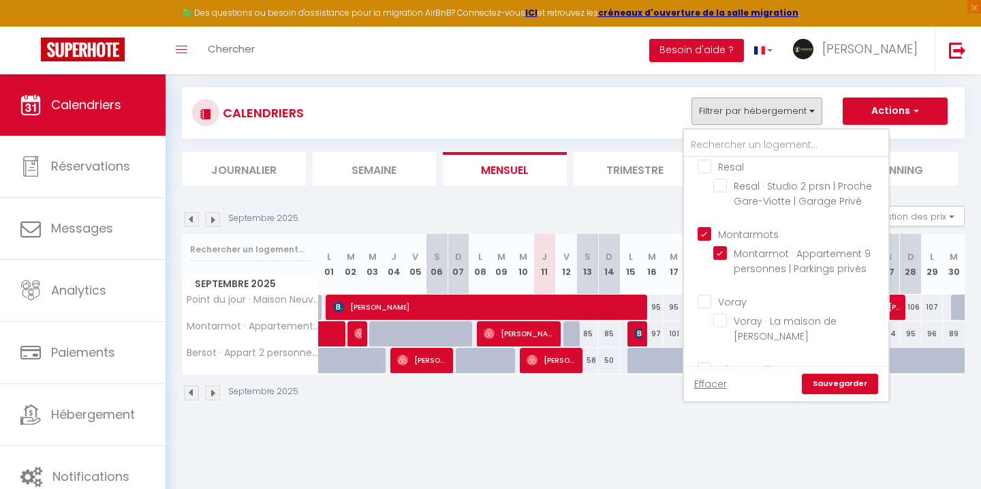
click at [709, 226] on input "Montarmots" at bounding box center [800, 233] width 204 height 14
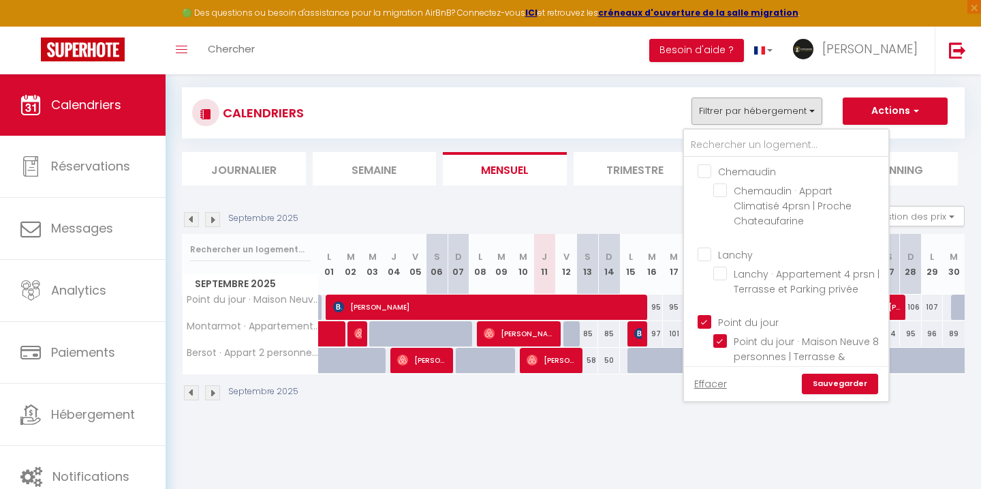
scroll to position [1264, 0]
click at [709, 312] on input "Point du jour" at bounding box center [800, 319] width 204 height 14
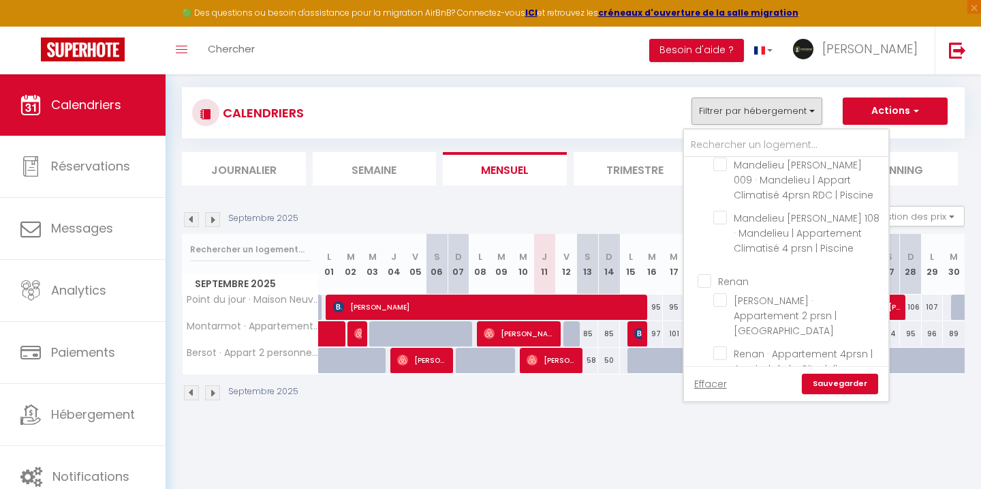
scroll to position [710, 0]
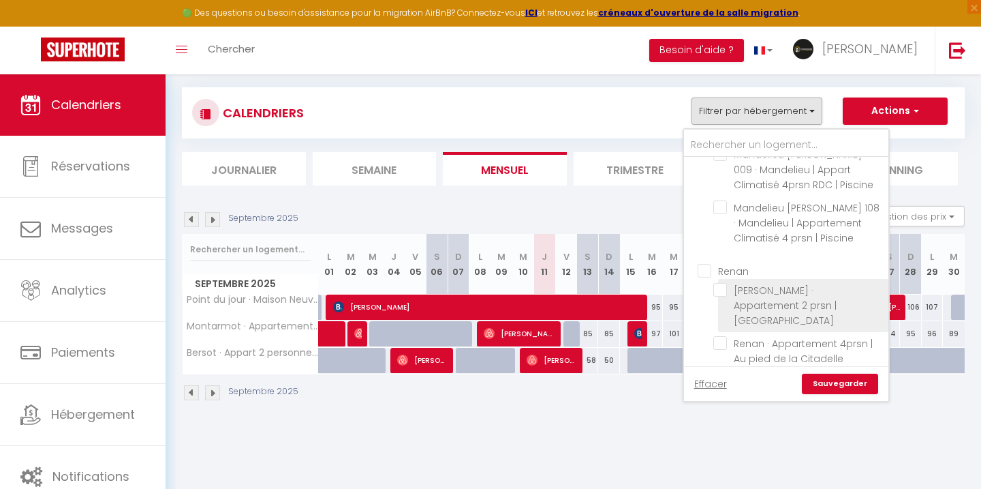
click at [722, 283] on input "[PERSON_NAME] · Appartement 2 prsn | [GEOGRAPHIC_DATA]" at bounding box center [799, 290] width 170 height 14
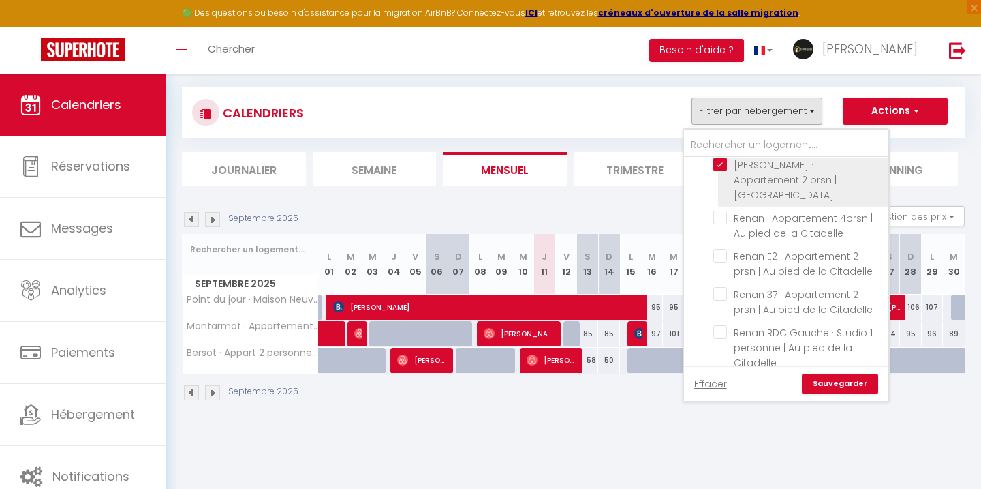
scroll to position [837, 0]
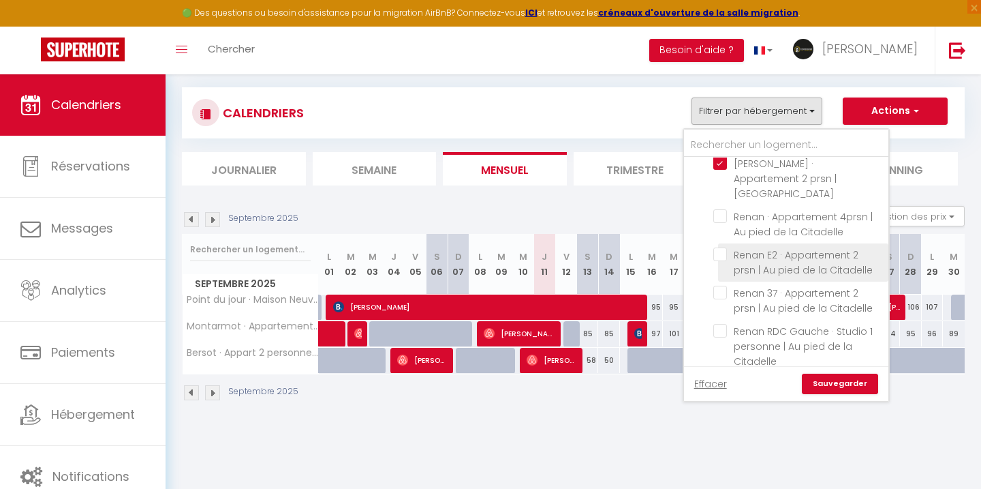
click at [724, 247] on input "Renan E2 · Appartement 2 prsn | Au pied de la Citadelle" at bounding box center [799, 254] width 170 height 14
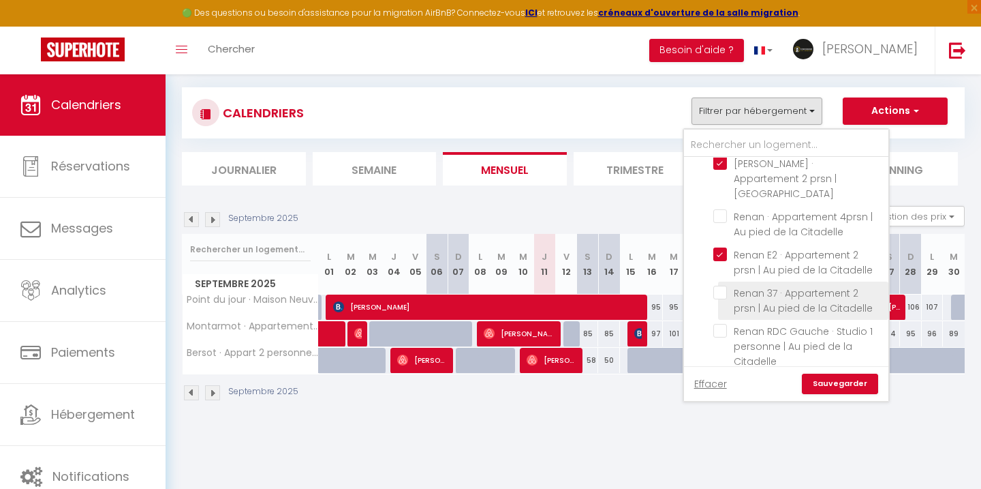
click at [719, 286] on input "Renan 37 · Appartement 2 prsn | Au pied de la Citadelle" at bounding box center [799, 293] width 170 height 14
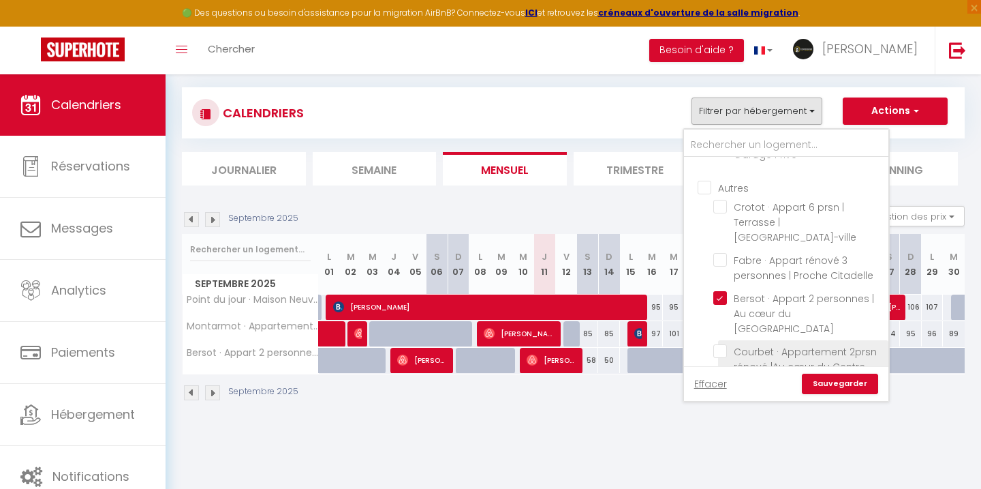
scroll to position [1483, 0]
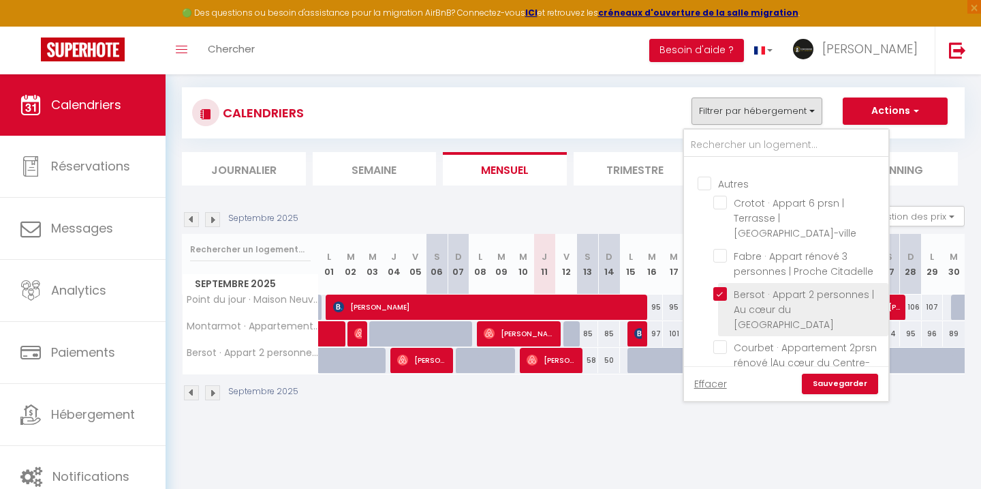
click at [719, 287] on input "Bersot · Appart 2 personnes | Au cœur du [GEOGRAPHIC_DATA]" at bounding box center [799, 294] width 170 height 14
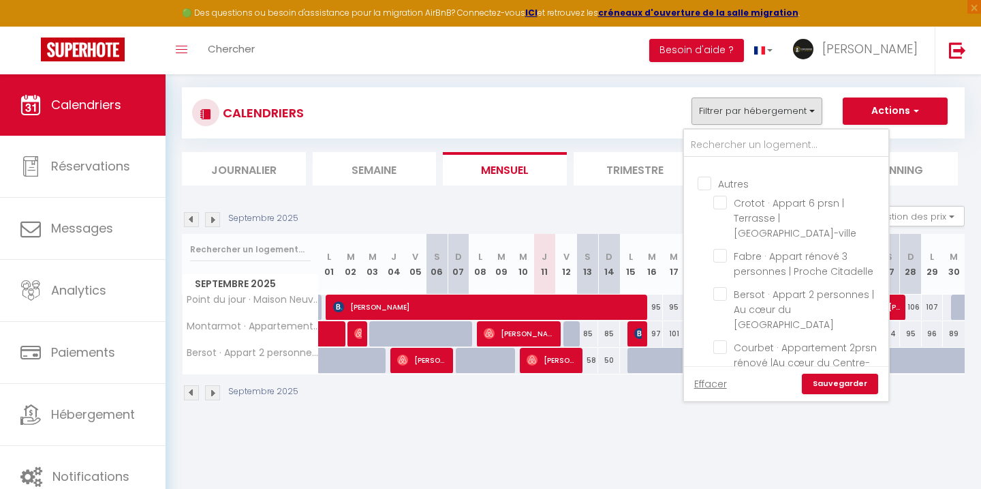
click at [728, 393] on input "Renan 1er · Appartement 2 prsn | Au pied de la Citadelle" at bounding box center [799, 400] width 170 height 14
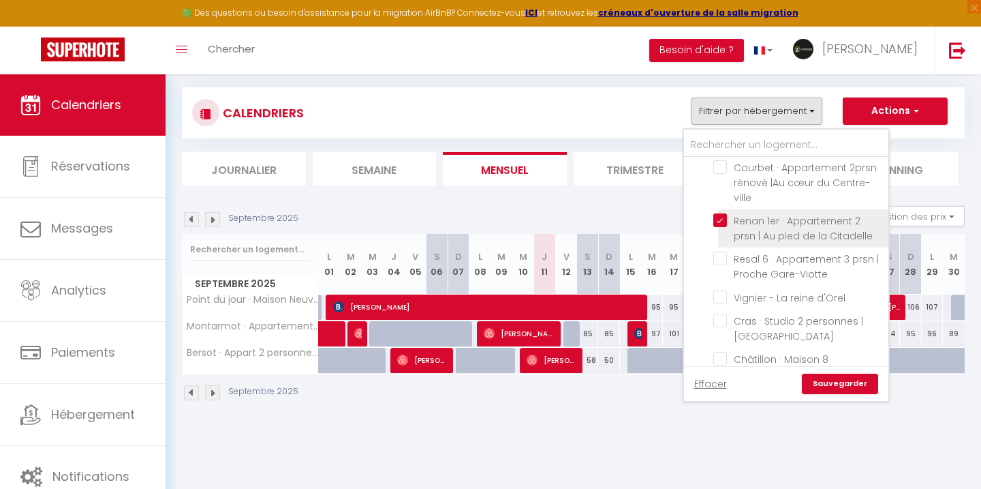
scroll to position [1668, 0]
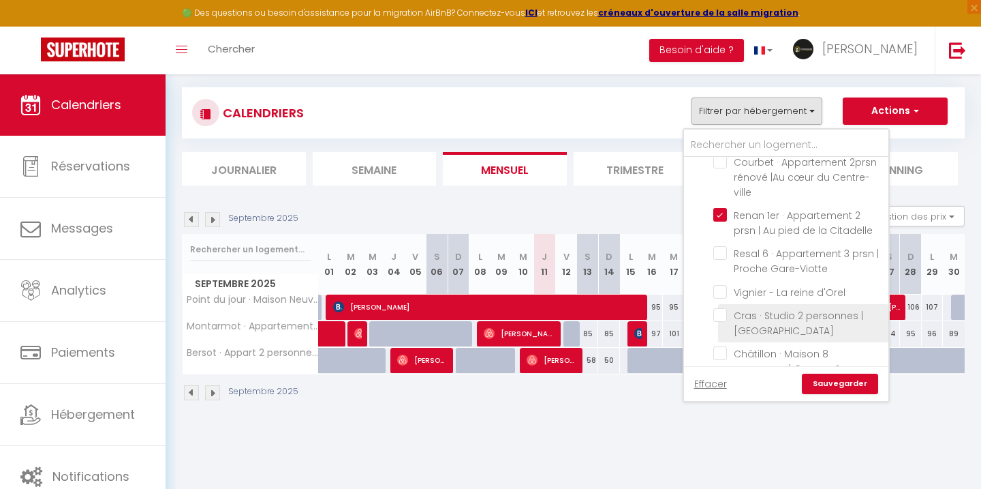
click at [719, 308] on input "Cras · Studio 2 personnes | [GEOGRAPHIC_DATA]" at bounding box center [799, 315] width 170 height 14
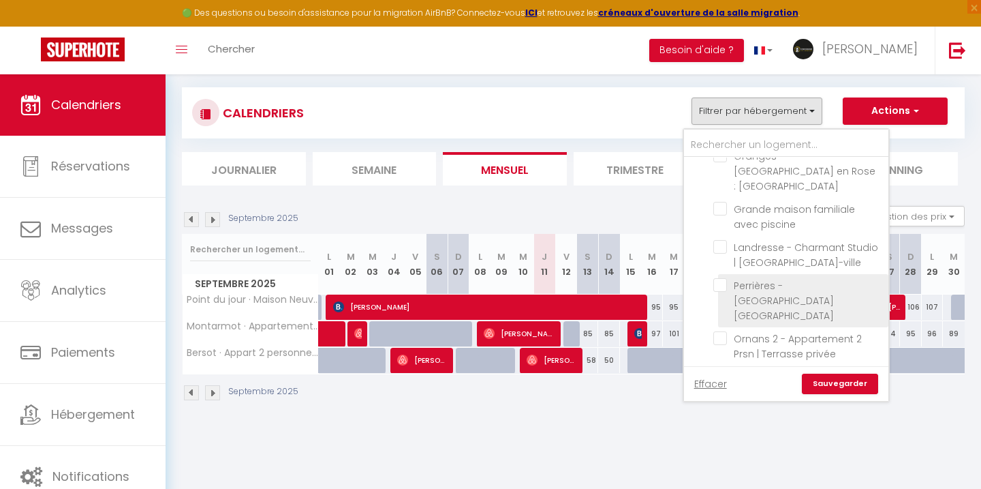
scroll to position [1924, 0]
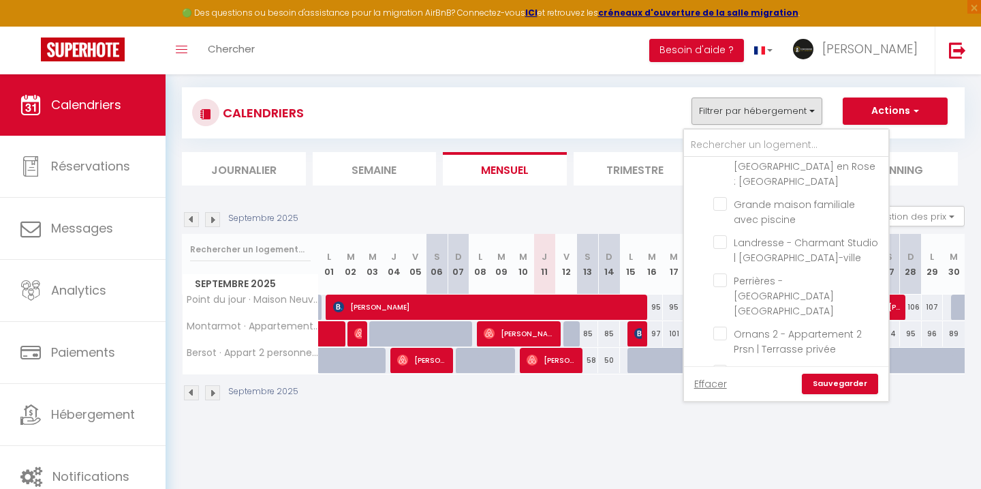
click at [725, 403] on input "Ronchaux - Appartement 4prsn | Au pied de la Citadelle" at bounding box center [799, 410] width 170 height 14
click at [720, 365] on input "Porteau · Appartement 4 prsn | Parking | Proche Citadelle" at bounding box center [799, 372] width 170 height 14
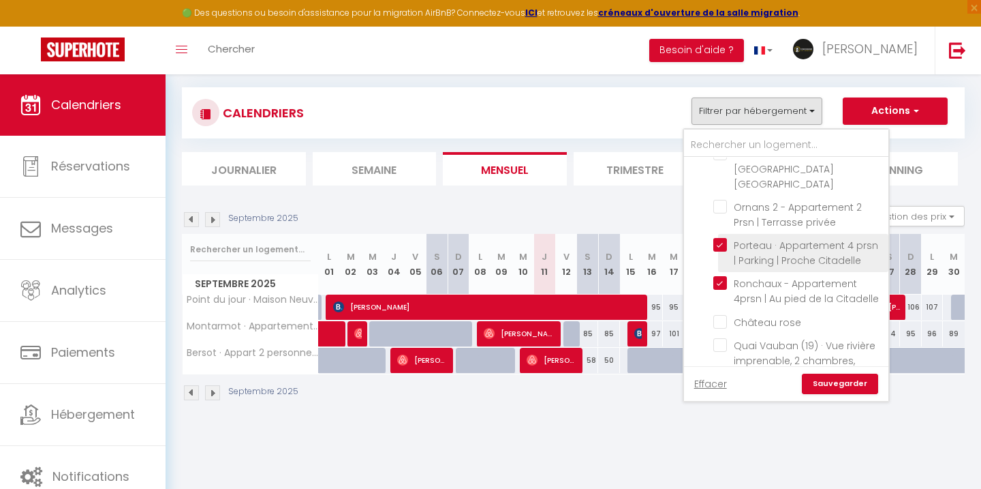
scroll to position [2068, 0]
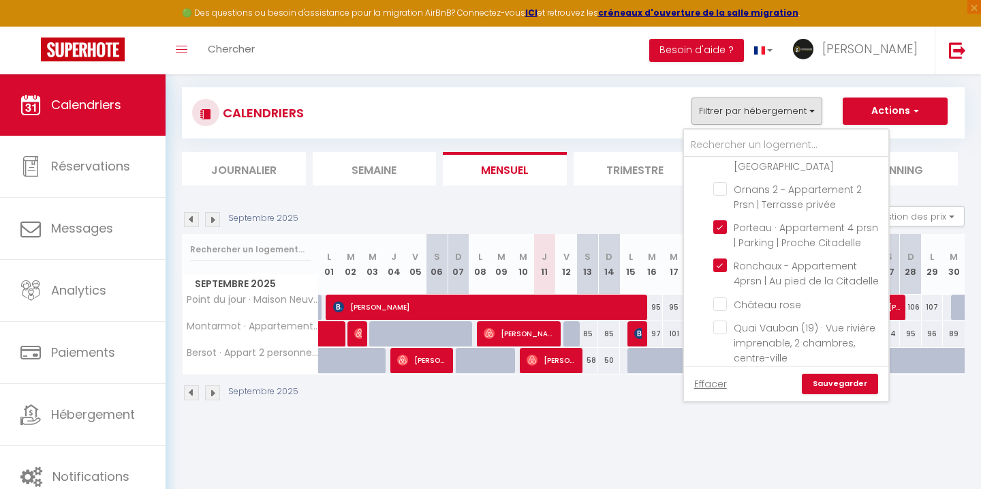
click at [814, 378] on link "Sauvegarder" at bounding box center [840, 383] width 76 height 20
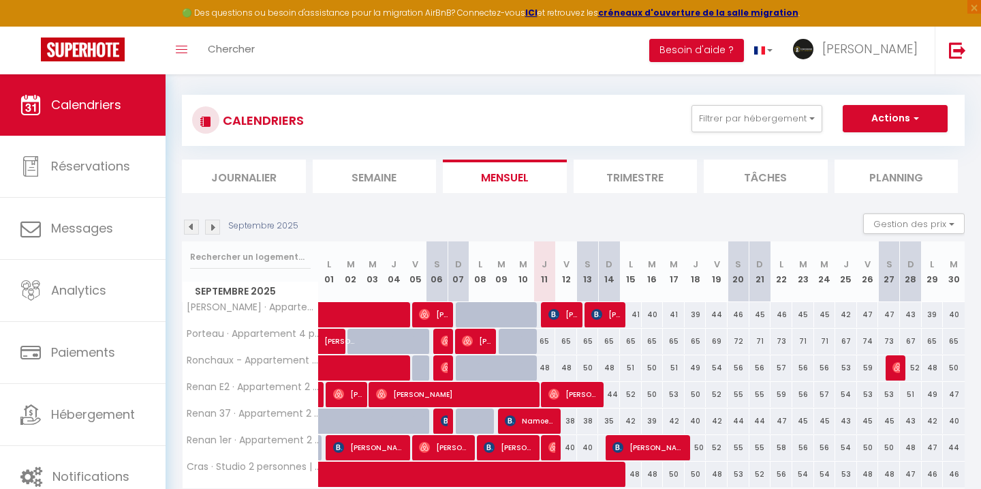
scroll to position [56, 0]
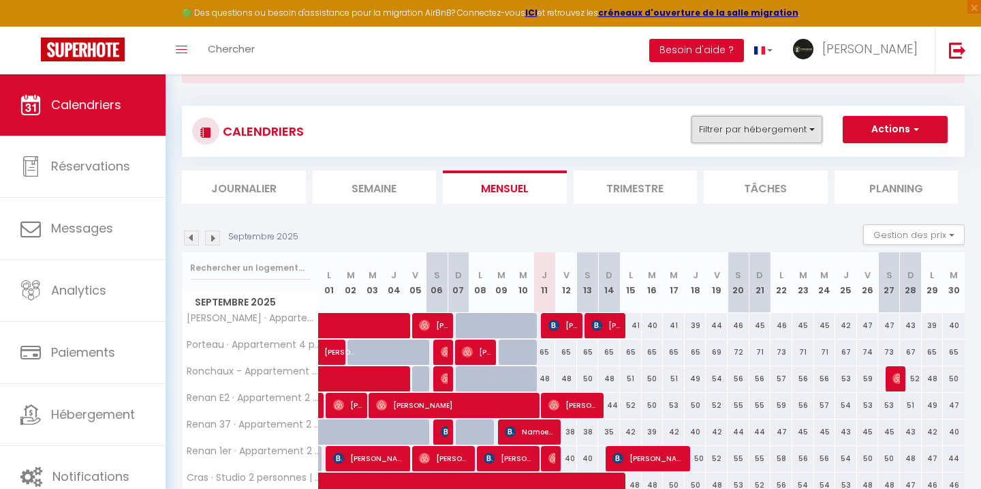
click at [767, 127] on button "Filtrer par hébergement" at bounding box center [757, 129] width 131 height 27
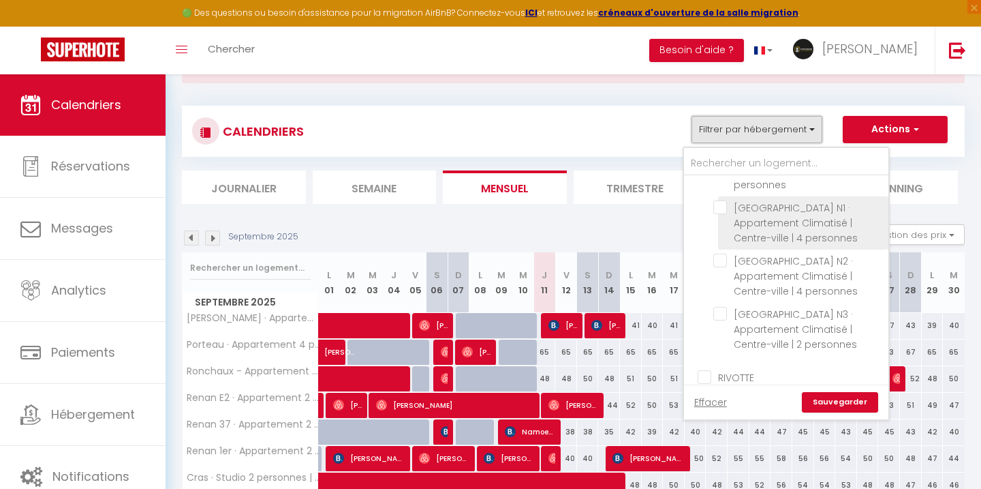
scroll to position [67, 0]
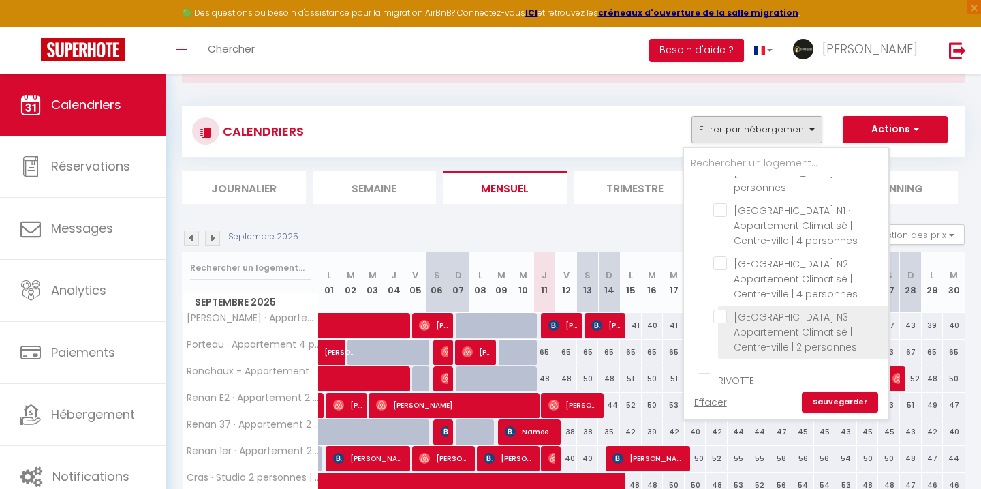
click at [722, 309] on input "[GEOGRAPHIC_DATA] N3 · Appartement Climatisé | Centre-ville | 2 personnes" at bounding box center [799, 316] width 170 height 14
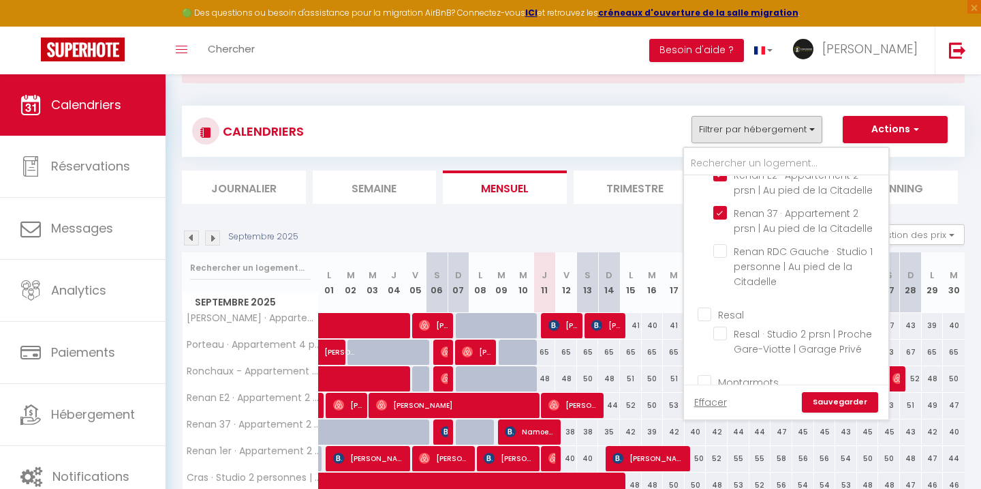
scroll to position [948, 0]
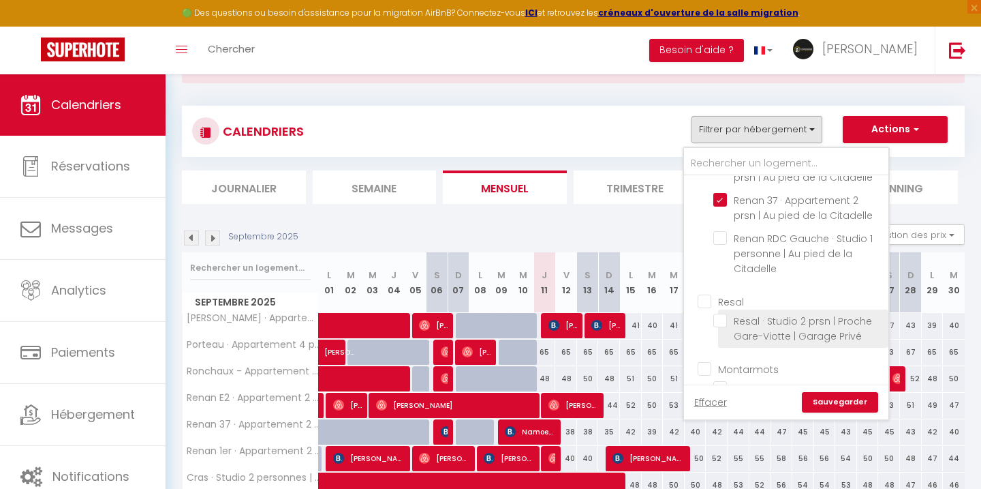
click at [725, 314] on input "Resal · Studio 2 prsn | Proche Gare-Viotte | Garage Privé" at bounding box center [799, 321] width 170 height 14
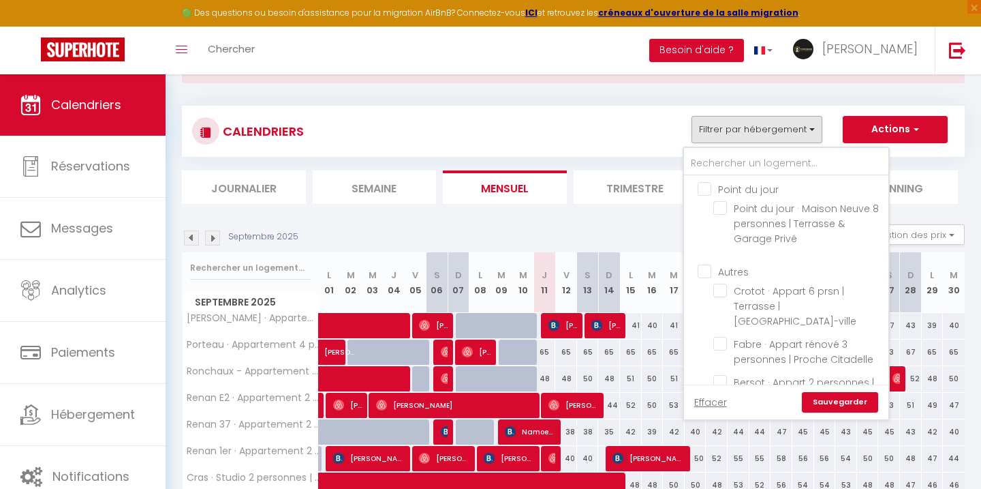
scroll to position [1443, 0]
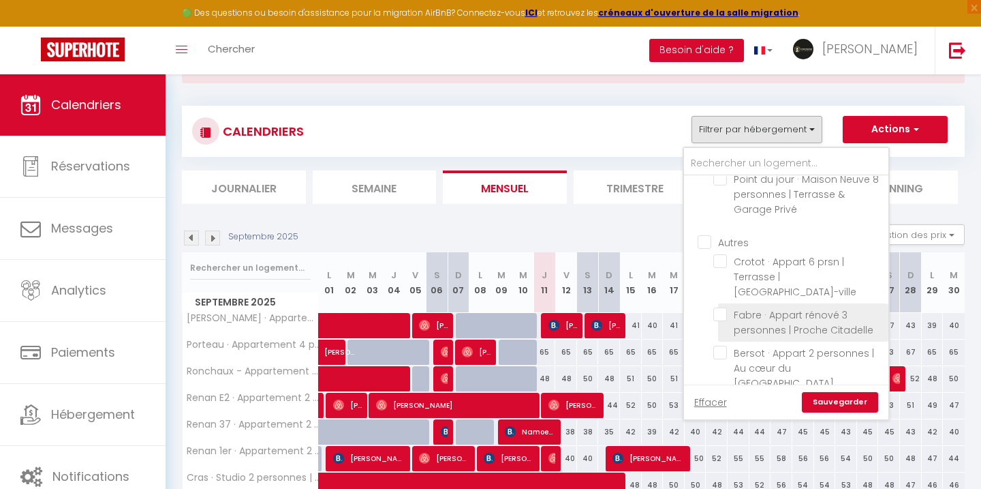
click at [722, 307] on input "Fabre · Appart rénové 3 personnes | Proche Citadelle" at bounding box center [799, 314] width 170 height 14
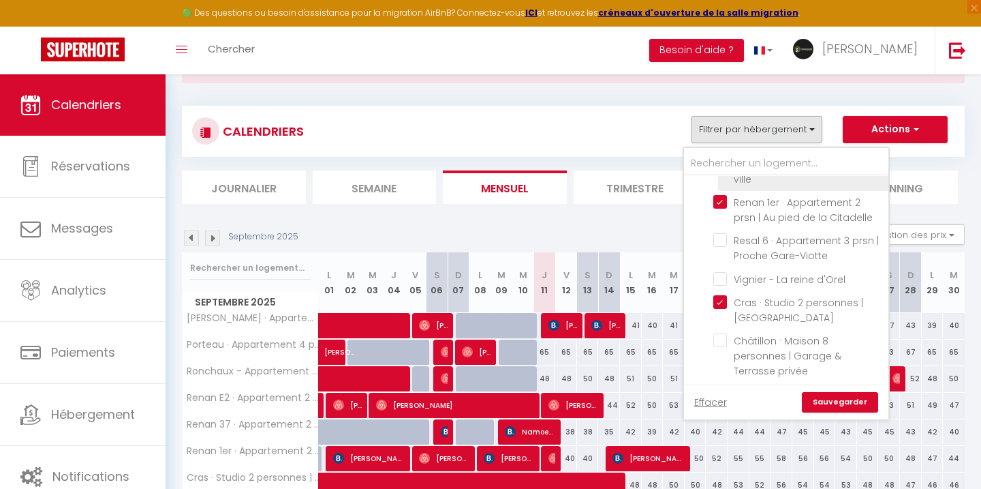
scroll to position [1769, 0]
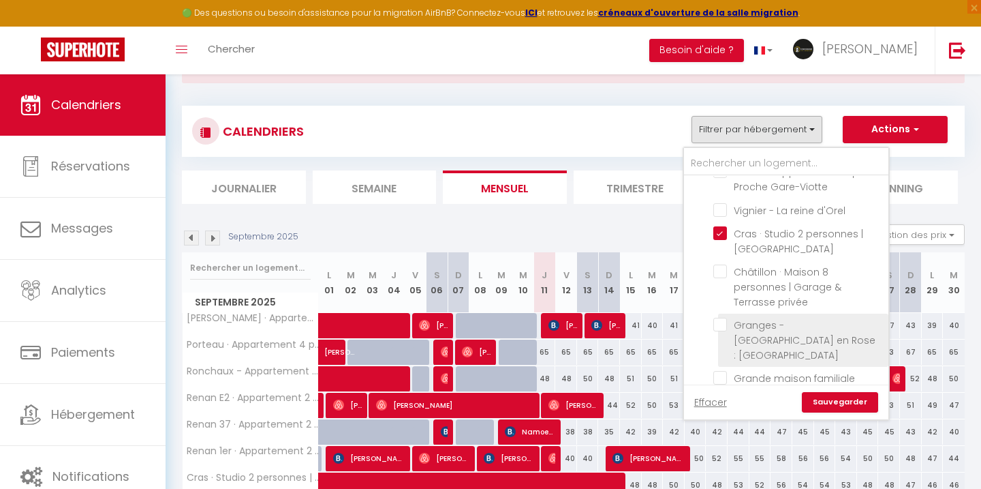
click at [722, 318] on input "Granges - [GEOGRAPHIC_DATA] en Rose : [GEOGRAPHIC_DATA]" at bounding box center [799, 325] width 170 height 14
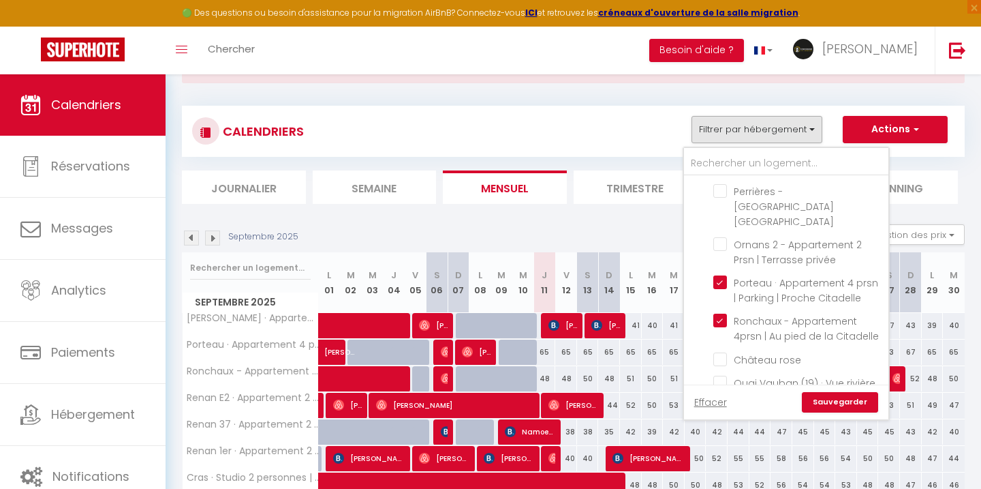
scroll to position [2068, 0]
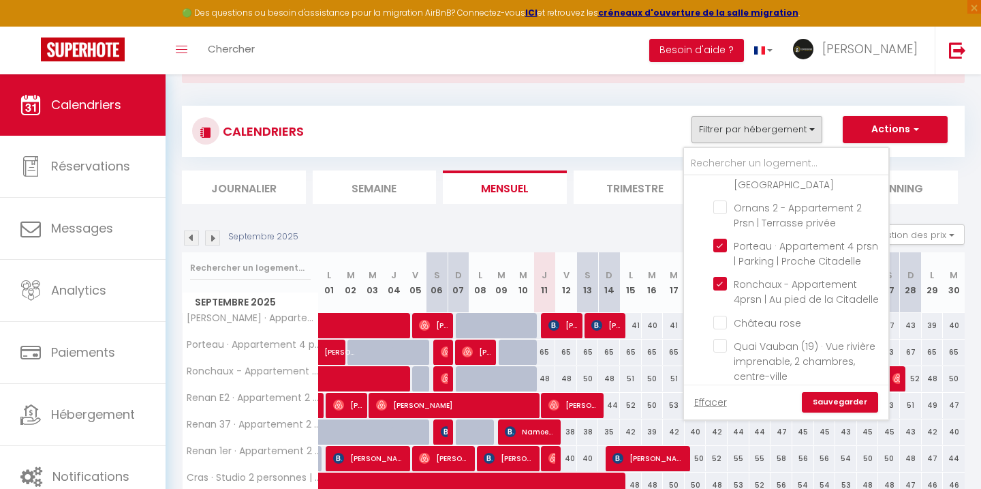
click at [827, 395] on link "Sauvegarder" at bounding box center [840, 402] width 76 height 20
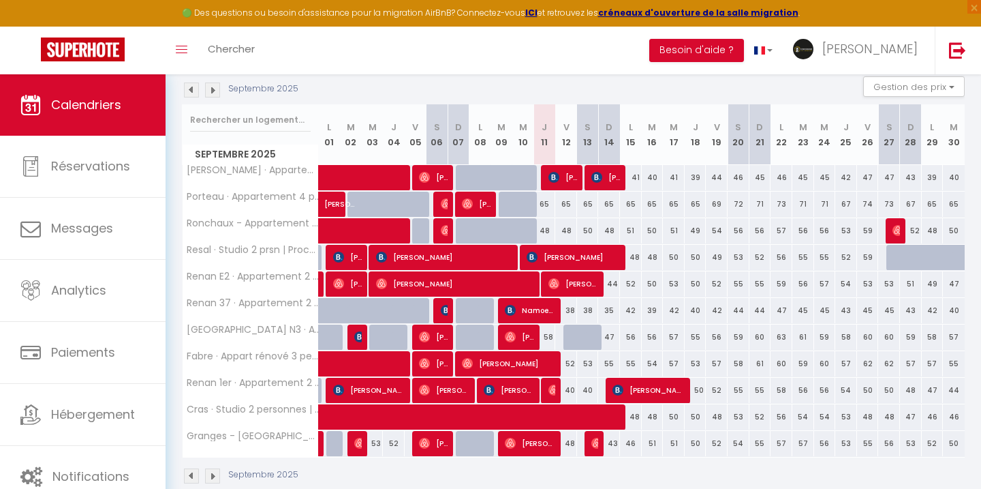
scroll to position [207, 0]
